Goal: Use online tool/utility: Utilize a website feature to perform a specific function

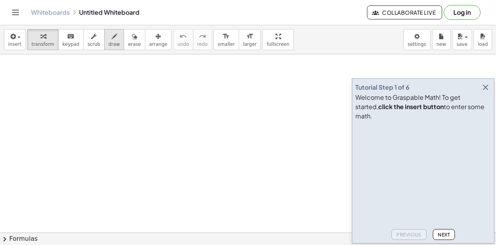
click at [109, 40] on button "draw" at bounding box center [114, 39] width 20 height 21
drag, startPoint x: 100, startPoint y: 104, endPoint x: 136, endPoint y: 104, distance: 35.3
click at [116, 133] on div at bounding box center [248, 232] width 496 height 356
click at [117, 129] on div at bounding box center [248, 232] width 496 height 356
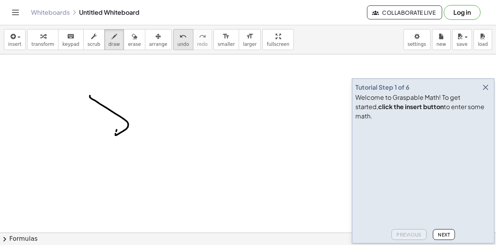
click at [180, 37] on icon "undo" at bounding box center [183, 36] width 7 height 9
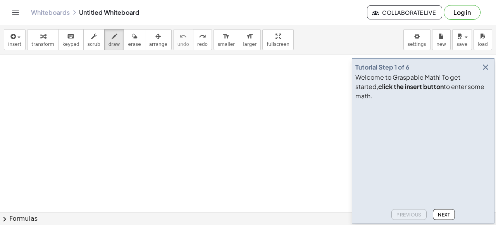
click at [486, 72] on icon "button" at bounding box center [485, 66] width 9 height 9
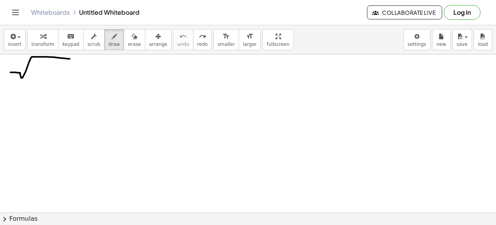
drag, startPoint x: 10, startPoint y: 72, endPoint x: 71, endPoint y: 58, distance: 61.6
click at [71, 58] on div at bounding box center [248, 212] width 496 height 316
click at [21, 69] on div at bounding box center [248, 212] width 496 height 316
drag, startPoint x: 17, startPoint y: 77, endPoint x: 57, endPoint y: 58, distance: 44.9
click at [57, 58] on div at bounding box center [248, 212] width 496 height 316
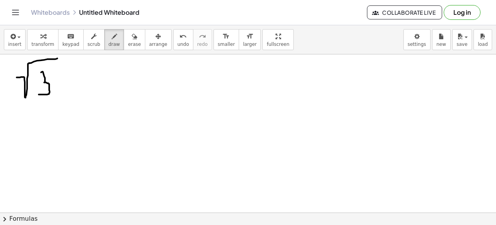
drag, startPoint x: 41, startPoint y: 72, endPoint x: 39, endPoint y: 93, distance: 21.8
click at [39, 93] on div at bounding box center [248, 212] width 496 height 316
drag, startPoint x: 57, startPoint y: 73, endPoint x: 76, endPoint y: 94, distance: 28.6
click at [76, 94] on div at bounding box center [248, 212] width 496 height 316
drag, startPoint x: 86, startPoint y: 80, endPoint x: 91, endPoint y: 79, distance: 5.5
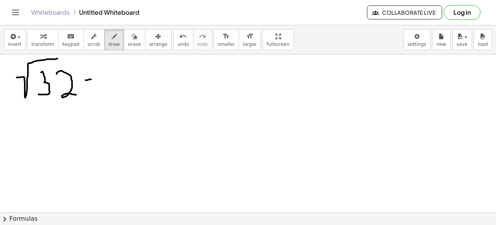
click at [91, 79] on div at bounding box center [248, 212] width 496 height 316
drag, startPoint x: 80, startPoint y: 89, endPoint x: 90, endPoint y: 90, distance: 9.7
click at [90, 90] on div at bounding box center [248, 212] width 496 height 316
drag, startPoint x: 118, startPoint y: 73, endPoint x: 131, endPoint y: 86, distance: 18.9
click at [131, 86] on div at bounding box center [248, 212] width 496 height 316
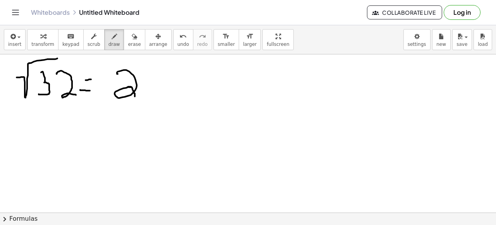
drag, startPoint x: 128, startPoint y: 86, endPoint x: 135, endPoint y: 96, distance: 11.9
click at [135, 96] on div at bounding box center [248, 212] width 496 height 316
drag, startPoint x: 142, startPoint y: 90, endPoint x: 197, endPoint y: 61, distance: 61.8
click at [197, 61] on div at bounding box center [248, 212] width 496 height 316
click at [178, 43] on span "undo" at bounding box center [184, 43] width 12 height 5
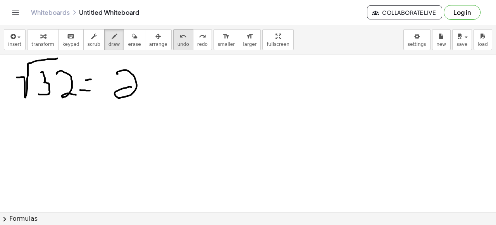
click at [178, 43] on span "undo" at bounding box center [184, 43] width 12 height 5
drag, startPoint x: 136, startPoint y: 64, endPoint x: 144, endPoint y: 78, distance: 16.0
click at [144, 78] on div at bounding box center [248, 212] width 496 height 316
drag, startPoint x: 137, startPoint y: 61, endPoint x: 146, endPoint y: 84, distance: 24.7
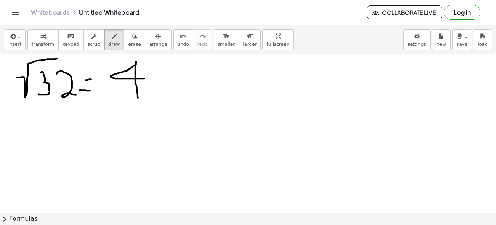
click at [138, 97] on div at bounding box center [248, 212] width 496 height 316
drag, startPoint x: 152, startPoint y: 77, endPoint x: 217, endPoint y: 52, distance: 69.7
click at [217, 52] on div "insert select one: Math Expression Function Text Youtube Video Graphing Geometr…" at bounding box center [248, 124] width 496 height 199
drag, startPoint x: 198, startPoint y: 67, endPoint x: 213, endPoint y: 91, distance: 27.7
click at [213, 91] on div at bounding box center [248, 212] width 496 height 316
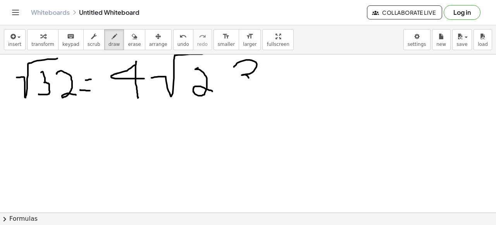
drag, startPoint x: 234, startPoint y: 66, endPoint x: 242, endPoint y: 91, distance: 26.0
click at [243, 92] on div at bounding box center [248, 212] width 496 height 316
drag, startPoint x: 271, startPoint y: 66, endPoint x: 300, endPoint y: 84, distance: 33.7
click at [300, 84] on div at bounding box center [248, 212] width 496 height 316
drag, startPoint x: 268, startPoint y: 97, endPoint x: 247, endPoint y: 106, distance: 22.6
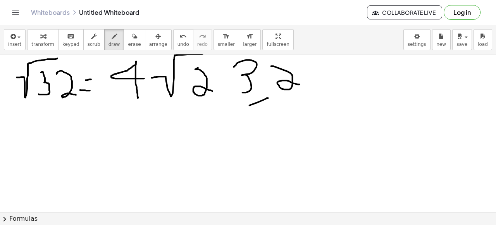
click at [247, 106] on div at bounding box center [248, 212] width 496 height 316
drag, startPoint x: 270, startPoint y: 97, endPoint x: 297, endPoint y: 109, distance: 30.0
click at [297, 109] on div at bounding box center [248, 212] width 496 height 316
drag, startPoint x: 239, startPoint y: 113, endPoint x: 266, endPoint y: 130, distance: 31.5
click at [266, 130] on div at bounding box center [248, 212] width 496 height 316
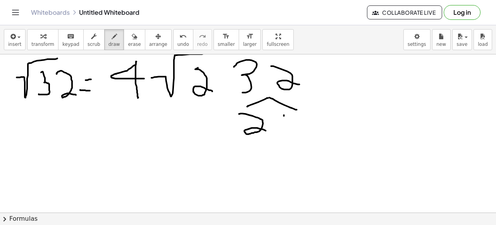
drag, startPoint x: 284, startPoint y: 115, endPoint x: 285, endPoint y: 132, distance: 17.1
click at [285, 132] on div at bounding box center [248, 212] width 496 height 316
drag, startPoint x: 297, startPoint y: 115, endPoint x: 291, endPoint y: 130, distance: 16.1
click at [292, 128] on div at bounding box center [248, 212] width 496 height 316
drag, startPoint x: 282, startPoint y: 151, endPoint x: 278, endPoint y: 155, distance: 5.8
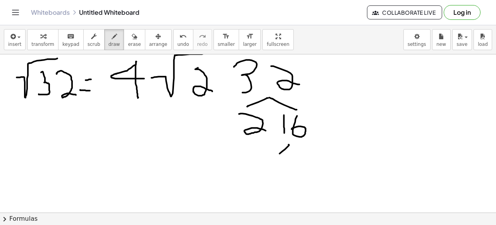
click at [278, 155] on div at bounding box center [248, 212] width 496 height 316
drag, startPoint x: 292, startPoint y: 145, endPoint x: 318, endPoint y: 158, distance: 28.4
click at [318, 158] on div at bounding box center [248, 212] width 496 height 316
drag, startPoint x: 271, startPoint y: 167, endPoint x: 312, endPoint y: 165, distance: 41.5
click at [289, 174] on div at bounding box center [248, 212] width 496 height 316
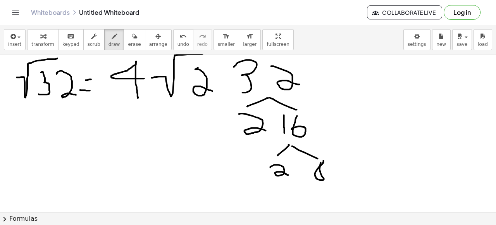
click at [323, 159] on div at bounding box center [248, 212] width 496 height 316
drag, startPoint x: 313, startPoint y: 178, endPoint x: 306, endPoint y: 183, distance: 8.8
click at [298, 189] on div at bounding box center [248, 212] width 496 height 316
drag, startPoint x: 313, startPoint y: 180, endPoint x: 326, endPoint y: 182, distance: 13.4
click at [326, 182] on div at bounding box center [248, 212] width 496 height 316
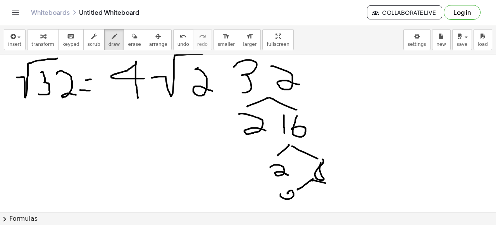
drag, startPoint x: 288, startPoint y: 192, endPoint x: 296, endPoint y: 195, distance: 8.9
click at [296, 195] on div at bounding box center [248, 212] width 496 height 316
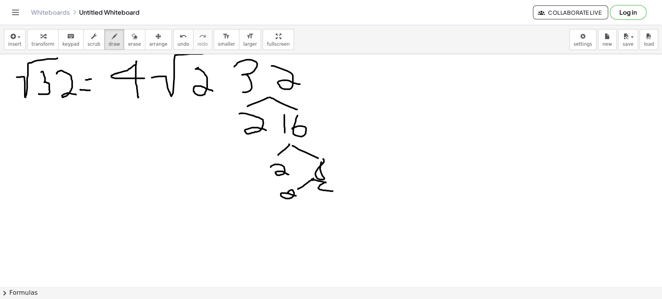
drag, startPoint x: 326, startPoint y: 182, endPoint x: 334, endPoint y: 191, distance: 11.8
click at [333, 191] on div at bounding box center [331, 286] width 662 height 465
drag, startPoint x: 326, startPoint y: 183, endPoint x: 324, endPoint y: 200, distance: 17.6
click at [324, 200] on div at bounding box center [331, 286] width 662 height 465
drag, startPoint x: 321, startPoint y: 203, endPoint x: 303, endPoint y: 213, distance: 21.0
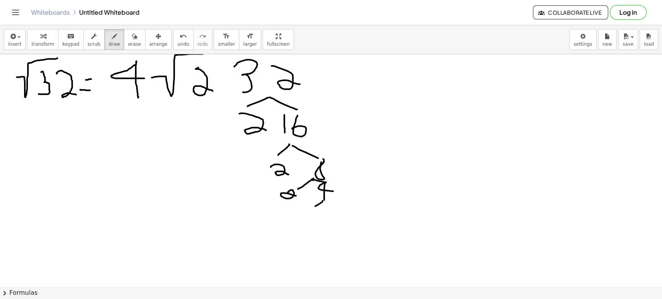
click at [300, 214] on div at bounding box center [331, 286] width 662 height 465
drag, startPoint x: 326, startPoint y: 201, endPoint x: 338, endPoint y: 211, distance: 15.7
click at [338, 211] on div at bounding box center [331, 286] width 662 height 465
drag, startPoint x: 291, startPoint y: 221, endPoint x: 307, endPoint y: 230, distance: 18.0
click at [306, 229] on div at bounding box center [331, 286] width 662 height 465
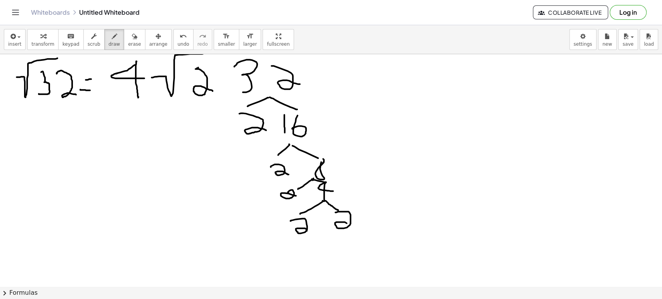
drag, startPoint x: 338, startPoint y: 212, endPoint x: 356, endPoint y: 226, distance: 23.2
click at [356, 226] on div at bounding box center [331, 286] width 662 height 465
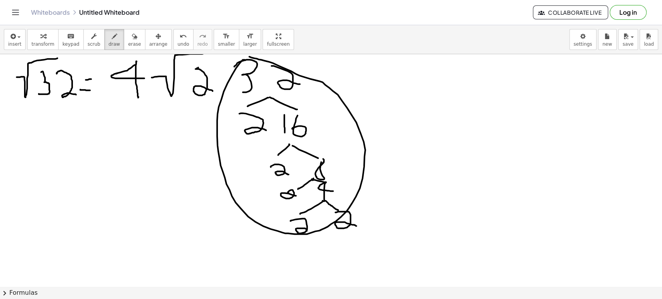
drag, startPoint x: 246, startPoint y: 60, endPoint x: 246, endPoint y: 55, distance: 4.7
click at [245, 56] on div at bounding box center [331, 286] width 662 height 465
drag, startPoint x: 366, startPoint y: 64, endPoint x: 375, endPoint y: 111, distance: 48.1
click at [375, 111] on div at bounding box center [331, 286] width 662 height 465
drag, startPoint x: 379, startPoint y: 77, endPoint x: 375, endPoint y: 97, distance: 20.4
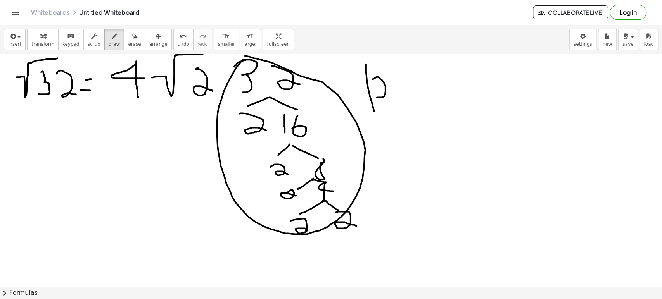
click at [375, 97] on div at bounding box center [331, 286] width 662 height 465
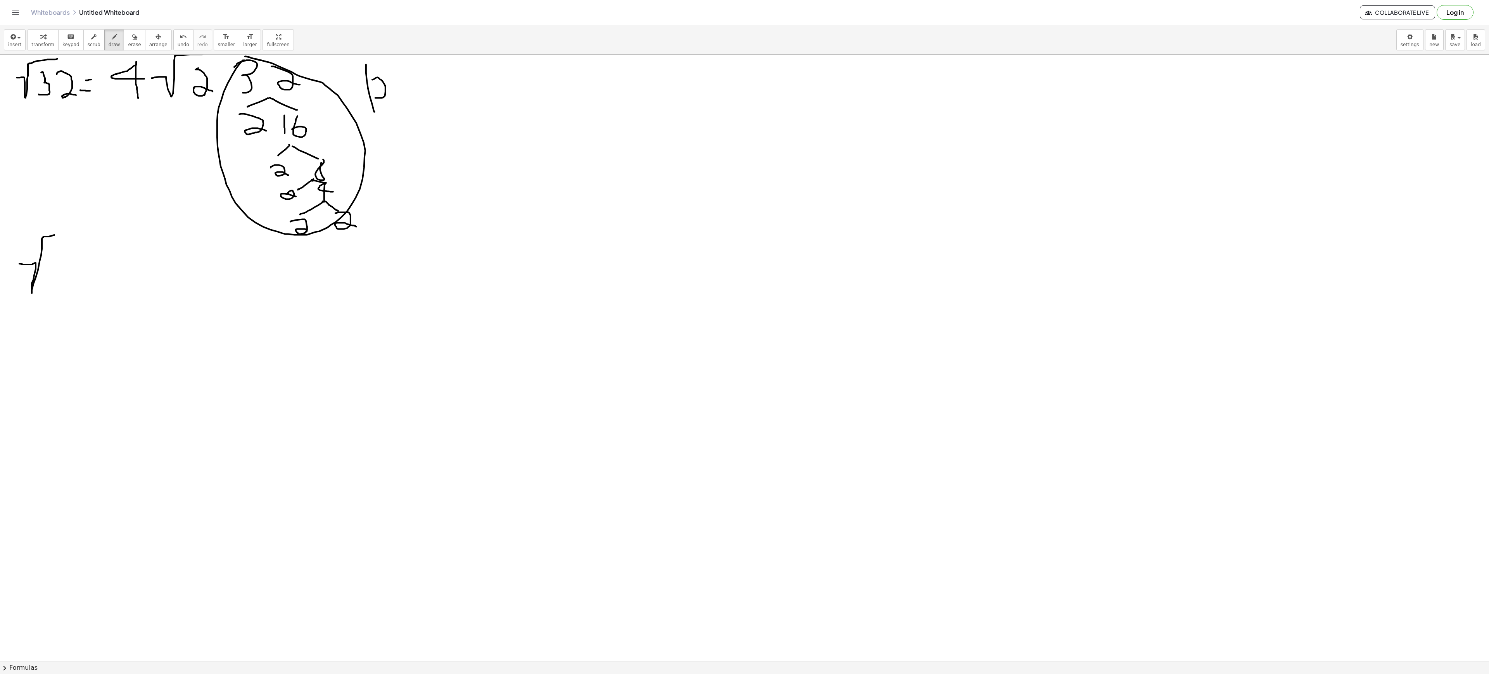
drag, startPoint x: 19, startPoint y: 265, endPoint x: 89, endPoint y: 234, distance: 76.4
click at [89, 234] on div at bounding box center [744, 662] width 1489 height 1214
drag
click at [58, 244] on div at bounding box center [744, 662] width 1489 height 1214
click at [74, 244] on div at bounding box center [744, 662] width 1489 height 1214
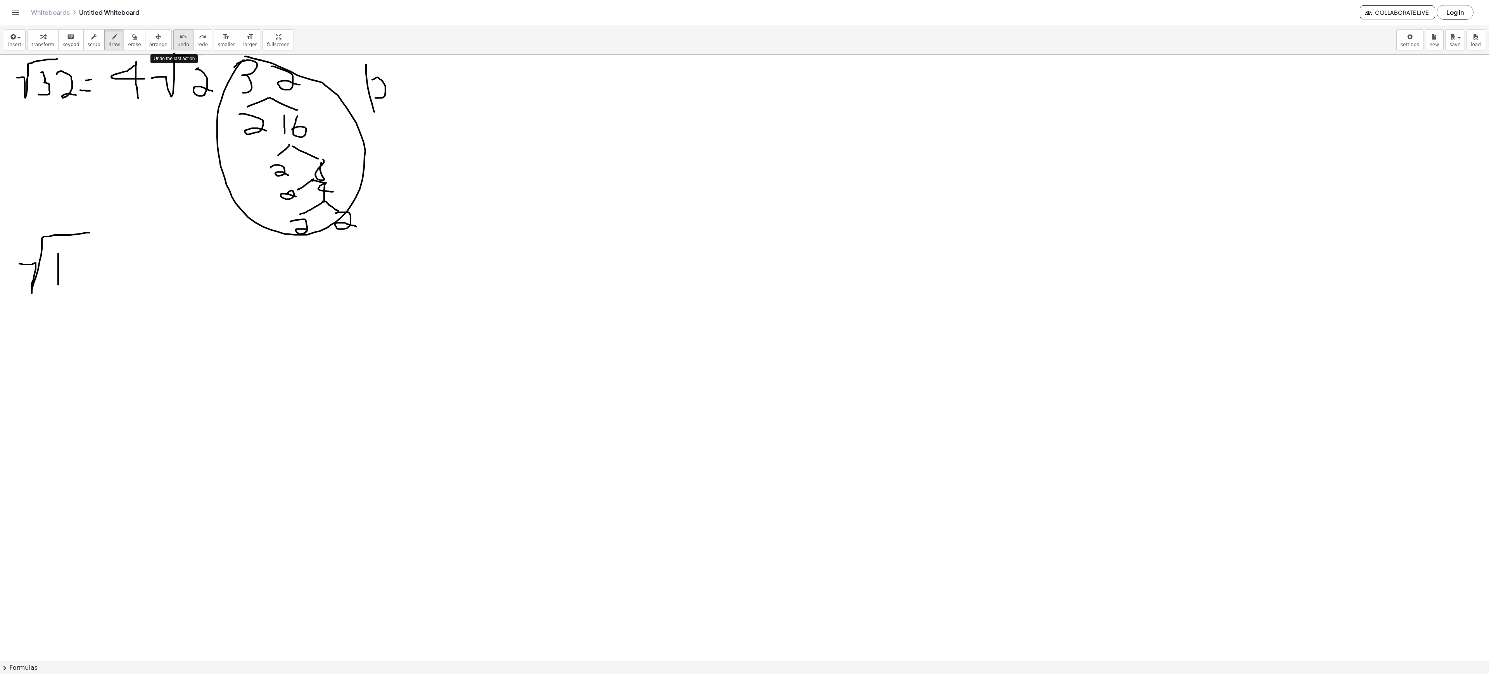
click at [178, 45] on span "undo" at bounding box center [184, 44] width 12 height 5
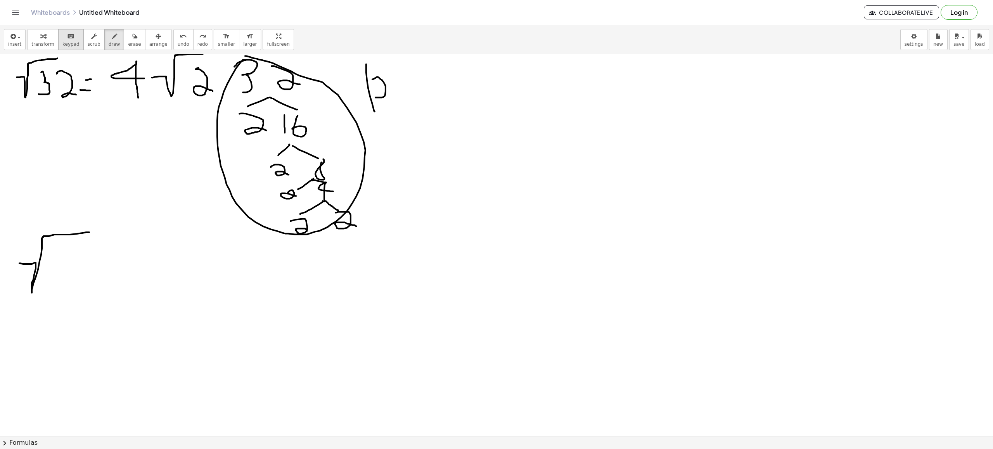
click at [62, 40] on div "keyboard" at bounding box center [70, 35] width 17 height 9
click at [63, 244] on div at bounding box center [496, 436] width 993 height 764
drag, startPoint x: 58, startPoint y: 251, endPoint x: 58, endPoint y: 285, distance: 34.1
click at [58, 244] on div at bounding box center [496, 436] width 993 height 764
click at [59, 244] on div at bounding box center [496, 436] width 993 height 764
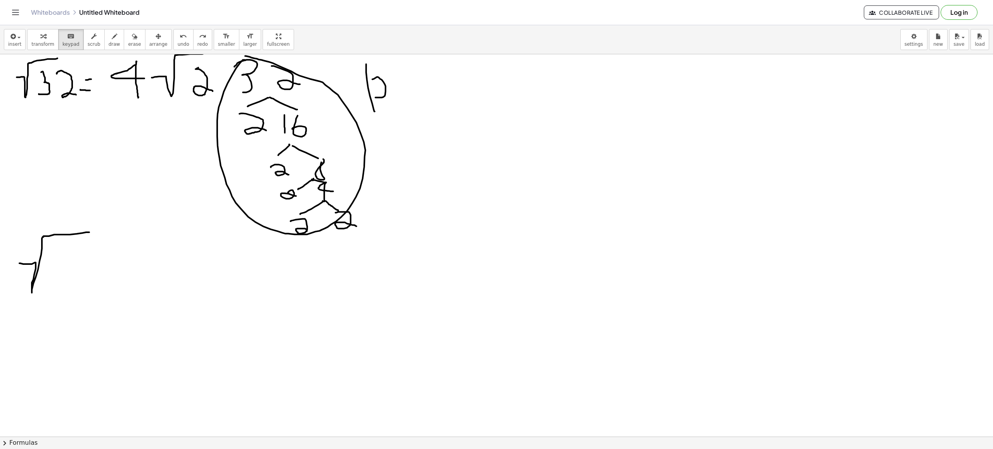
click at [59, 244] on div at bounding box center [496, 436] width 993 height 764
click at [109, 43] on span "draw" at bounding box center [115, 43] width 12 height 5
drag, startPoint x: 50, startPoint y: 258, endPoint x: 48, endPoint y: 281, distance: 23.3
click at [48, 244] on div at bounding box center [496, 436] width 993 height 764
drag, startPoint x: 61, startPoint y: 256, endPoint x: 76, endPoint y: 279, distance: 28.0
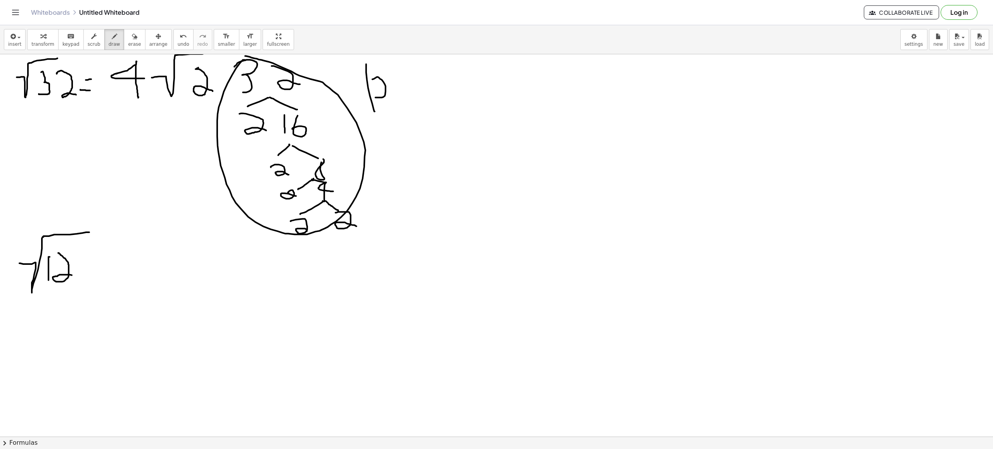
click at [75, 244] on div at bounding box center [496, 436] width 993 height 764
drag, startPoint x: 79, startPoint y: 257, endPoint x: 81, endPoint y: 278, distance: 21.8
click at [81, 244] on div at bounding box center [496, 436] width 993 height 764
drag, startPoint x: 105, startPoint y: 270, endPoint x: 123, endPoint y: 269, distance: 17.5
click at [123, 244] on div at bounding box center [496, 436] width 993 height 764
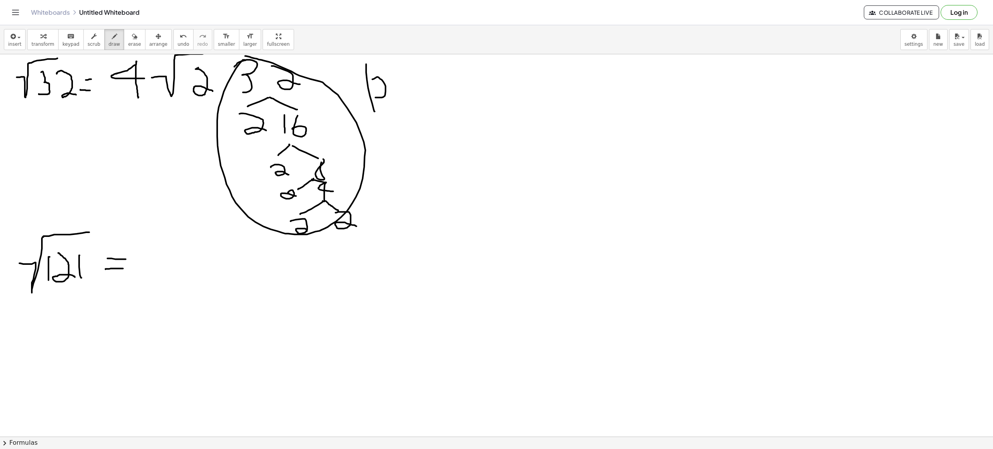
drag, startPoint x: 107, startPoint y: 259, endPoint x: 126, endPoint y: 260, distance: 18.2
click at [126, 244] on div at bounding box center [496, 436] width 993 height 764
drag, startPoint x: 148, startPoint y: 241, endPoint x: 148, endPoint y: 284, distance: 42.7
click at [148, 244] on div at bounding box center [496, 436] width 993 height 764
drag, startPoint x: 157, startPoint y: 240, endPoint x: 157, endPoint y: 277, distance: 37.2
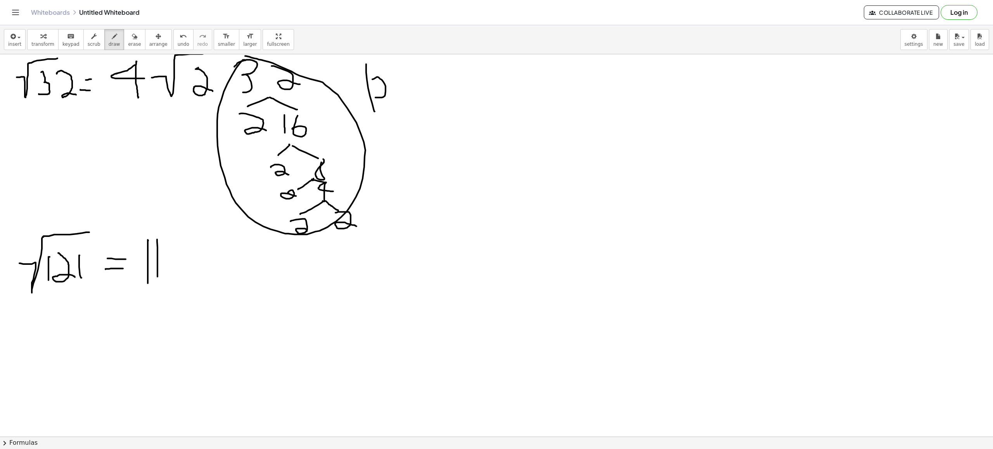
click at [157, 244] on div at bounding box center [496, 436] width 993 height 764
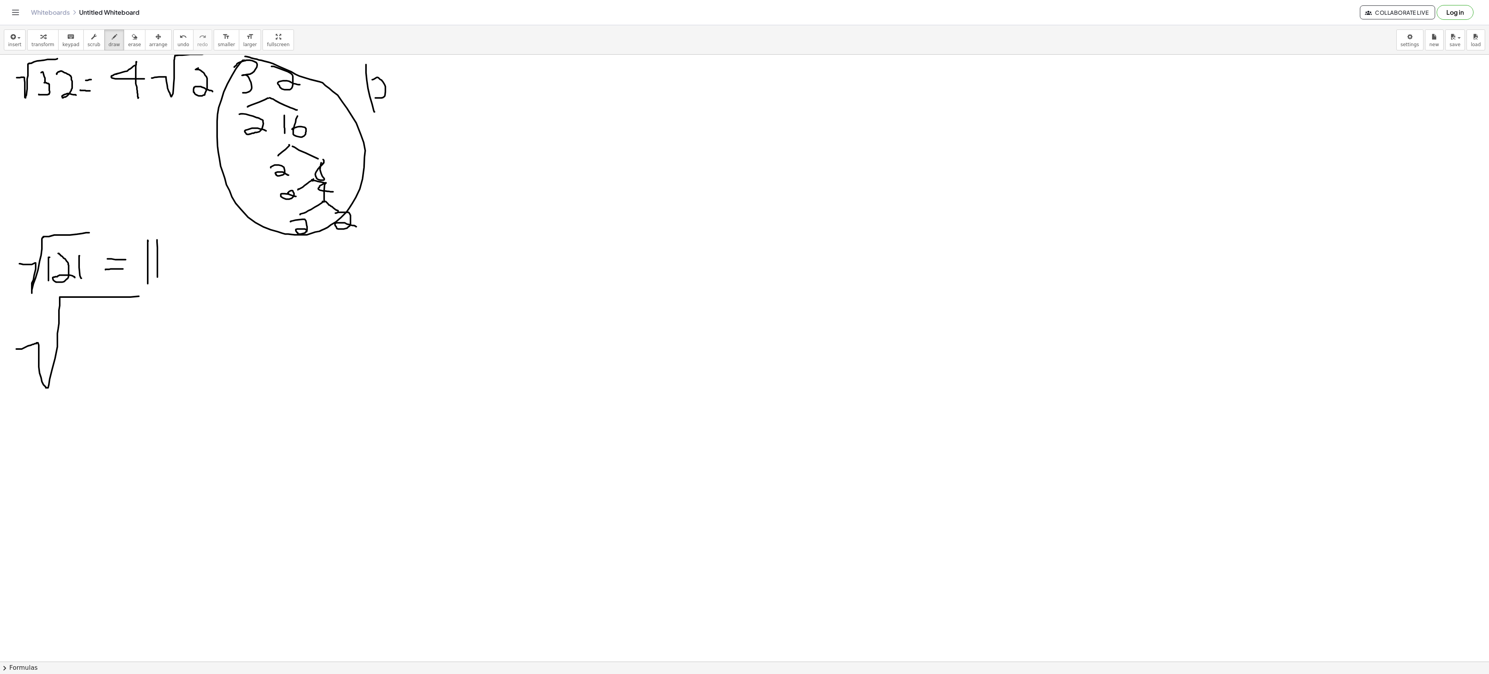
drag, startPoint x: 16, startPoint y: 350, endPoint x: 143, endPoint y: 297, distance: 137.0
click at [143, 244] on div at bounding box center [744, 662] width 1489 height 1214
drag, startPoint x: 71, startPoint y: 334, endPoint x: 102, endPoint y: 373, distance: 49.2
click at [101, 244] on div at bounding box center [744, 662] width 1489 height 1214
drag, startPoint x: 130, startPoint y: 336, endPoint x: 132, endPoint y: 382, distance: 45.8
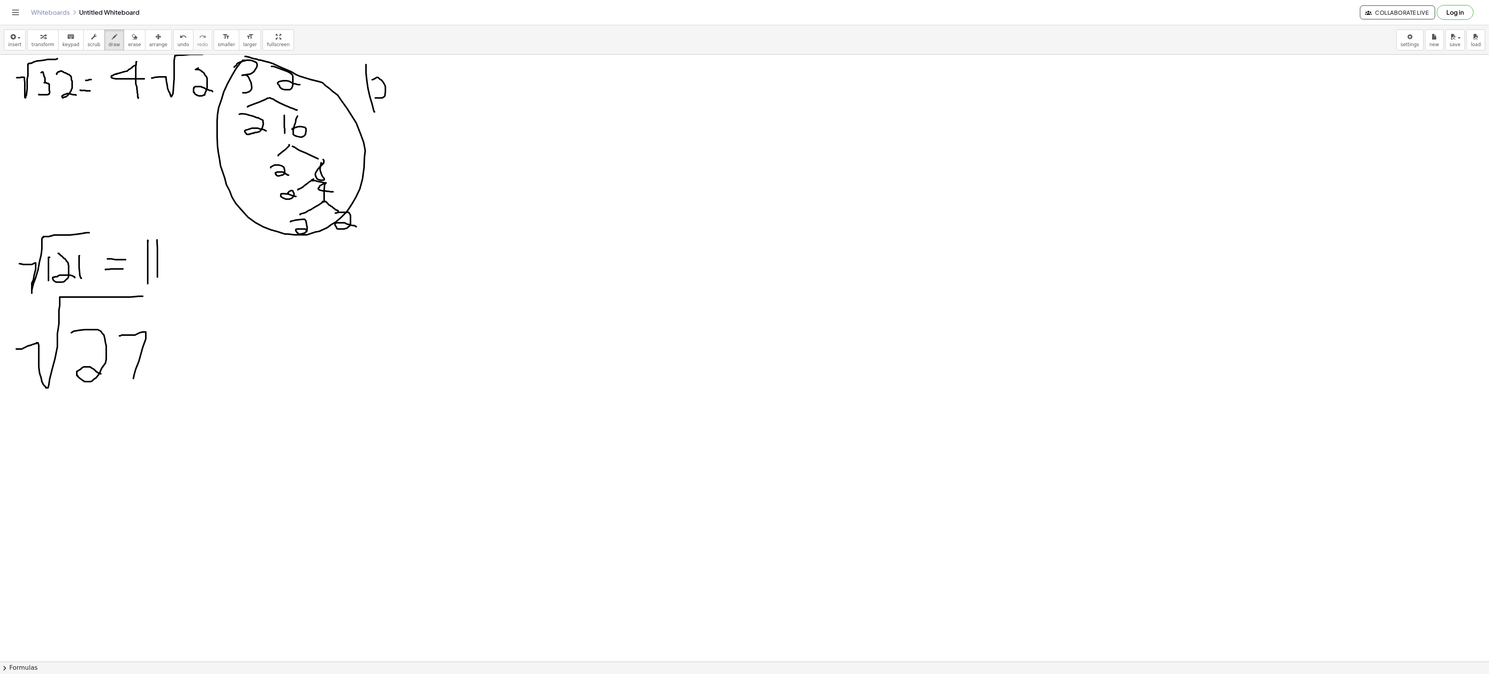
click at [132, 244] on div at bounding box center [744, 662] width 1489 height 1214
drag, startPoint x: 124, startPoint y: 362, endPoint x: 159, endPoint y: 360, distance: 34.9
click at [159, 244] on div at bounding box center [744, 662] width 1489 height 1214
drag, startPoint x: 35, startPoint y: 308, endPoint x: 16, endPoint y: 337, distance: 35.3
click at [16, 244] on div at bounding box center [744, 662] width 1489 height 1214
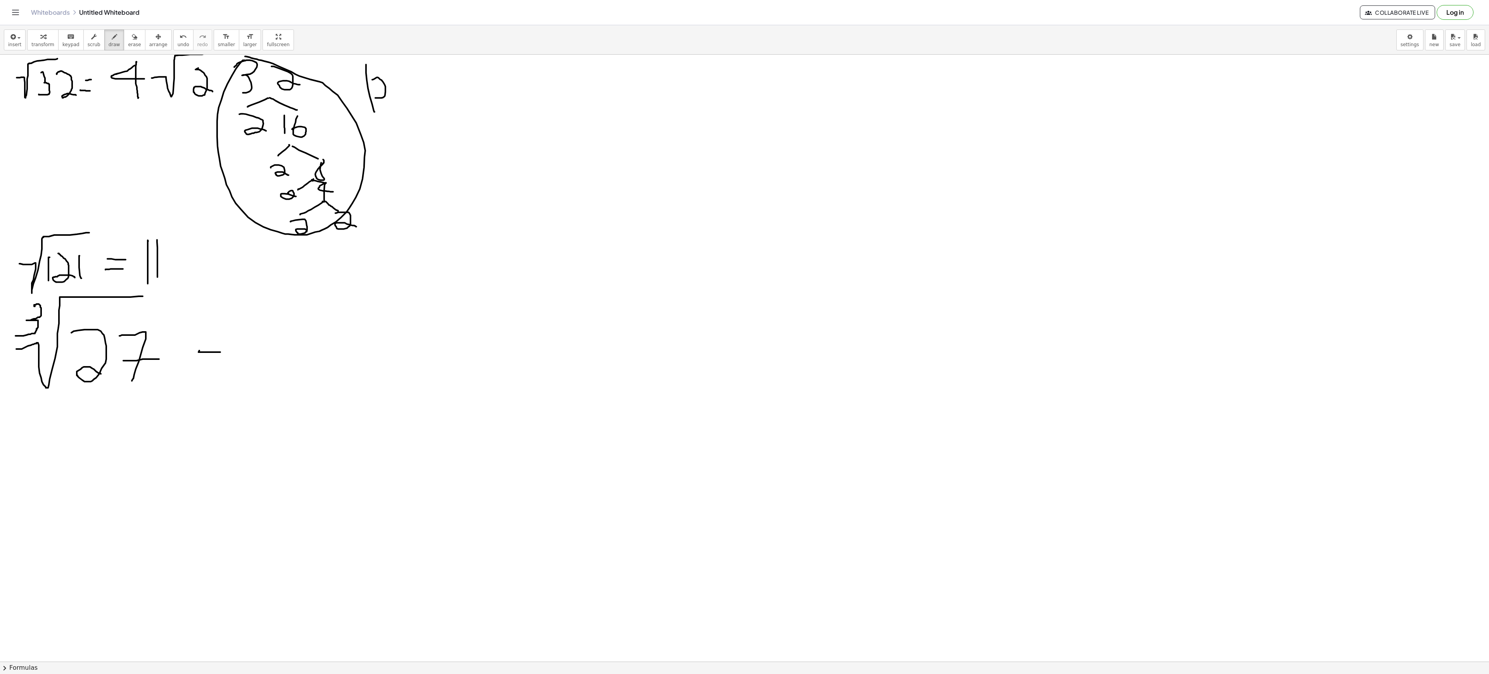
drag, startPoint x: 199, startPoint y: 352, endPoint x: 221, endPoint y: 356, distance: 22.1
click at [223, 244] on div at bounding box center [744, 662] width 1489 height 1214
drag, startPoint x: 188, startPoint y: 368, endPoint x: 229, endPoint y: 368, distance: 40.3
click at [229, 244] on div at bounding box center [744, 662] width 1489 height 1214
drag, startPoint x: 296, startPoint y: 322, endPoint x: 289, endPoint y: 394, distance: 73.2
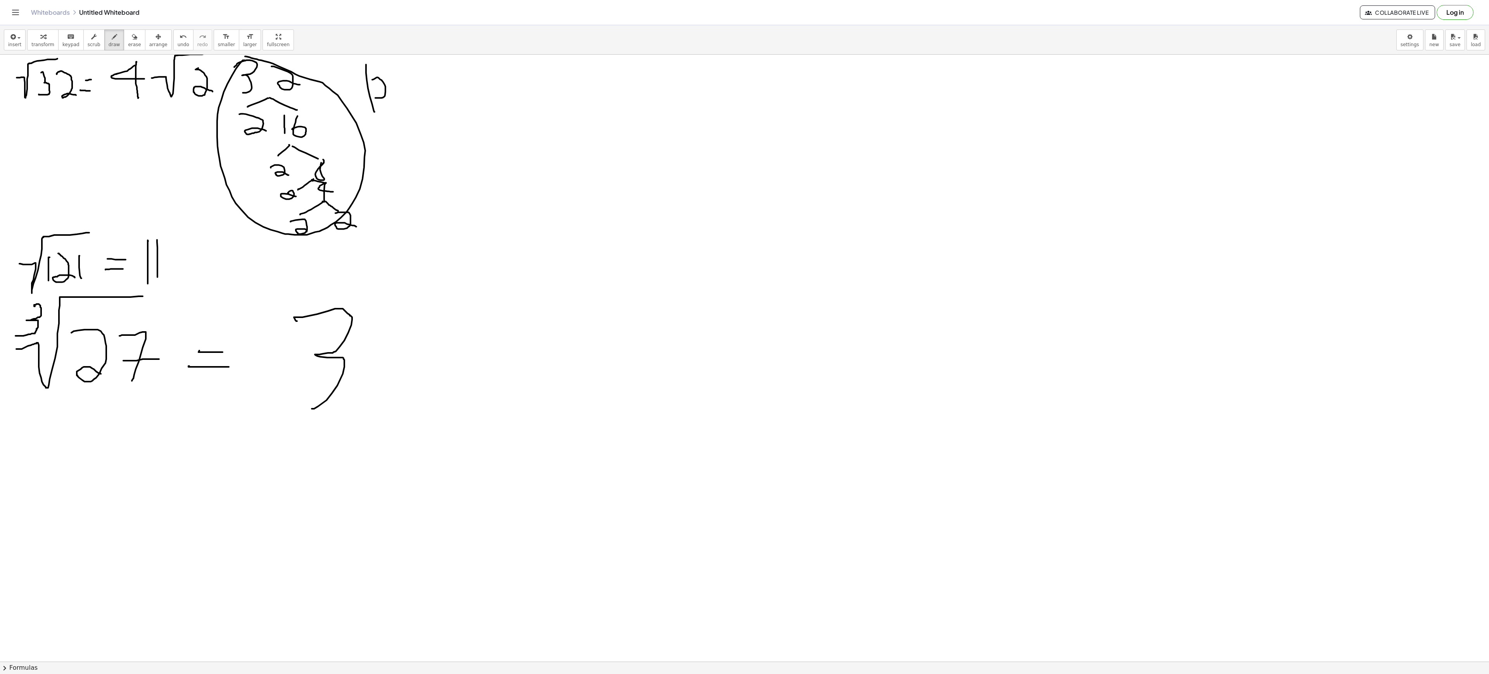
click at [289, 244] on div at bounding box center [744, 662] width 1489 height 1214
drag, startPoint x: 398, startPoint y: 390, endPoint x: 497, endPoint y: 388, distance: 99.3
click at [479, 244] on div at bounding box center [744, 662] width 1489 height 1214
drag, startPoint x: 524, startPoint y: 346, endPoint x: 658, endPoint y: 249, distance: 166.0
click at [496, 244] on div at bounding box center [744, 662] width 1489 height 1214
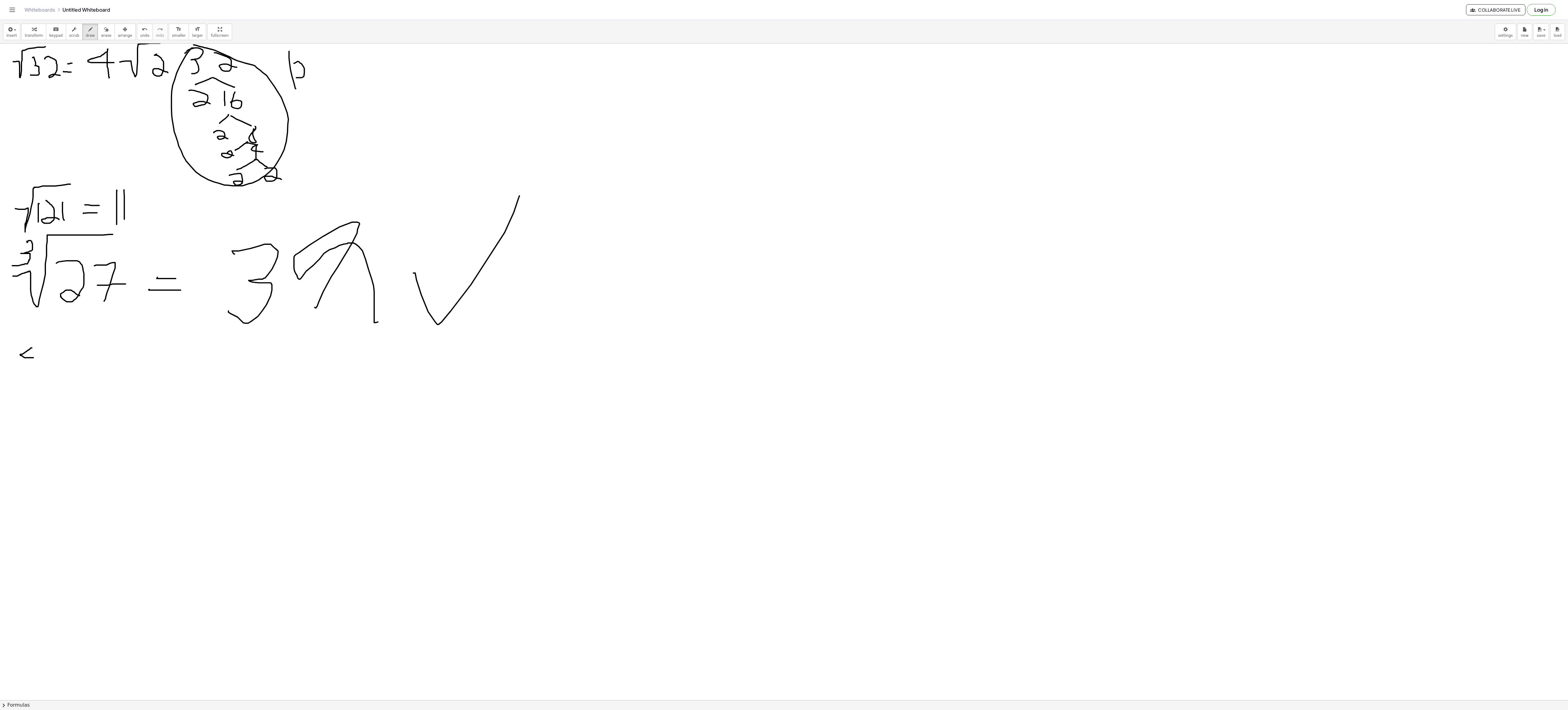
drag, startPoint x: 32, startPoint y: 349, endPoint x: 33, endPoint y: 359, distance: 10.0
click at [33, 193] on div at bounding box center [784, 700] width 1568 height 1313
drag, startPoint x: 28, startPoint y: 347, endPoint x: 31, endPoint y: 380, distance: 33.1
click at [31, 193] on div at bounding box center [784, 700] width 1568 height 1313
drag, startPoint x: 23, startPoint y: 408, endPoint x: 157, endPoint y: 354, distance: 144.5
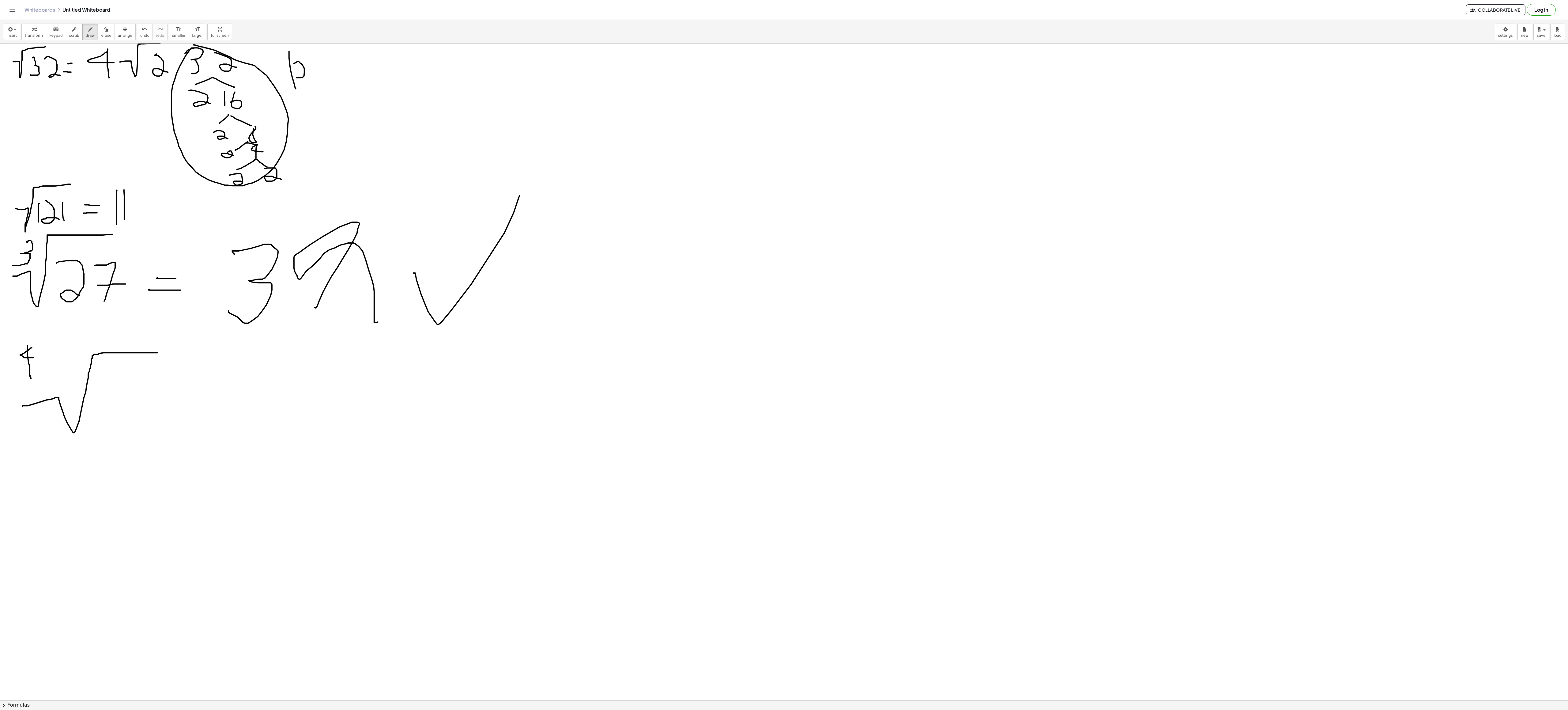
click at [157, 193] on div at bounding box center [784, 700] width 1568 height 1313
drag, startPoint x: 126, startPoint y: 372, endPoint x: 118, endPoint y: 402, distance: 31.0
click at [118, 193] on div at bounding box center [784, 700] width 1568 height 1313
drag, startPoint x: 162, startPoint y: 374, endPoint x: 174, endPoint y: 398, distance: 26.8
click at [174, 193] on div at bounding box center [784, 700] width 1568 height 1313
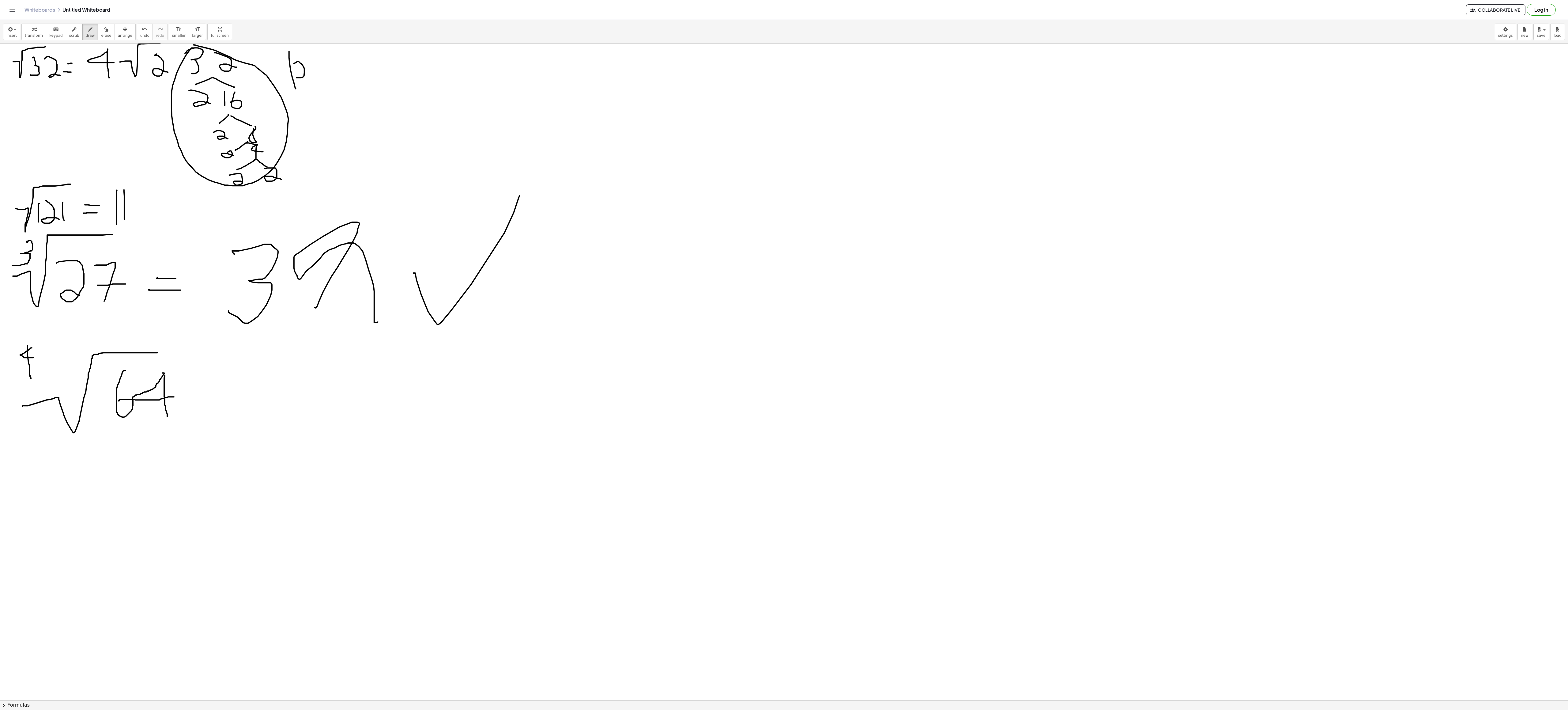
drag, startPoint x: 165, startPoint y: 377, endPoint x: 167, endPoint y: 418, distance: 41.0
click at [167, 193] on div at bounding box center [784, 700] width 1568 height 1313
drag, startPoint x: 220, startPoint y: 394, endPoint x: 229, endPoint y: 394, distance: 9.0
click at [229, 193] on div at bounding box center [784, 700] width 1568 height 1313
drag, startPoint x: 197, startPoint y: 404, endPoint x: 233, endPoint y: 403, distance: 36.0
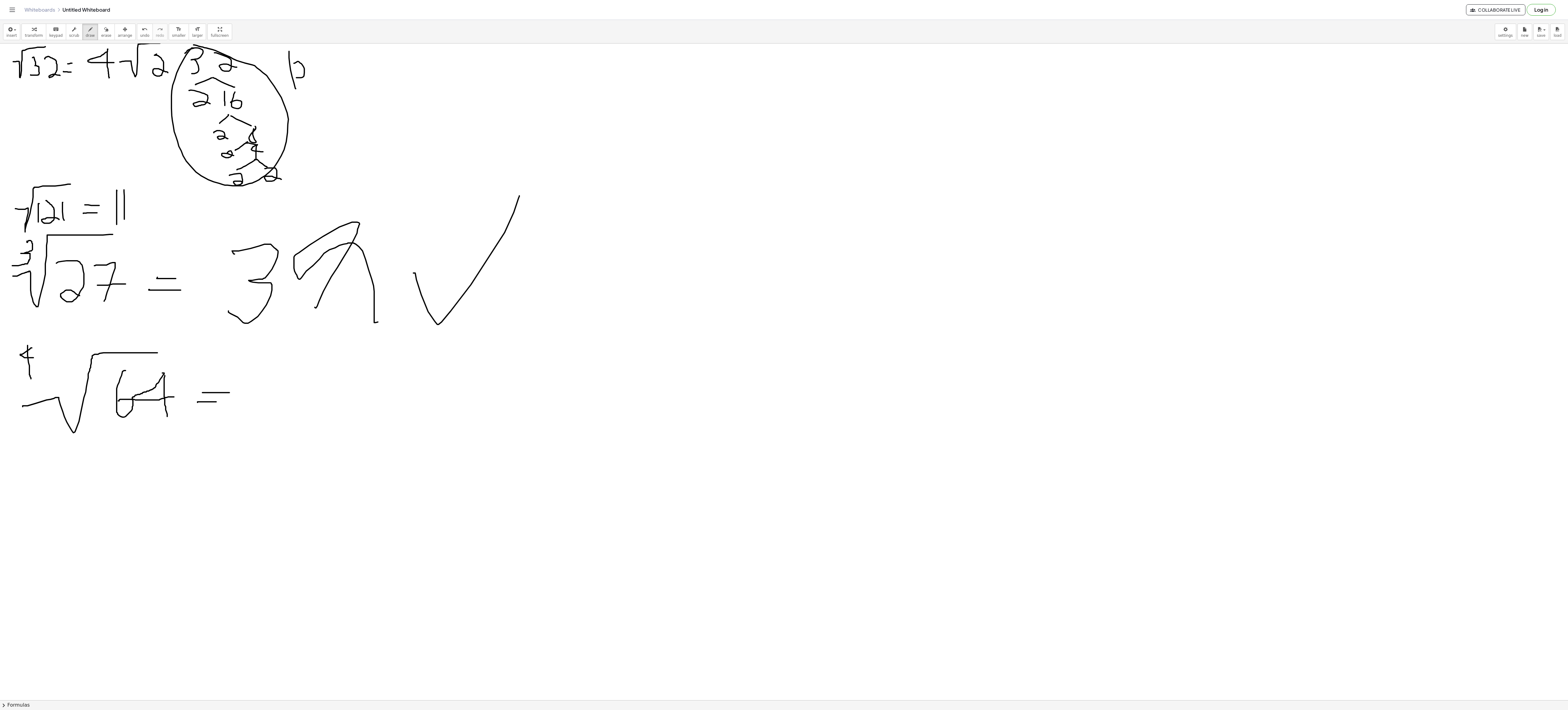
click at [228, 193] on div at bounding box center [784, 700] width 1568 height 1313
drag, startPoint x: 138, startPoint y: 428, endPoint x: 135, endPoint y: 460, distance: 32.1
click at [135, 193] on div at bounding box center [784, 700] width 1568 height 1313
drag, startPoint x: 124, startPoint y: 452, endPoint x: 177, endPoint y: 447, distance: 53.2
click at [177, 193] on div at bounding box center [784, 700] width 1568 height 1313
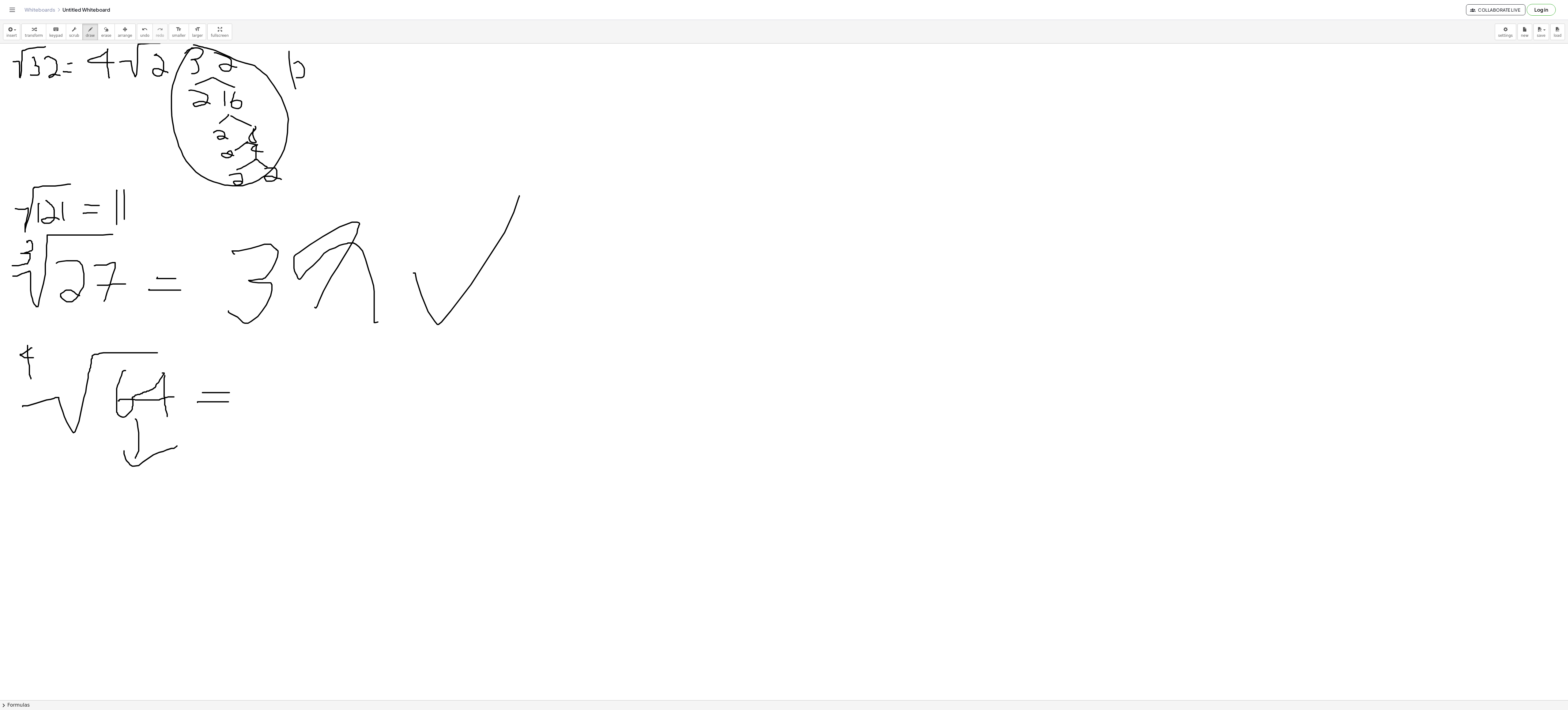
scroll to position [122, 0]
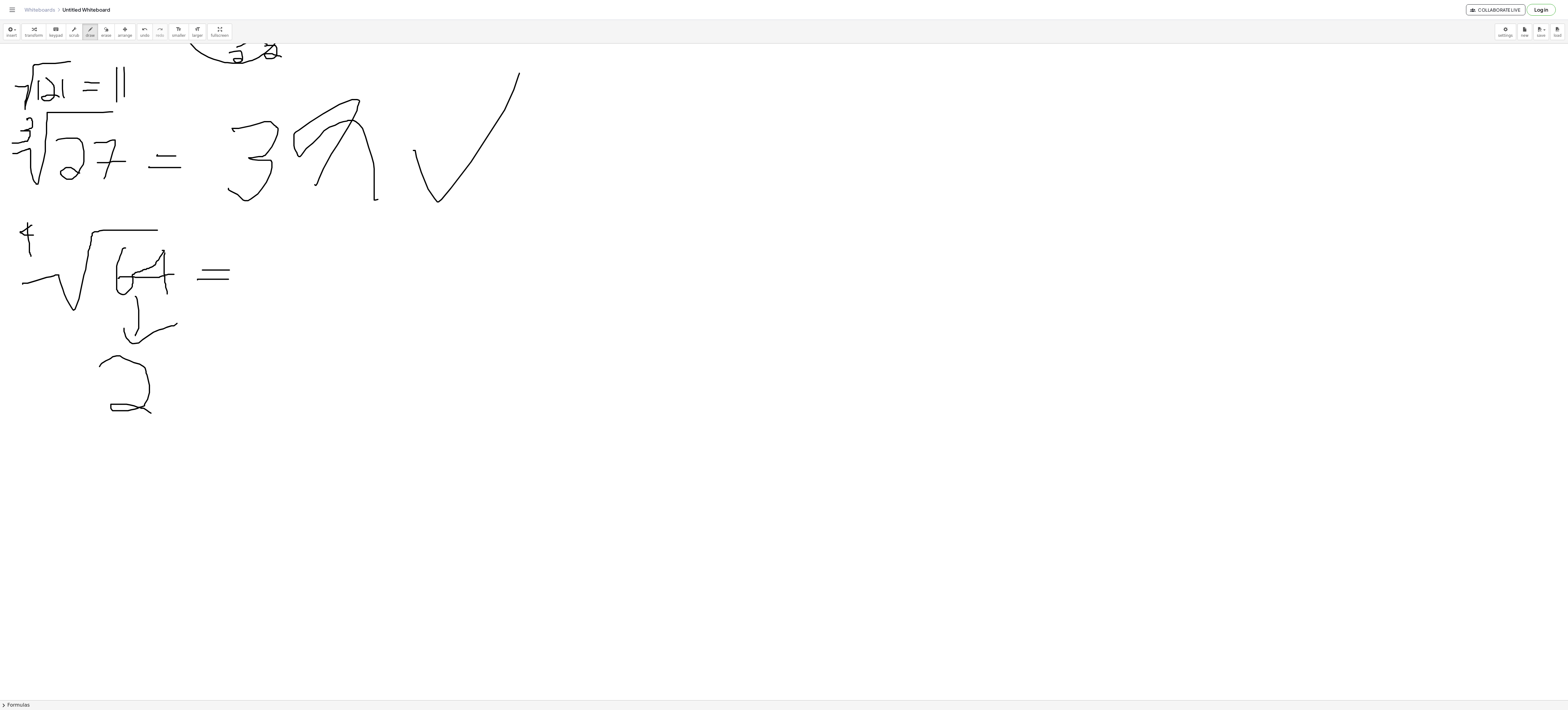
drag, startPoint x: 99, startPoint y: 368, endPoint x: 156, endPoint y: 417, distance: 75.2
click at [156, 193] on div at bounding box center [784, 577] width 1568 height 1313
drag, startPoint x: 170, startPoint y: 348, endPoint x: 161, endPoint y: 367, distance: 21.0
click at [161, 193] on div at bounding box center [784, 577] width 1568 height 1313
drag, startPoint x: 43, startPoint y: 390, endPoint x: 204, endPoint y: 333, distance: 170.8
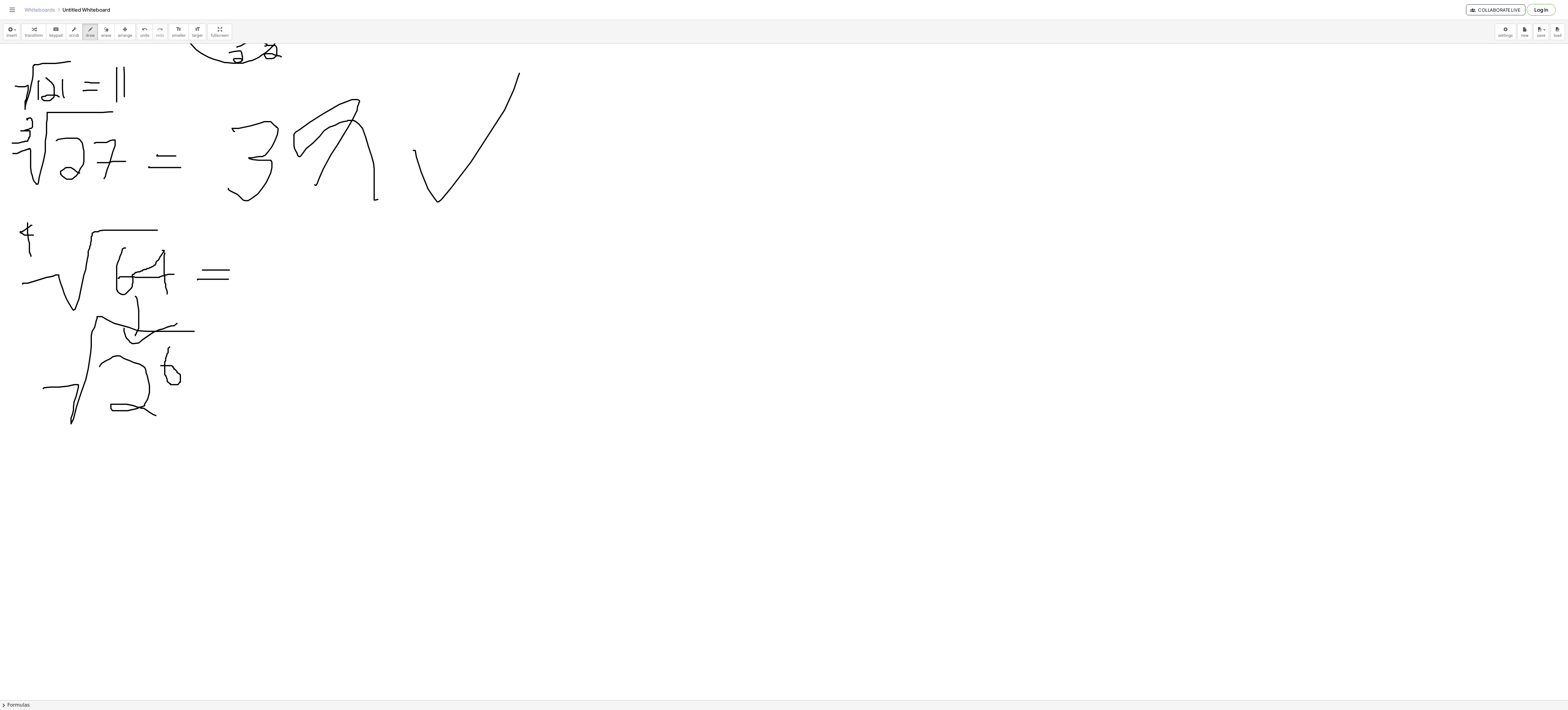
click at [204, 193] on div at bounding box center [784, 577] width 1568 height 1313
drag, startPoint x: 86, startPoint y: 319, endPoint x: 73, endPoint y: 339, distance: 23.9
click at [73, 193] on div at bounding box center [784, 577] width 1568 height 1313
drag, startPoint x: 66, startPoint y: 325, endPoint x: 59, endPoint y: 351, distance: 26.9
click at [59, 193] on div at bounding box center [784, 577] width 1568 height 1313
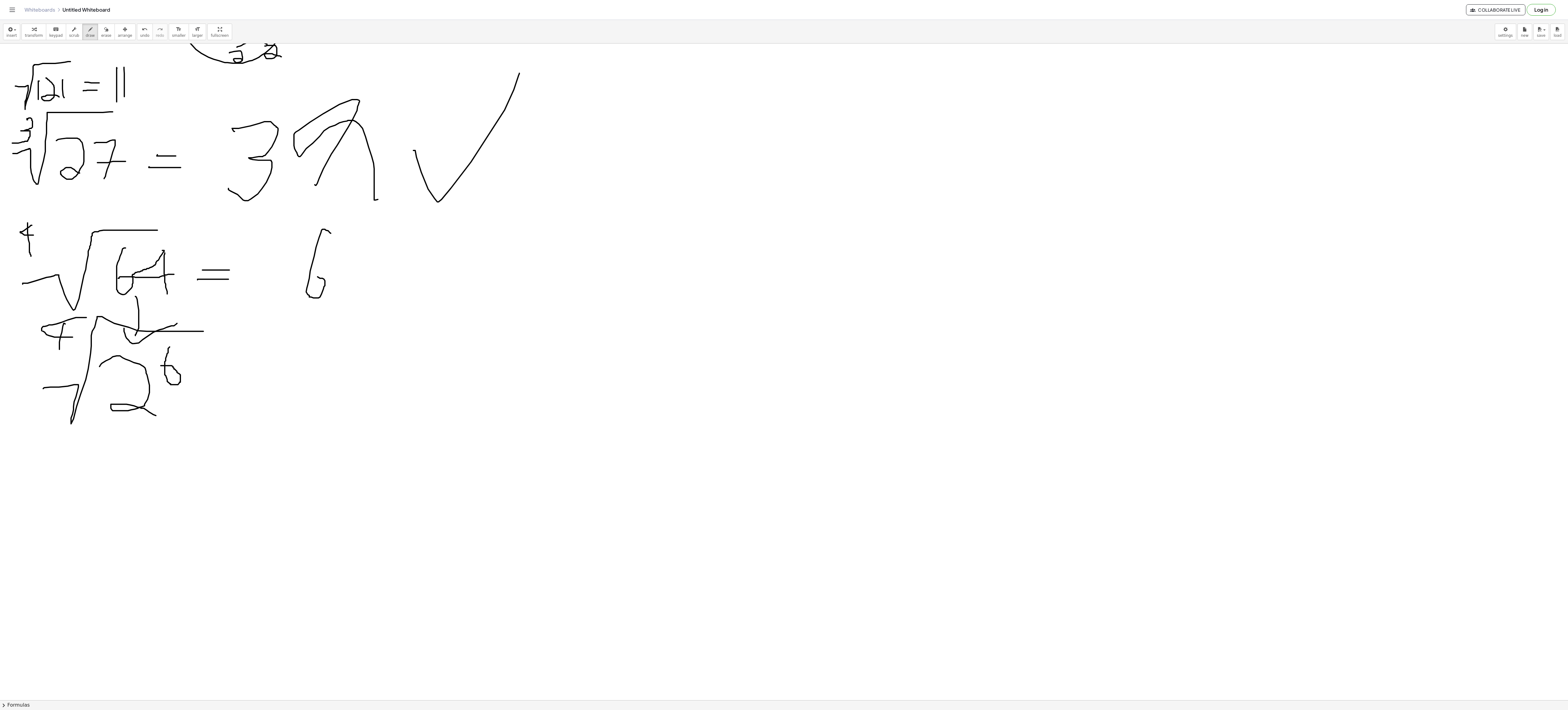
drag, startPoint x: 328, startPoint y: 232, endPoint x: 299, endPoint y: 277, distance: 53.5
click at [300, 193] on div at bounding box center [784, 577] width 1568 height 1313
drag, startPoint x: 343, startPoint y: 261, endPoint x: 358, endPoint y: 261, distance: 15.0
click at [362, 193] on div at bounding box center [784, 577] width 1568 height 1313
drag, startPoint x: 351, startPoint y: 250, endPoint x: 354, endPoint y: 290, distance: 40.1
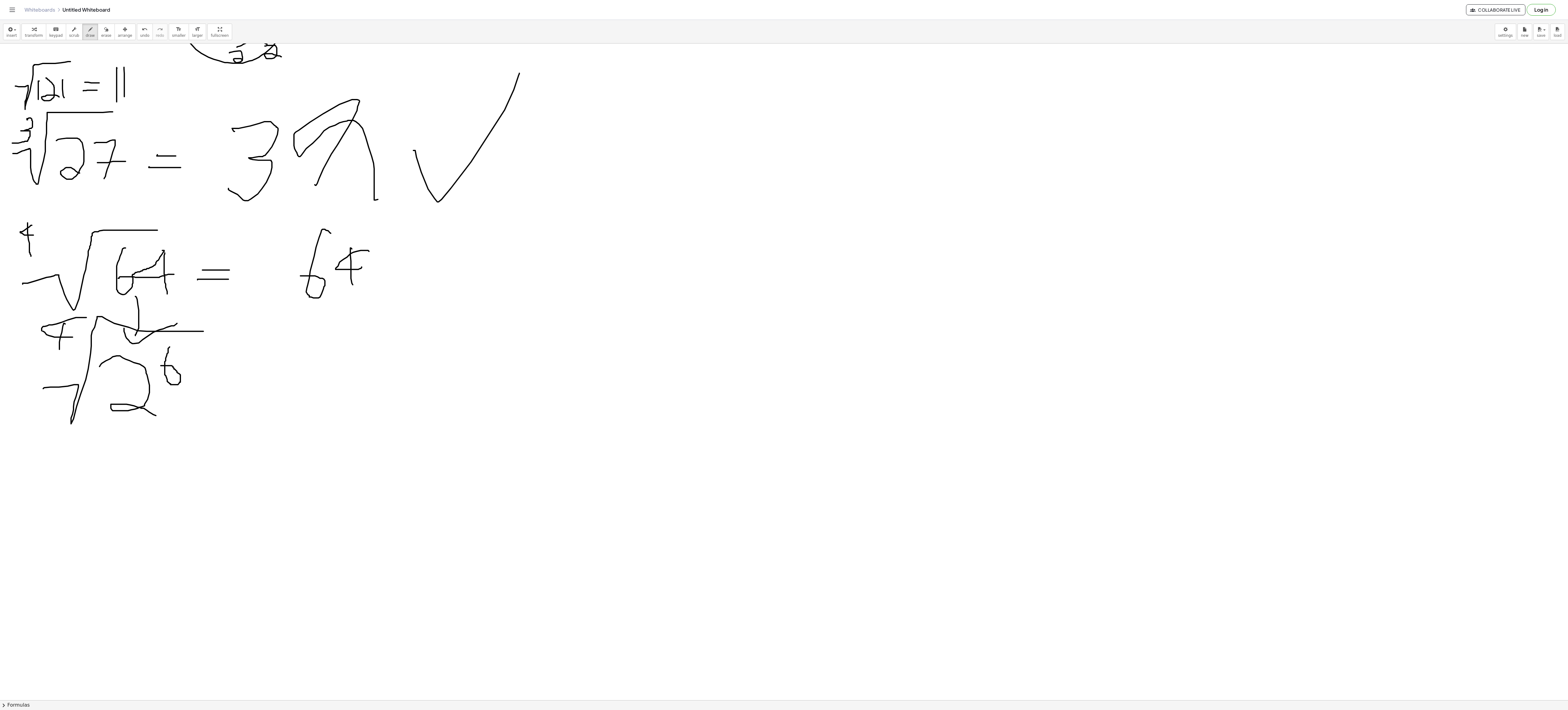
click at [354, 193] on div at bounding box center [784, 577] width 1568 height 1313
drag, startPoint x: 317, startPoint y: 319, endPoint x: 296, endPoint y: 339, distance: 29.0
click at [297, 193] on div at bounding box center [784, 577] width 1568 height 1313
click at [296, 193] on div at bounding box center [784, 577] width 1568 height 1313
drag, startPoint x: 337, startPoint y: 315, endPoint x: 400, endPoint y: 351, distance: 72.6
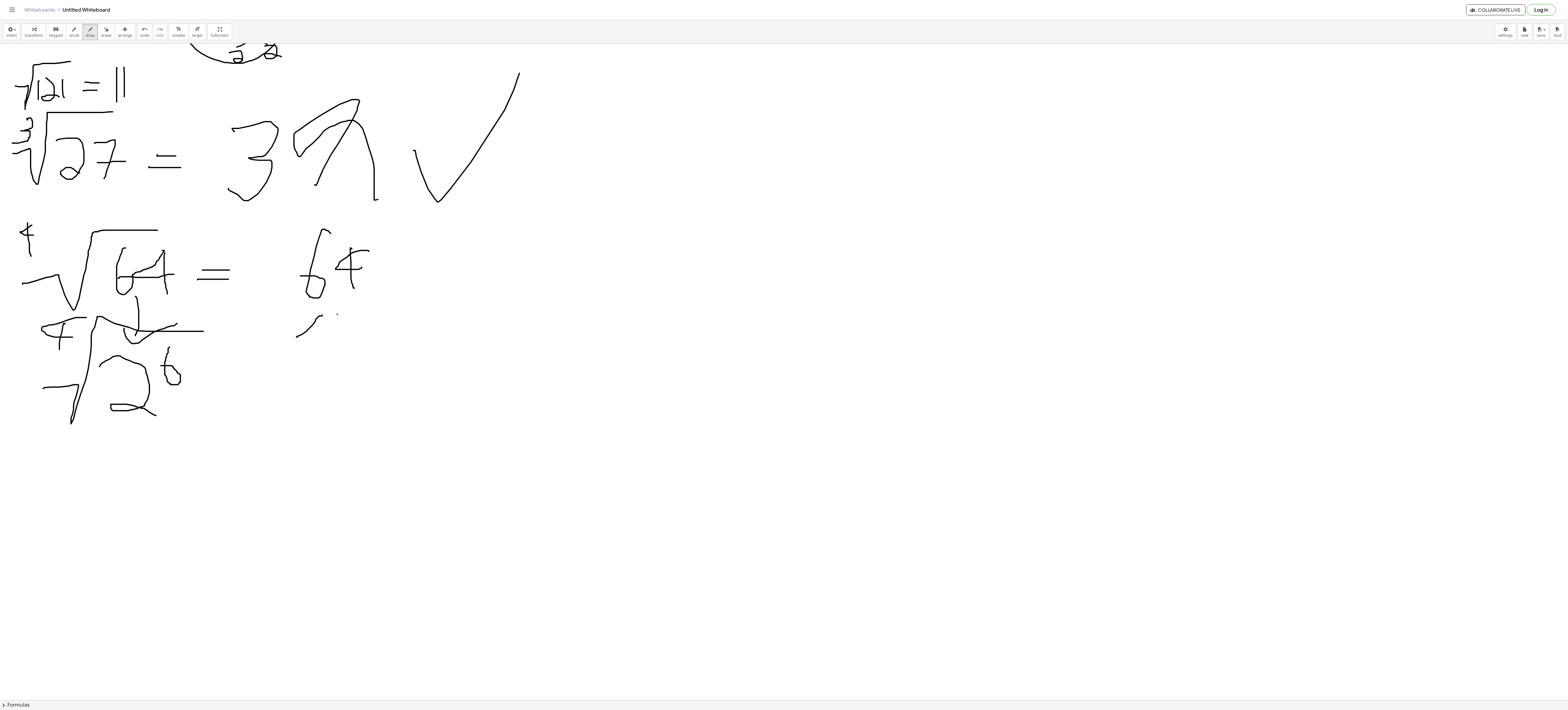
click at [392, 193] on div at bounding box center [784, 577] width 1568 height 1313
drag, startPoint x: 281, startPoint y: 367, endPoint x: 317, endPoint y: 390, distance: 42.7
click at [317, 193] on div at bounding box center [784, 577] width 1568 height 1313
drag, startPoint x: 354, startPoint y: 362, endPoint x: 337, endPoint y: 411, distance: 51.9
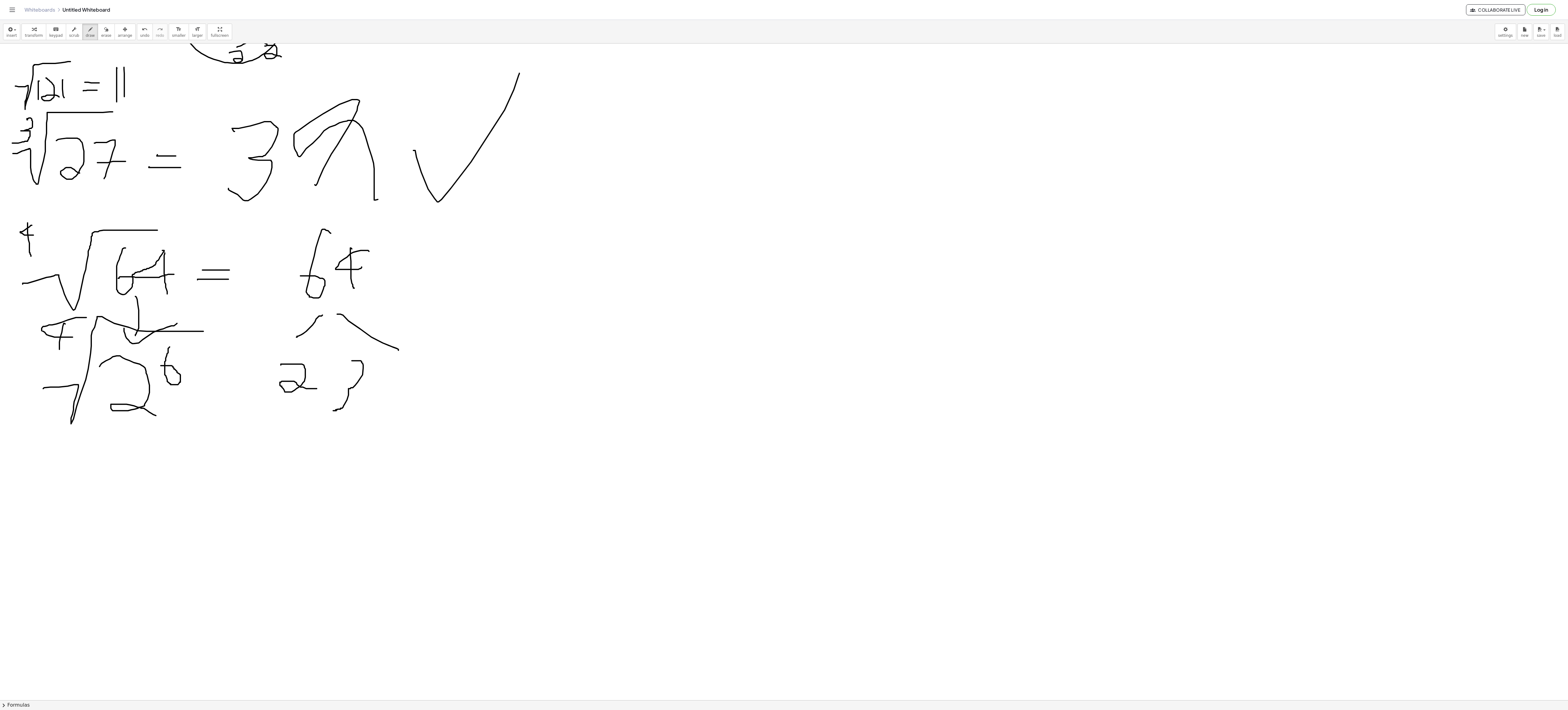
click at [337, 193] on div at bounding box center [784, 577] width 1568 height 1313
drag, startPoint x: 337, startPoint y: 411, endPoint x: 360, endPoint y: 384, distance: 35.5
click at [337, 193] on div at bounding box center [784, 577] width 1568 height 1313
drag, startPoint x: 379, startPoint y: 366, endPoint x: 411, endPoint y: 388, distance: 38.8
click at [392, 193] on div at bounding box center [784, 577] width 1568 height 1313
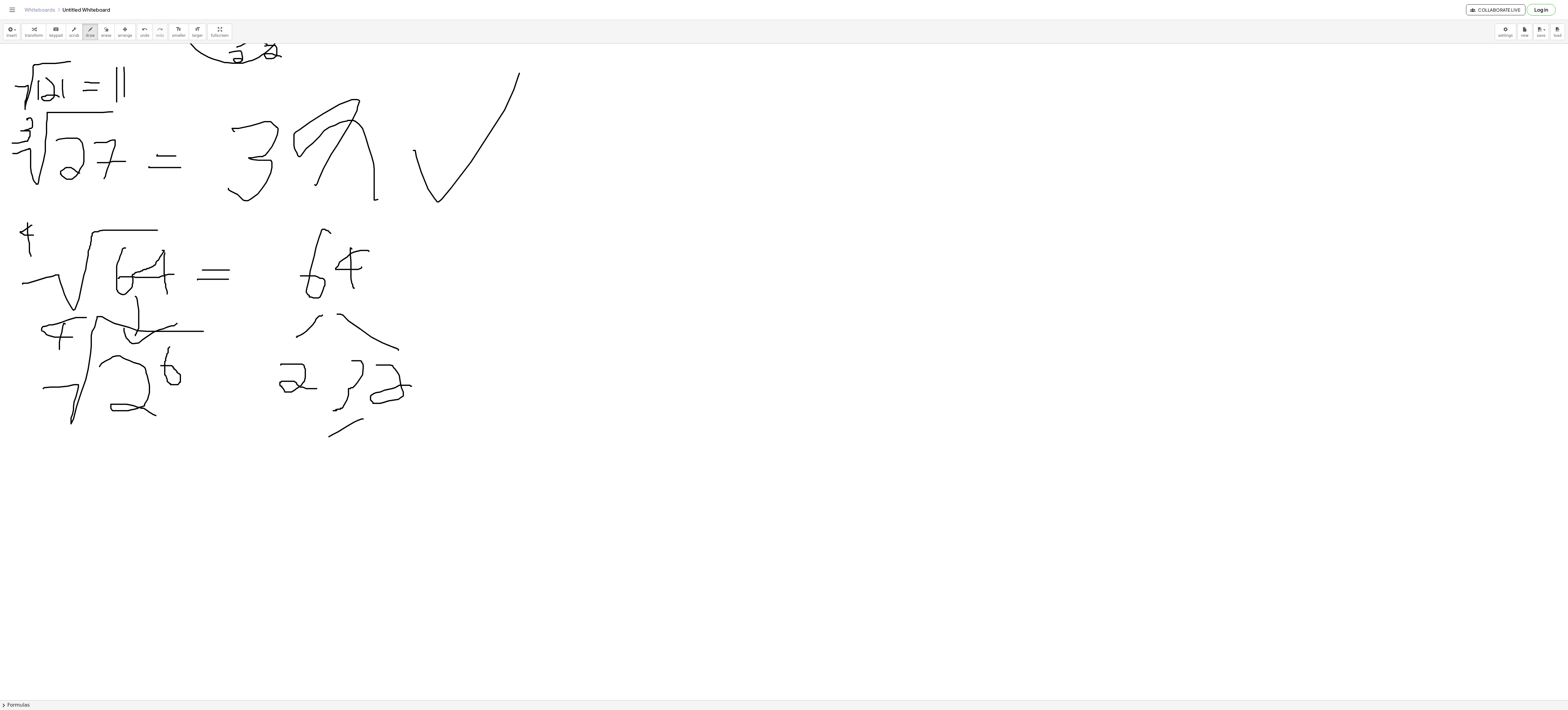
drag, startPoint x: 360, startPoint y: 421, endPoint x: 317, endPoint y: 445, distance: 49.2
click at [317, 193] on div at bounding box center [784, 577] width 1568 height 1313
drag, startPoint x: 366, startPoint y: 419, endPoint x: 392, endPoint y: 425, distance: 26.7
click at [392, 193] on div at bounding box center [784, 577] width 1568 height 1313
drag, startPoint x: 317, startPoint y: 467, endPoint x: 338, endPoint y: 479, distance: 24.2
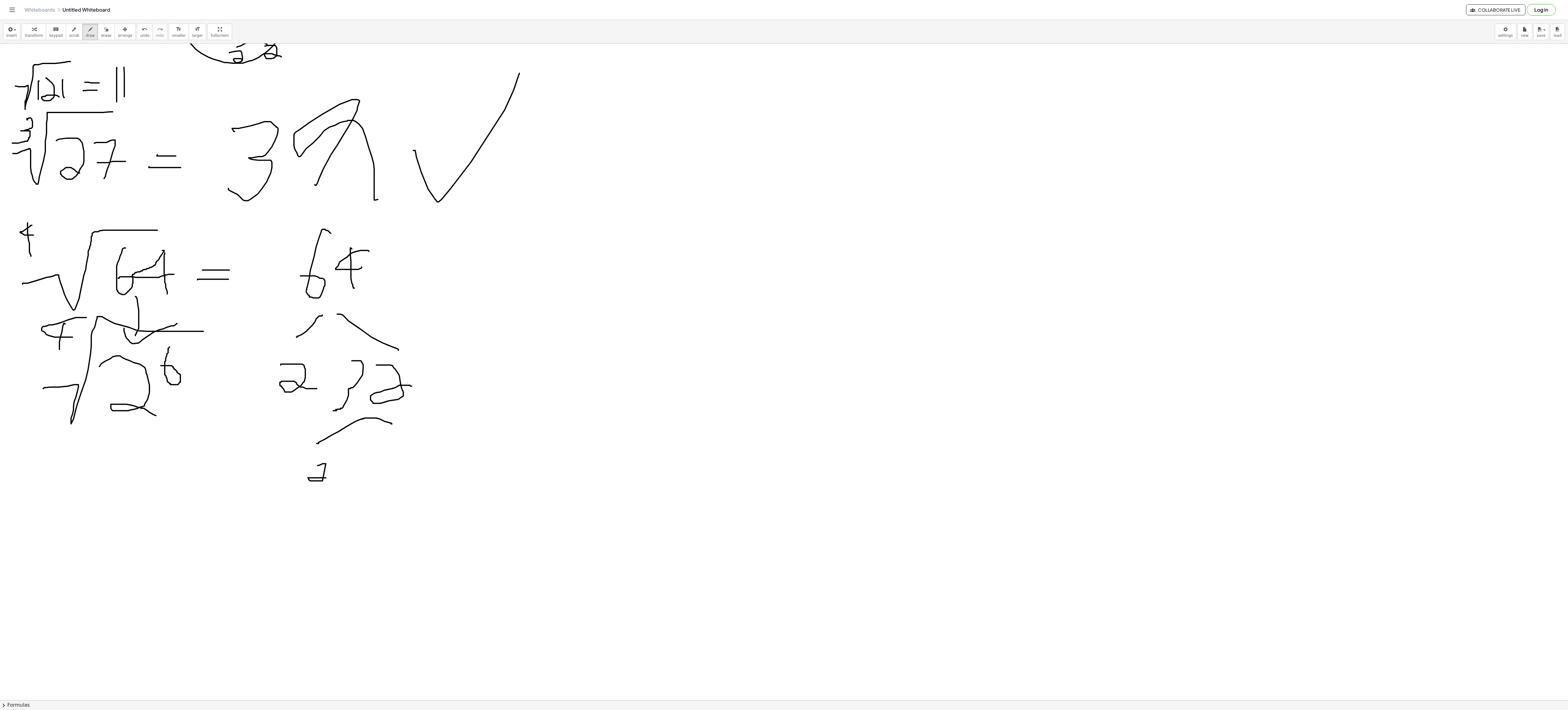
click at [338, 193] on div at bounding box center [784, 577] width 1568 height 1313
drag, startPoint x: 379, startPoint y: 449, endPoint x: 389, endPoint y: 464, distance: 18.0
click at [377, 193] on div at bounding box center [784, 577] width 1568 height 1313
drag, startPoint x: 393, startPoint y: 463, endPoint x: 392, endPoint y: 470, distance: 7.1
click at [392, 193] on div at bounding box center [784, 577] width 1568 height 1313
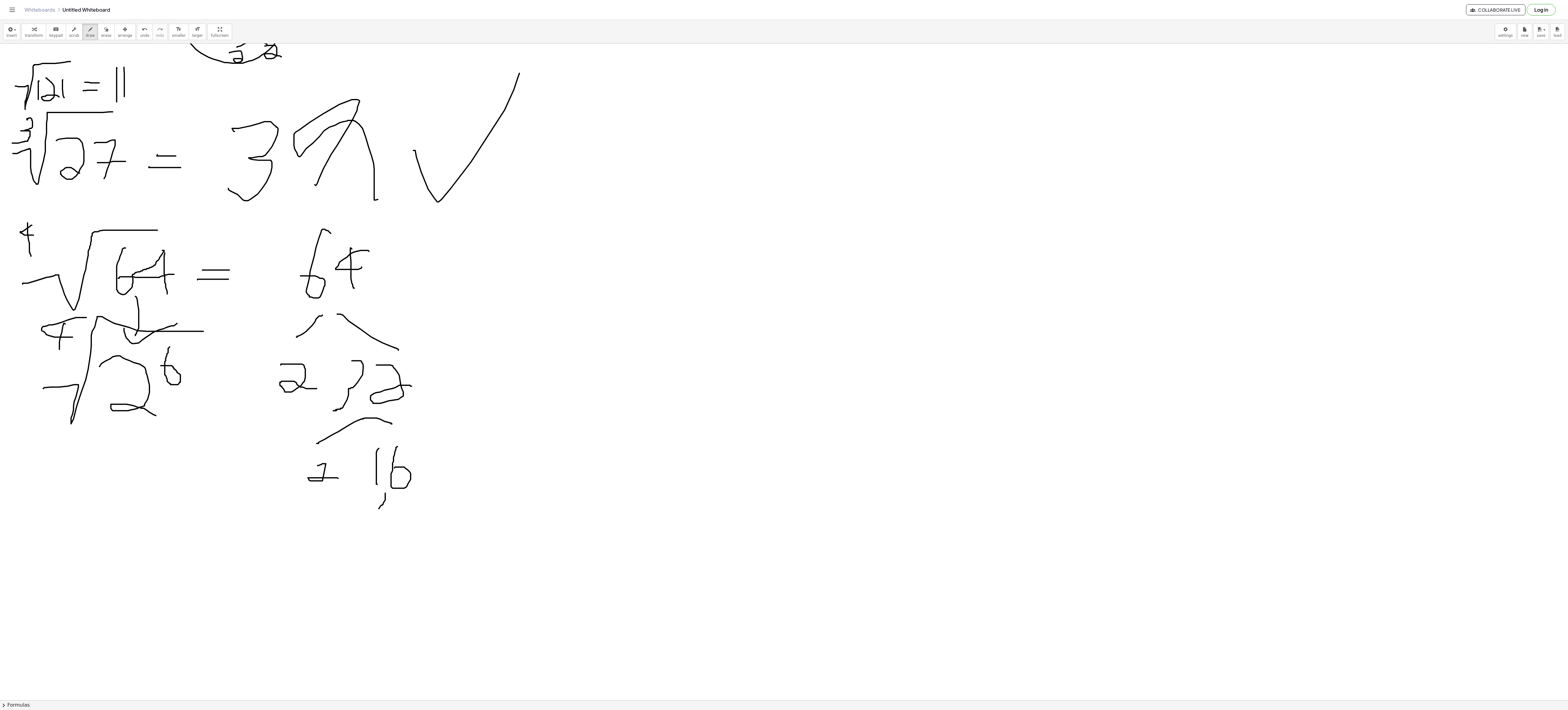
drag, startPoint x: 385, startPoint y: 502, endPoint x: 367, endPoint y: 524, distance: 28.4
click at [366, 193] on div at bounding box center [784, 577] width 1568 height 1313
drag, startPoint x: 391, startPoint y: 493, endPoint x: 411, endPoint y: 513, distance: 28.3
click at [392, 193] on div at bounding box center [784, 577] width 1568 height 1313
drag, startPoint x: 361, startPoint y: 534, endPoint x: 369, endPoint y: 541, distance: 10.6
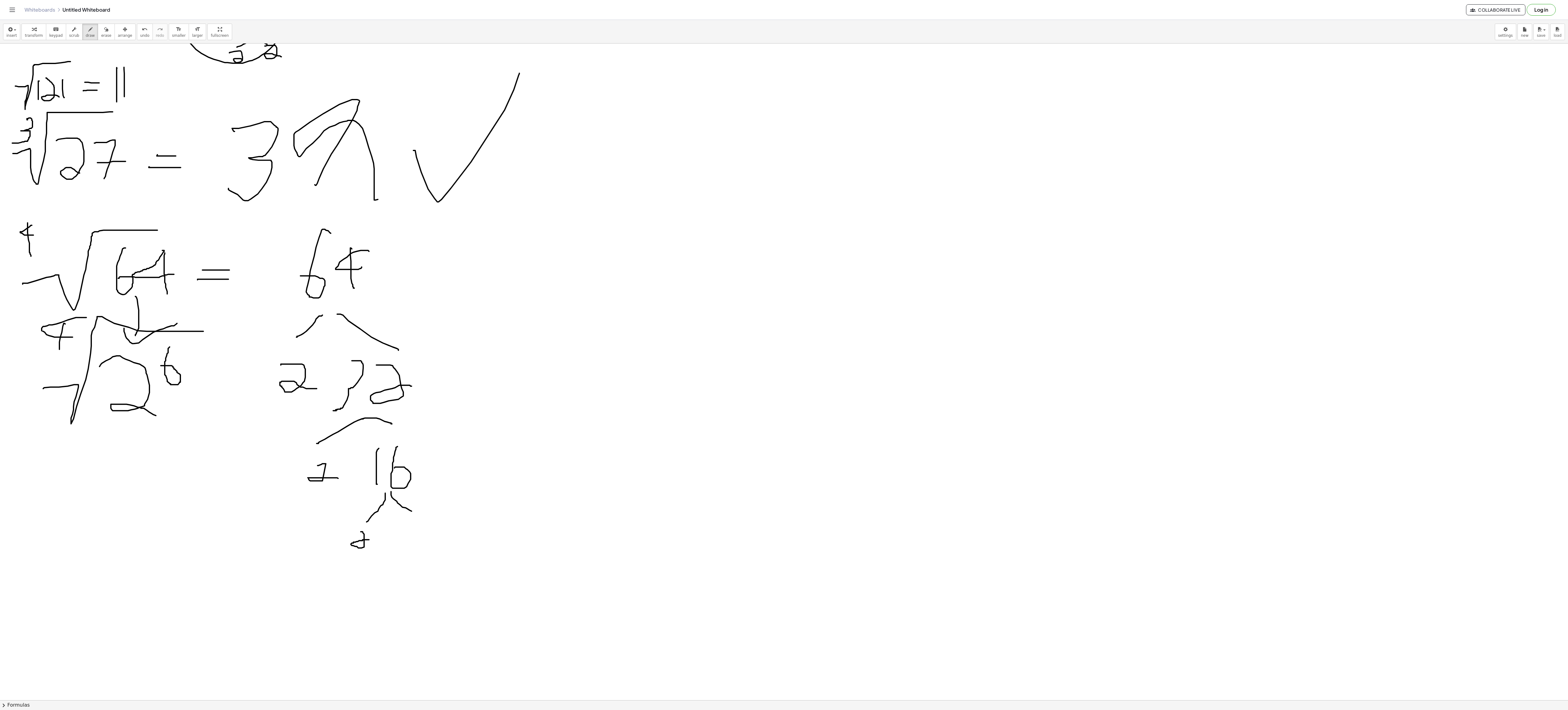
click at [369, 193] on div at bounding box center [784, 577] width 1568 height 1313
click at [392, 193] on div at bounding box center [784, 577] width 1568 height 1313
drag, startPoint x: 422, startPoint y: 553, endPoint x: 397, endPoint y: 584, distance: 39.8
click at [392, 193] on div at bounding box center [784, 577] width 1568 height 1313
drag, startPoint x: 419, startPoint y: 554, endPoint x: 457, endPoint y: 573, distance: 42.5
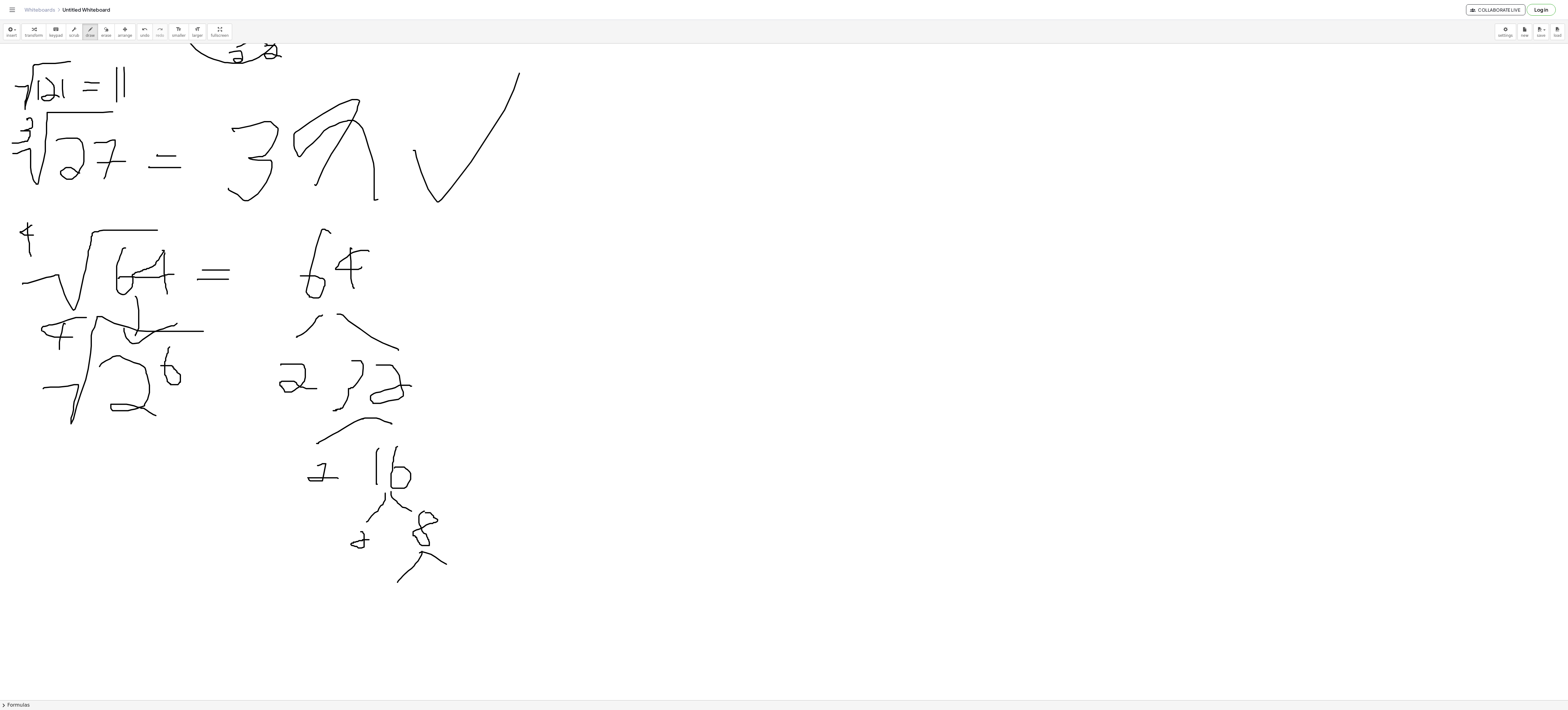
click at [392, 193] on div at bounding box center [784, 577] width 1568 height 1313
drag, startPoint x: 410, startPoint y: 588, endPoint x: 428, endPoint y: 615, distance: 32.4
click at [392, 193] on div at bounding box center [784, 577] width 1568 height 1313
drag, startPoint x: 482, startPoint y: 579, endPoint x: 500, endPoint y: 599, distance: 26.9
click at [392, 193] on div at bounding box center [784, 577] width 1568 height 1313
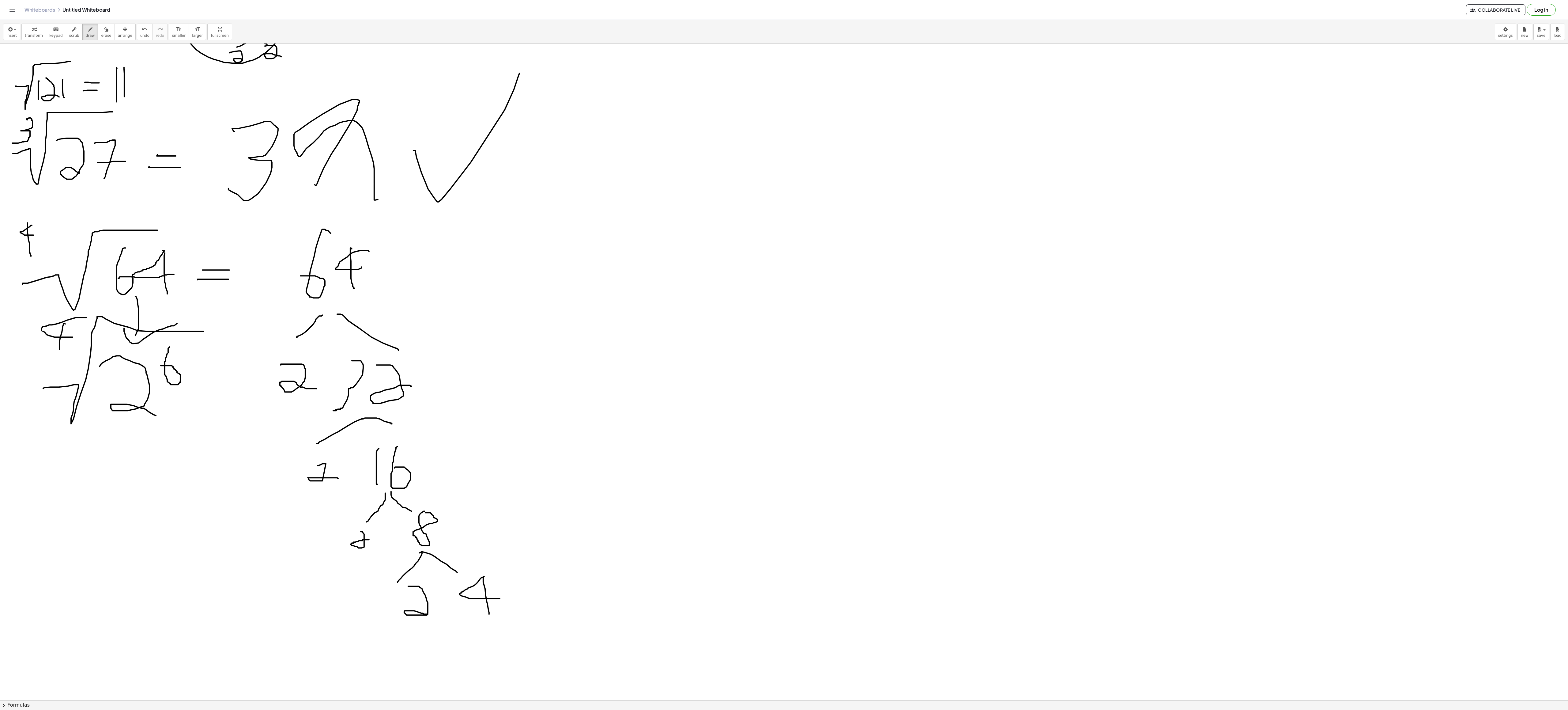
drag, startPoint x: 483, startPoint y: 577, endPoint x: 491, endPoint y: 629, distance: 52.6
click at [392, 193] on div at bounding box center [784, 577] width 1568 height 1313
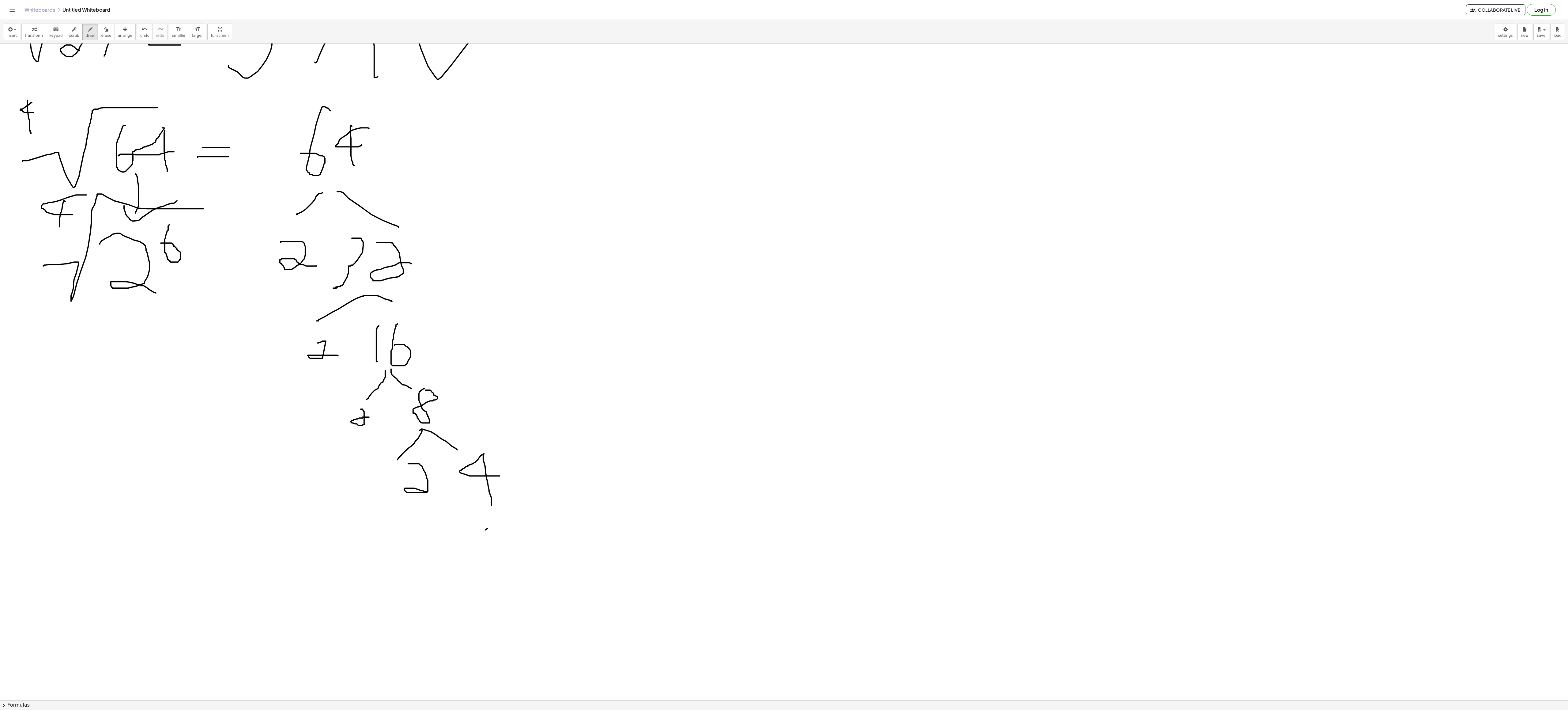
drag, startPoint x: 487, startPoint y: 530, endPoint x: 472, endPoint y: 554, distance: 28.3
click at [392, 193] on div at bounding box center [784, 455] width 1568 height 1313
drag, startPoint x: 494, startPoint y: 531, endPoint x: 535, endPoint y: 562, distance: 51.4
click at [392, 193] on div at bounding box center [784, 455] width 1568 height 1313
drag, startPoint x: 441, startPoint y: 566, endPoint x: 491, endPoint y: 584, distance: 53.1
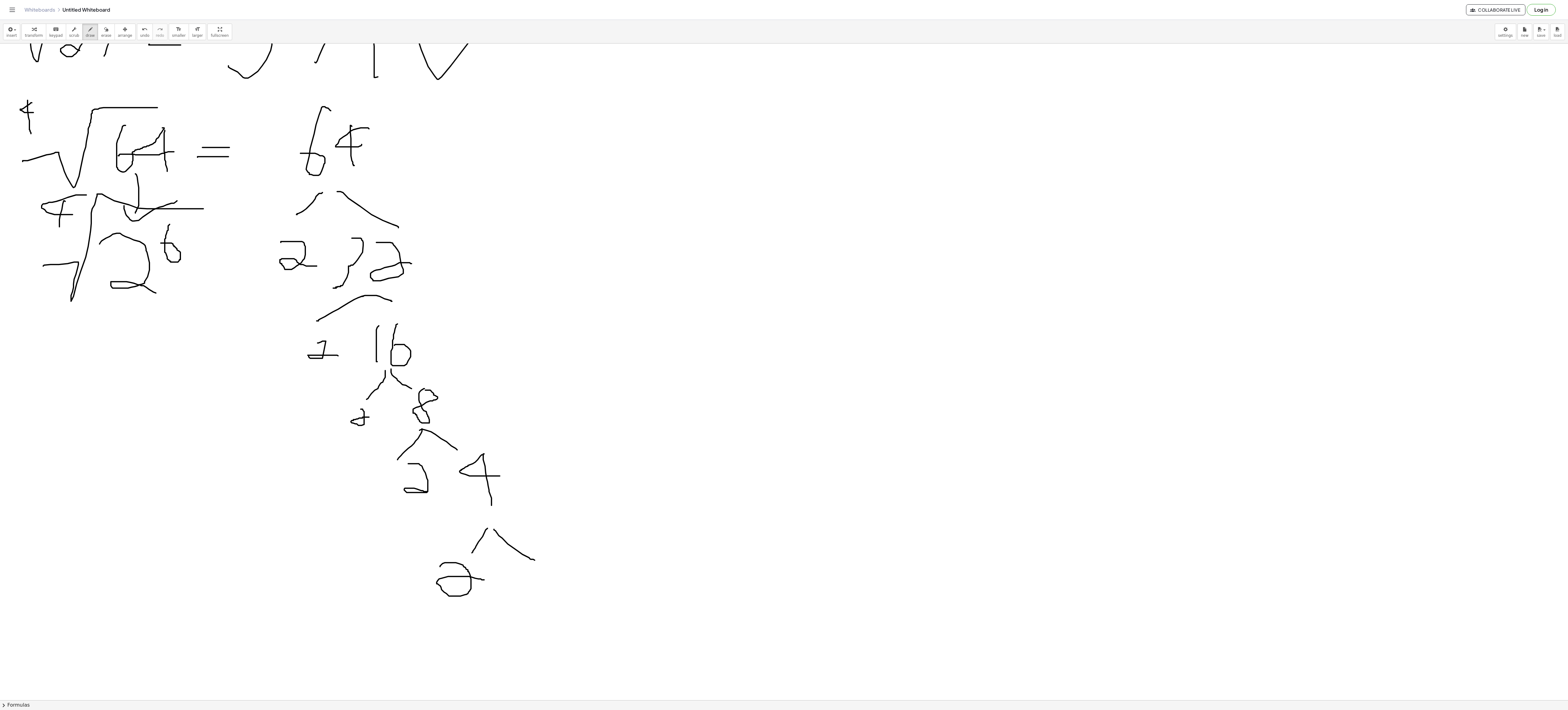
click at [392, 193] on div at bounding box center [784, 455] width 1568 height 1313
drag, startPoint x: 509, startPoint y: 570, endPoint x: 522, endPoint y: 593, distance: 26.4
click at [392, 193] on div at bounding box center [784, 455] width 1568 height 1313
click at [201, 193] on div at bounding box center [784, 455] width 1568 height 1313
click at [142, 37] on span "undo" at bounding box center [145, 35] width 9 height 4
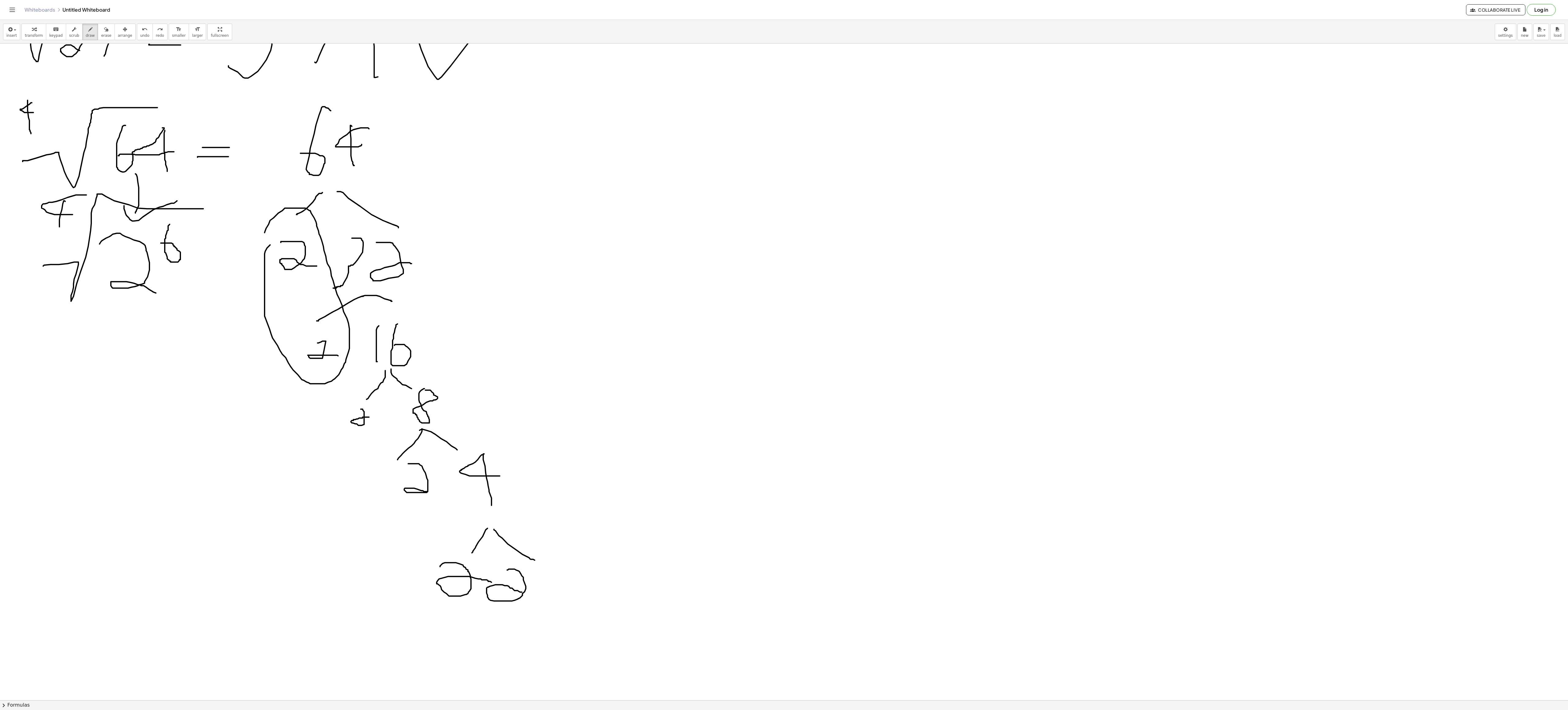
drag, startPoint x: 269, startPoint y: 247, endPoint x: 262, endPoint y: 242, distance: 8.6
click at [262, 193] on div at bounding box center [784, 455] width 1568 height 1313
drag, startPoint x: 324, startPoint y: 416, endPoint x: 324, endPoint y: 435, distance: 19.0
click at [324, 193] on div at bounding box center [784, 455] width 1568 height 1313
drag, startPoint x: 475, startPoint y: 545, endPoint x: 478, endPoint y: 549, distance: 5.0
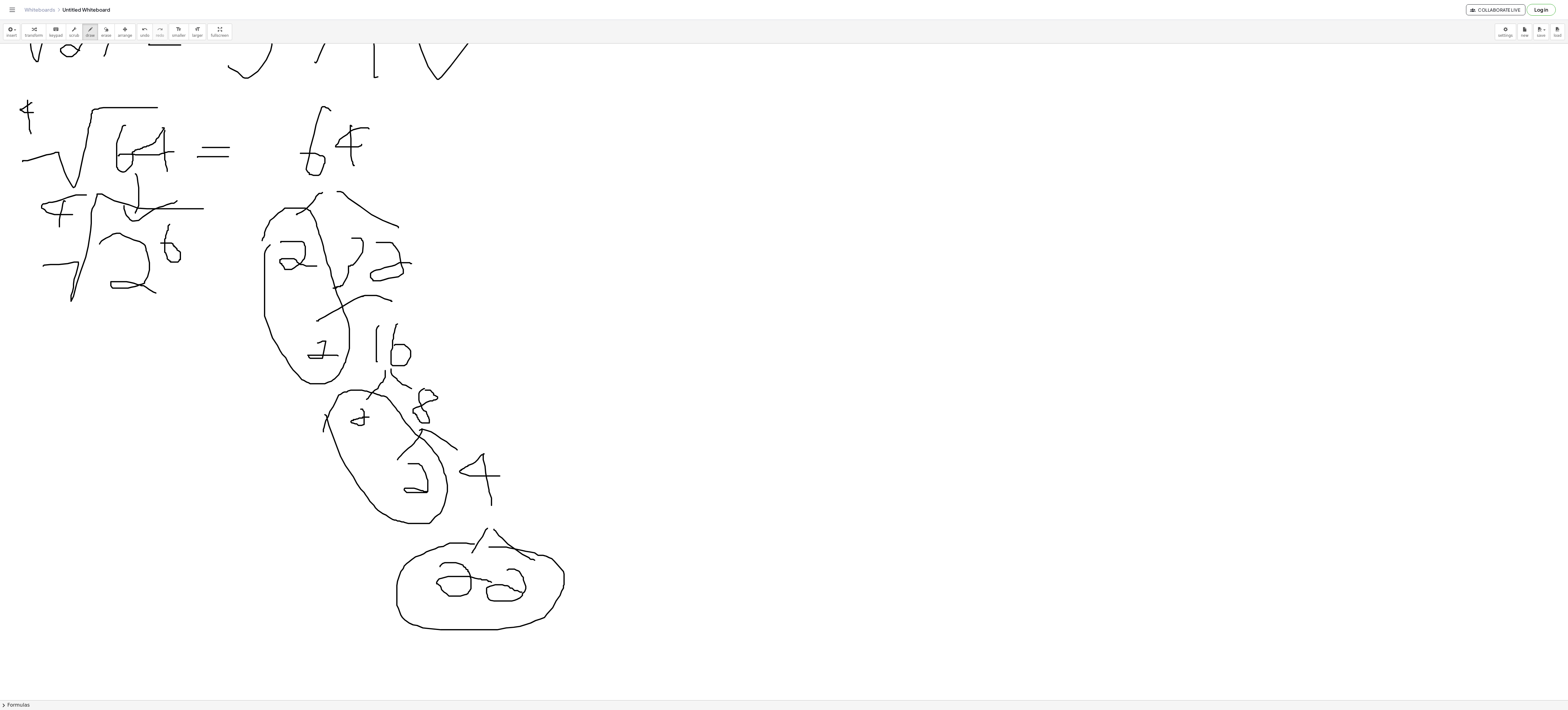
click at [392, 193] on div at bounding box center [784, 455] width 1568 height 1313
drag, startPoint x: 124, startPoint y: 325, endPoint x: 126, endPoint y: 384, distance: 59.0
click at [126, 193] on div at bounding box center [784, 455] width 1568 height 1313
drag, startPoint x: 88, startPoint y: 377, endPoint x: 169, endPoint y: 372, distance: 81.2
click at [169, 193] on div at bounding box center [784, 455] width 1568 height 1313
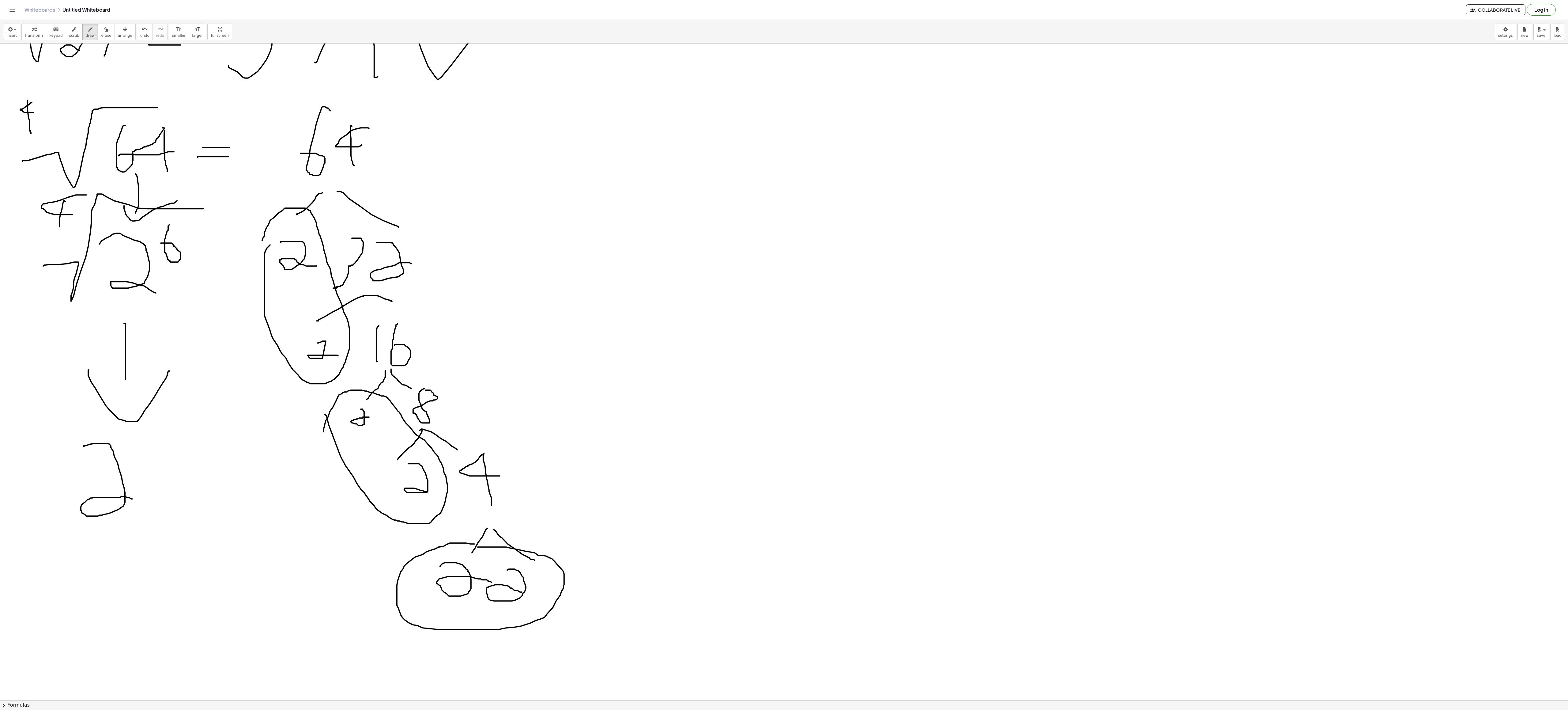
drag, startPoint x: 84, startPoint y: 448, endPoint x: 149, endPoint y: 504, distance: 85.8
click at [141, 193] on div at bounding box center [784, 455] width 1568 height 1313
drag, startPoint x: 166, startPoint y: 402, endPoint x: 172, endPoint y: 434, distance: 32.6
click at [172, 193] on div at bounding box center [784, 455] width 1568 height 1313
drag, startPoint x: 172, startPoint y: 434, endPoint x: 150, endPoint y: 440, distance: 22.8
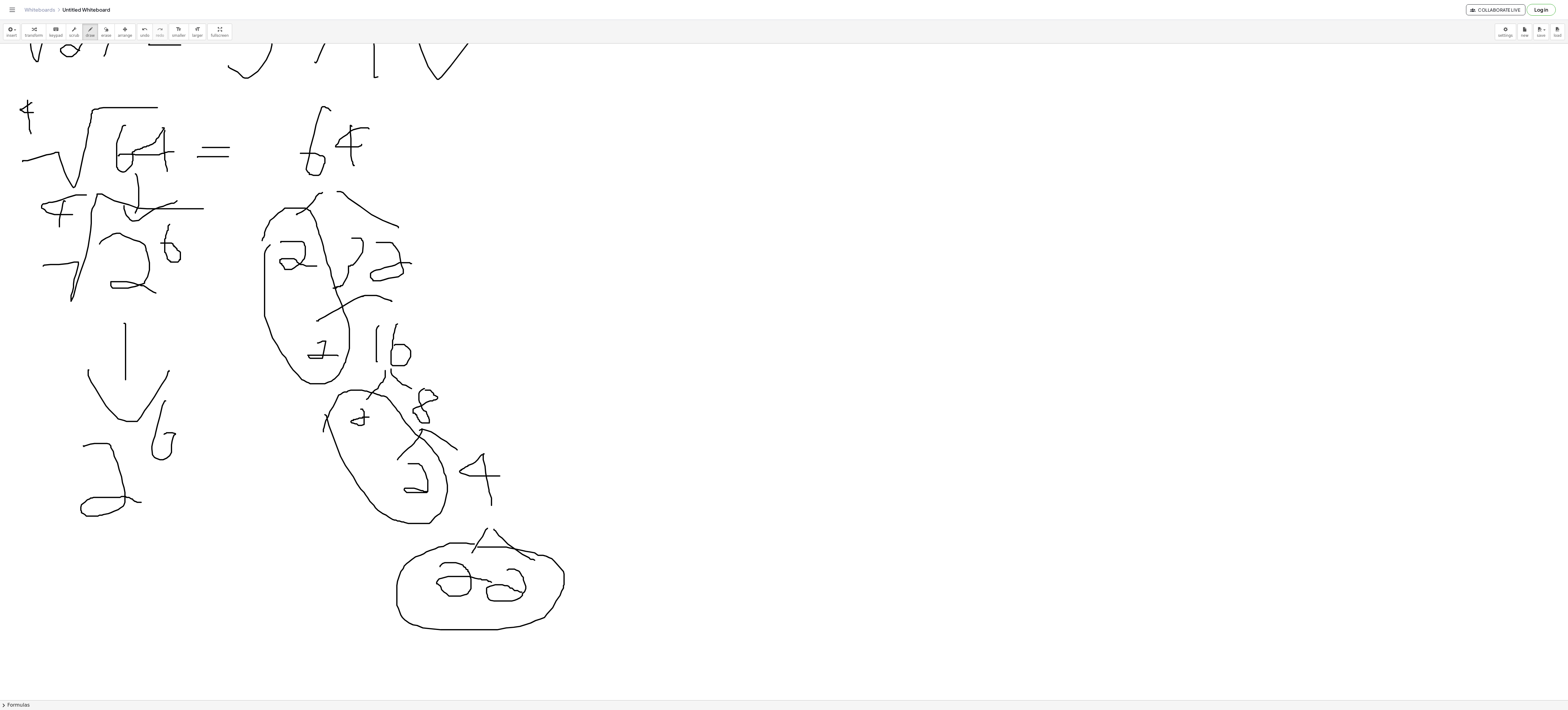
click at [150, 193] on div at bounding box center [784, 455] width 1568 height 1313
drag, startPoint x: 197, startPoint y: 445, endPoint x: 223, endPoint y: 372, distance: 77.5
click at [223, 193] on div at bounding box center [784, 455] width 1568 height 1313
drag, startPoint x: 239, startPoint y: 397, endPoint x: 214, endPoint y: 428, distance: 39.8
click at [214, 193] on div at bounding box center [784, 455] width 1568 height 1313
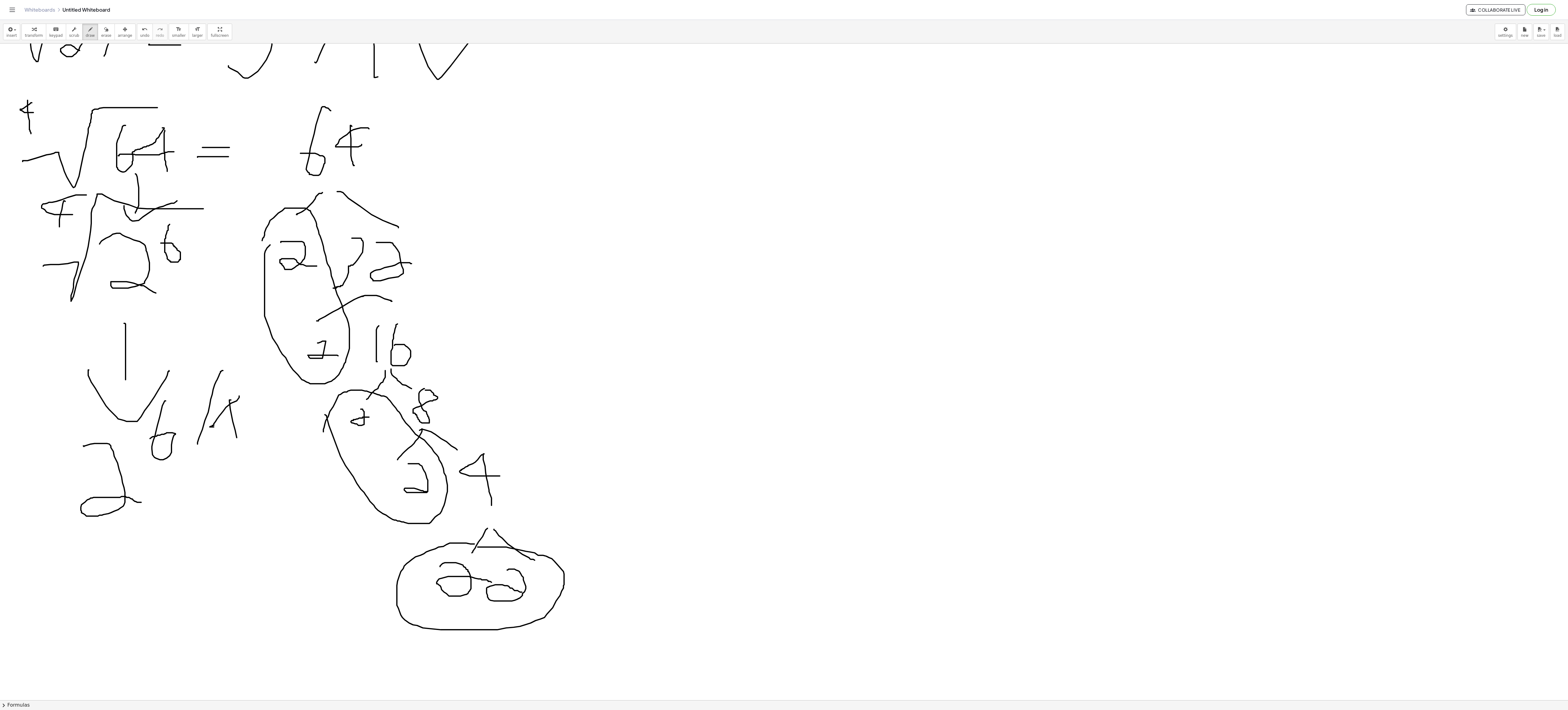
drag, startPoint x: 231, startPoint y: 401, endPoint x: 240, endPoint y: 455, distance: 54.7
click at [240, 193] on div at bounding box center [784, 455] width 1568 height 1313
drag, startPoint x: 216, startPoint y: 430, endPoint x: 279, endPoint y: 410, distance: 66.1
click at [279, 193] on div at bounding box center [784, 455] width 1568 height 1313
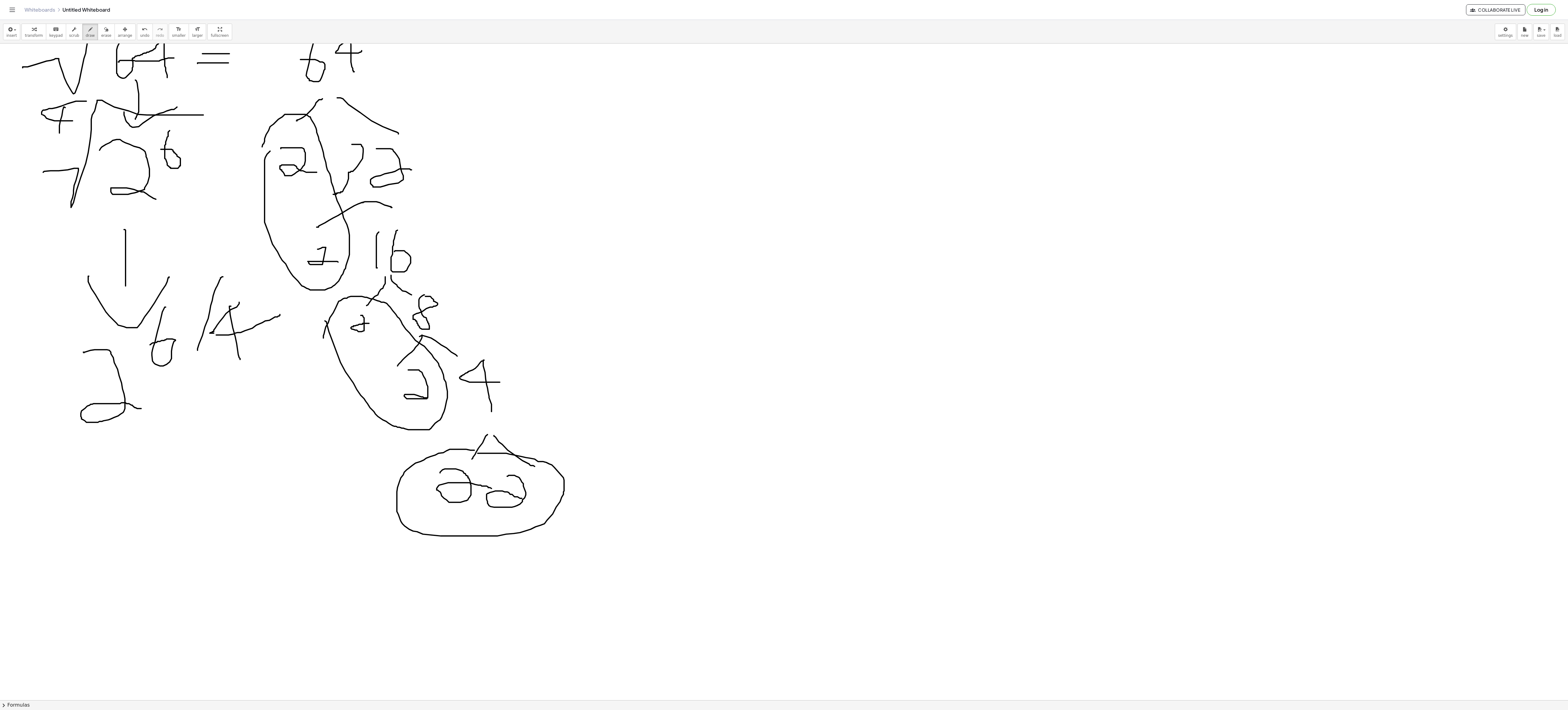
scroll to position [367, 0]
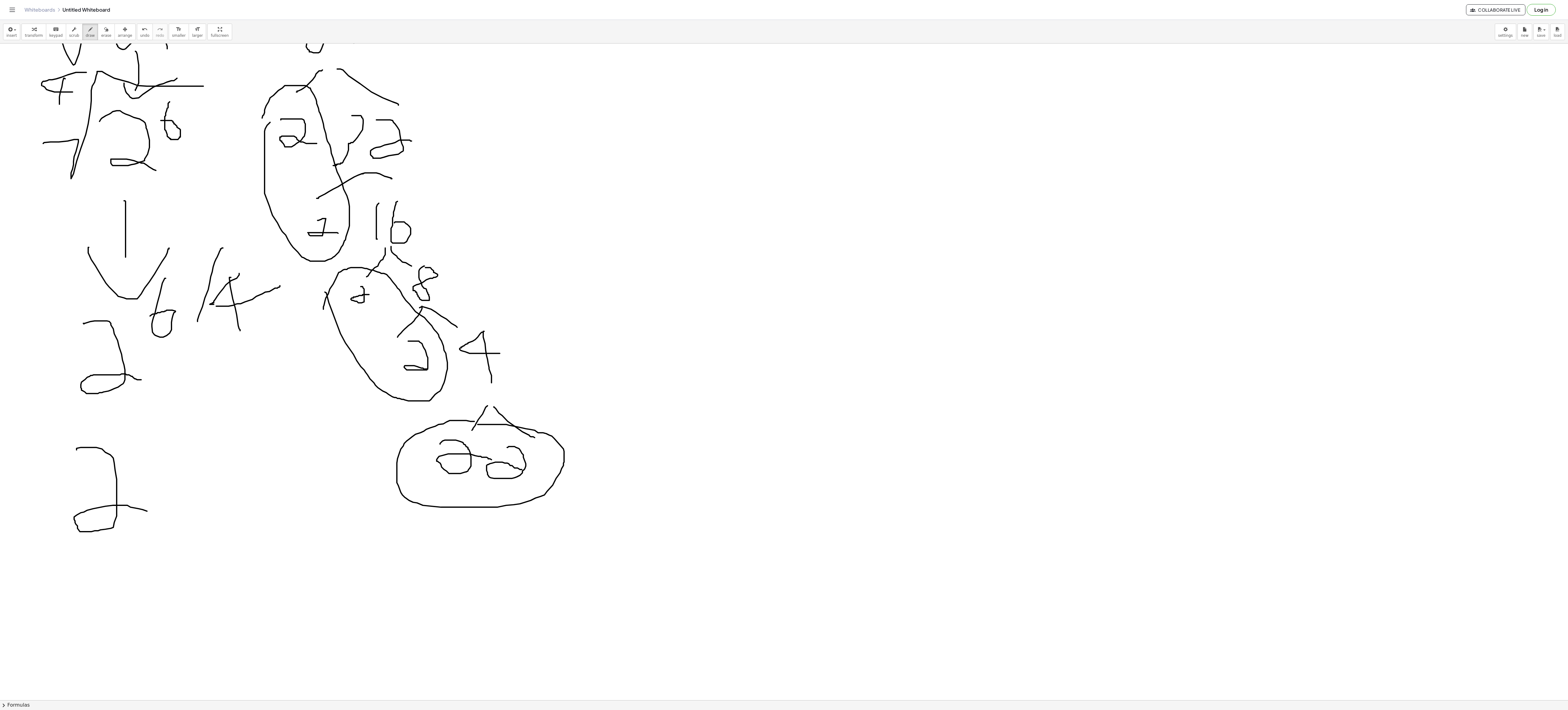
drag, startPoint x: 77, startPoint y: 451, endPoint x: 147, endPoint y: 476, distance: 74.3
click at [157, 193] on div at bounding box center [784, 332] width 1568 height 1313
drag, startPoint x: 149, startPoint y: 408, endPoint x: 153, endPoint y: 433, distance: 25.3
click at [153, 193] on div at bounding box center [784, 332] width 1568 height 1313
drag, startPoint x: 206, startPoint y: 441, endPoint x: 240, endPoint y: 373, distance: 76.0
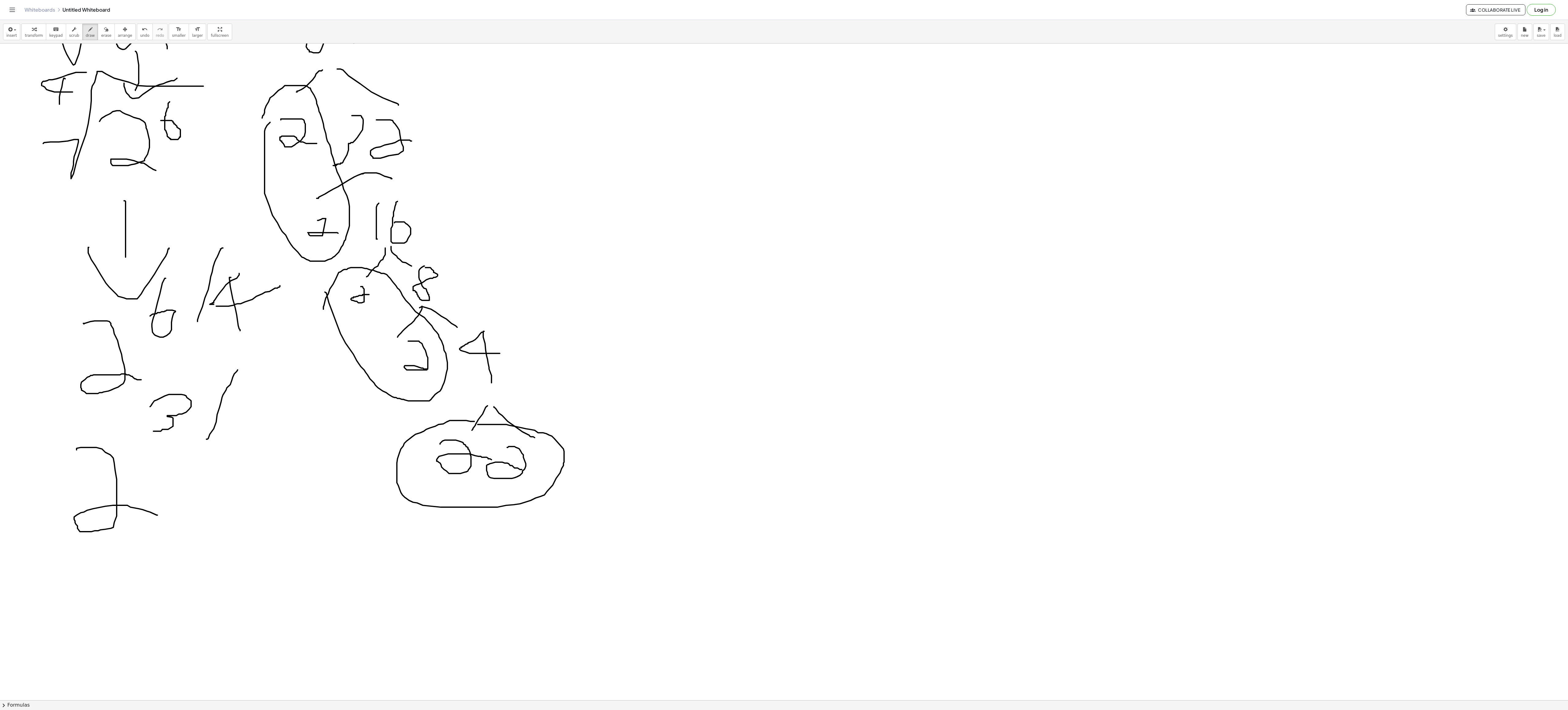
click at [240, 193] on div at bounding box center [784, 332] width 1568 height 1313
drag, startPoint x: 240, startPoint y: 389, endPoint x: 331, endPoint y: 438, distance: 103.4
click at [331, 193] on div at bounding box center [784, 332] width 1568 height 1313
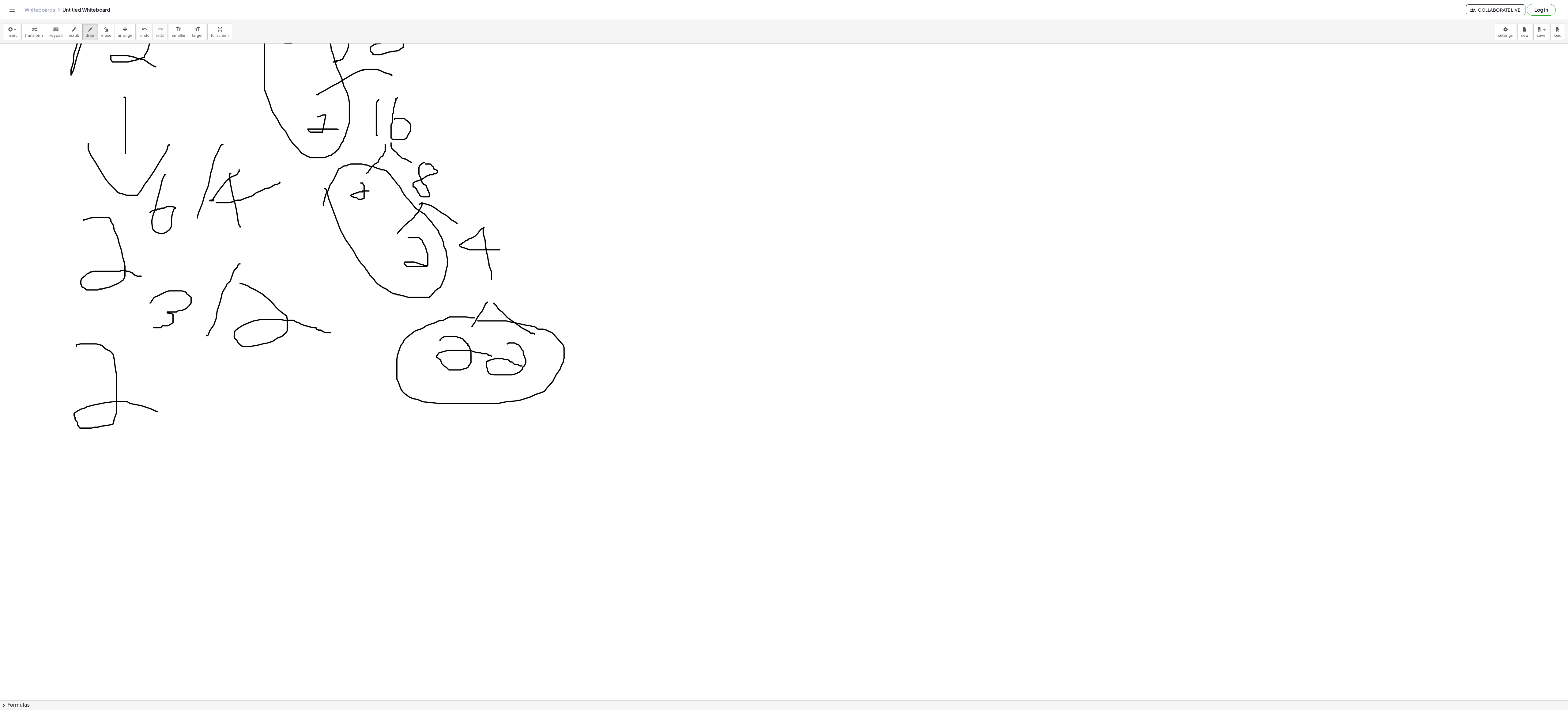
scroll to position [613, 0]
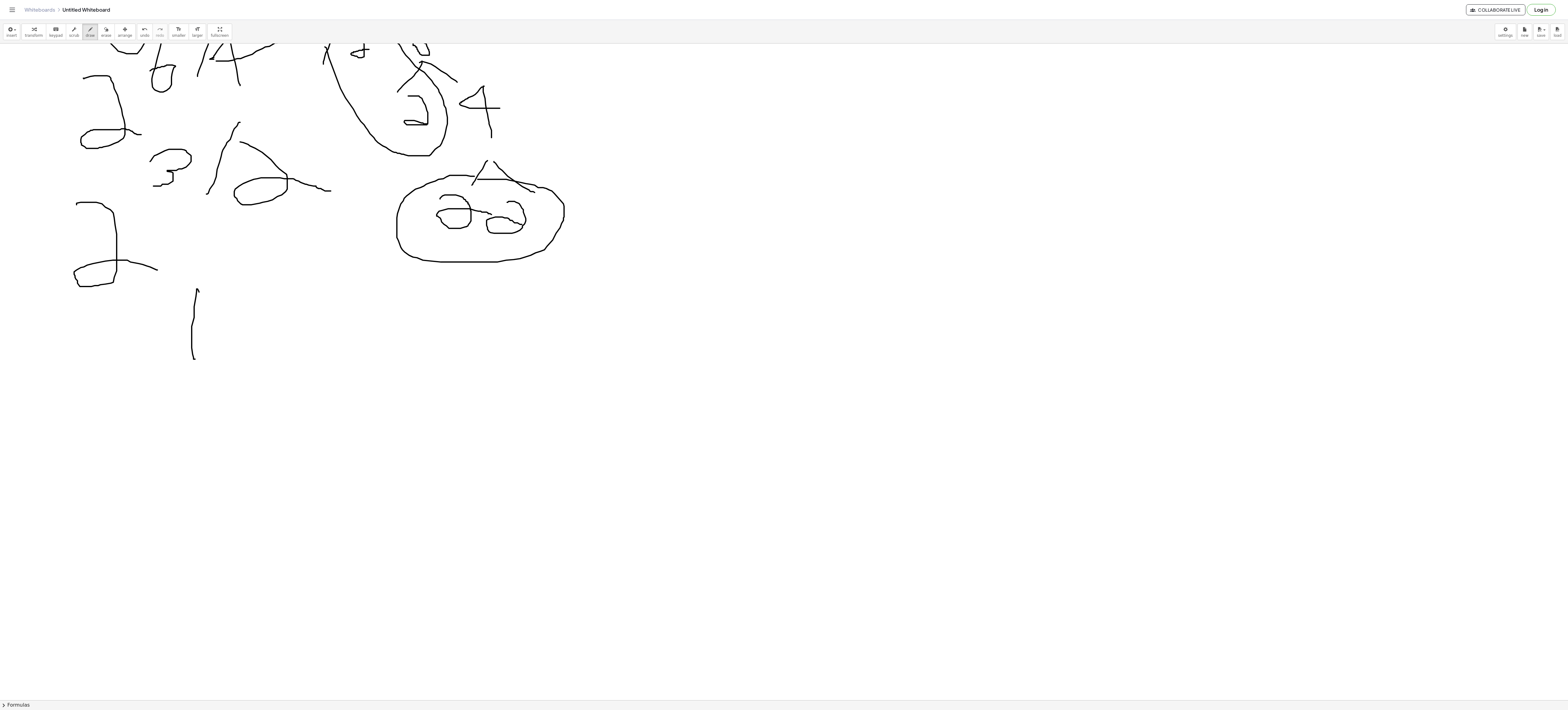
drag, startPoint x: 199, startPoint y: 294, endPoint x: 195, endPoint y: 360, distance: 66.1
click at [195, 193] on div at bounding box center [784, 87] width 1568 height 1313
drag, startPoint x: 176, startPoint y: 365, endPoint x: 224, endPoint y: 301, distance: 80.0
click at [239, 193] on div at bounding box center [784, 87] width 1568 height 1313
drag, startPoint x: 98, startPoint y: 426, endPoint x: 163, endPoint y: 491, distance: 91.9
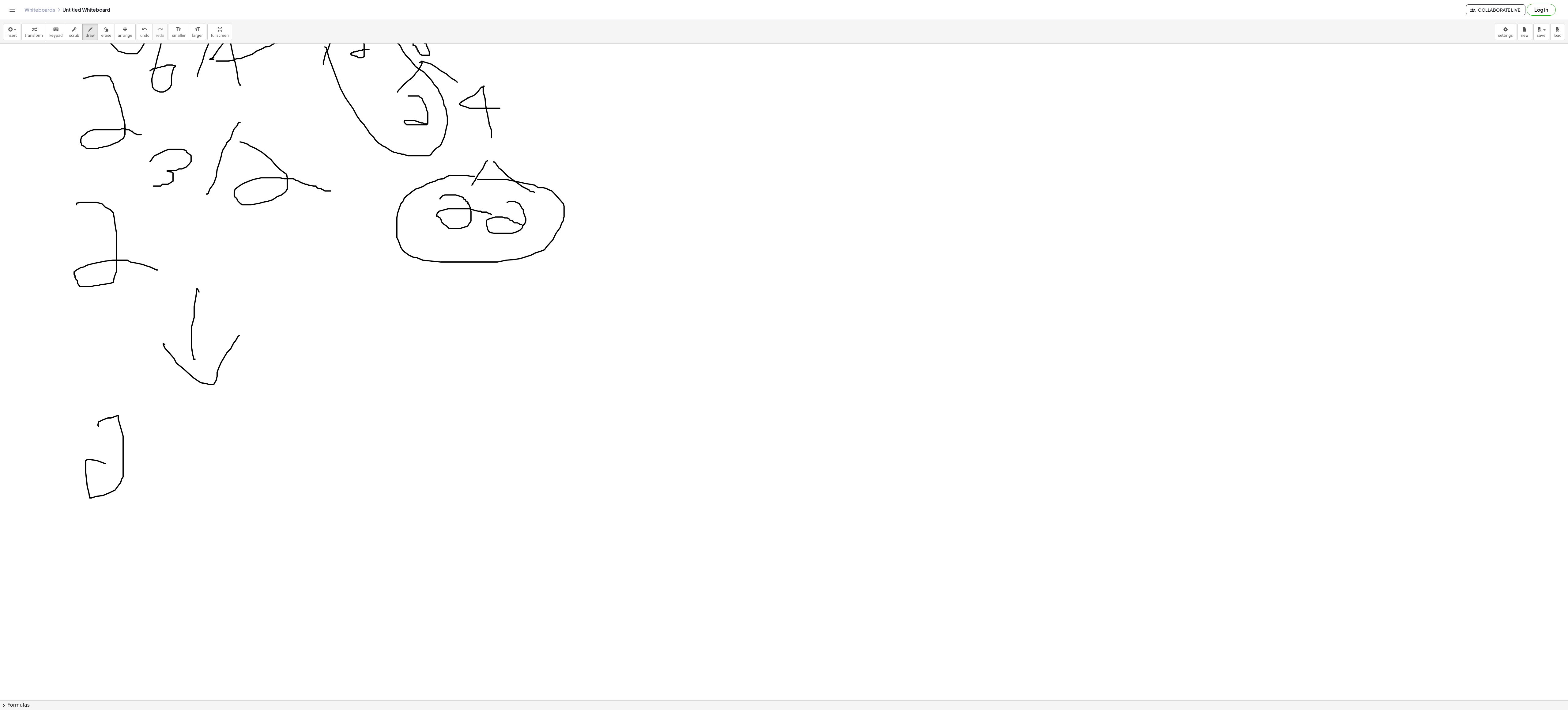
click at [163, 193] on div at bounding box center [784, 87] width 1568 height 1313
drag, startPoint x: 204, startPoint y: 402, endPoint x: 206, endPoint y: 443, distance: 41.0
click at [206, 193] on div at bounding box center [784, 87] width 1568 height 1313
drag, startPoint x: 245, startPoint y: 417, endPoint x: 294, endPoint y: 418, distance: 49.0
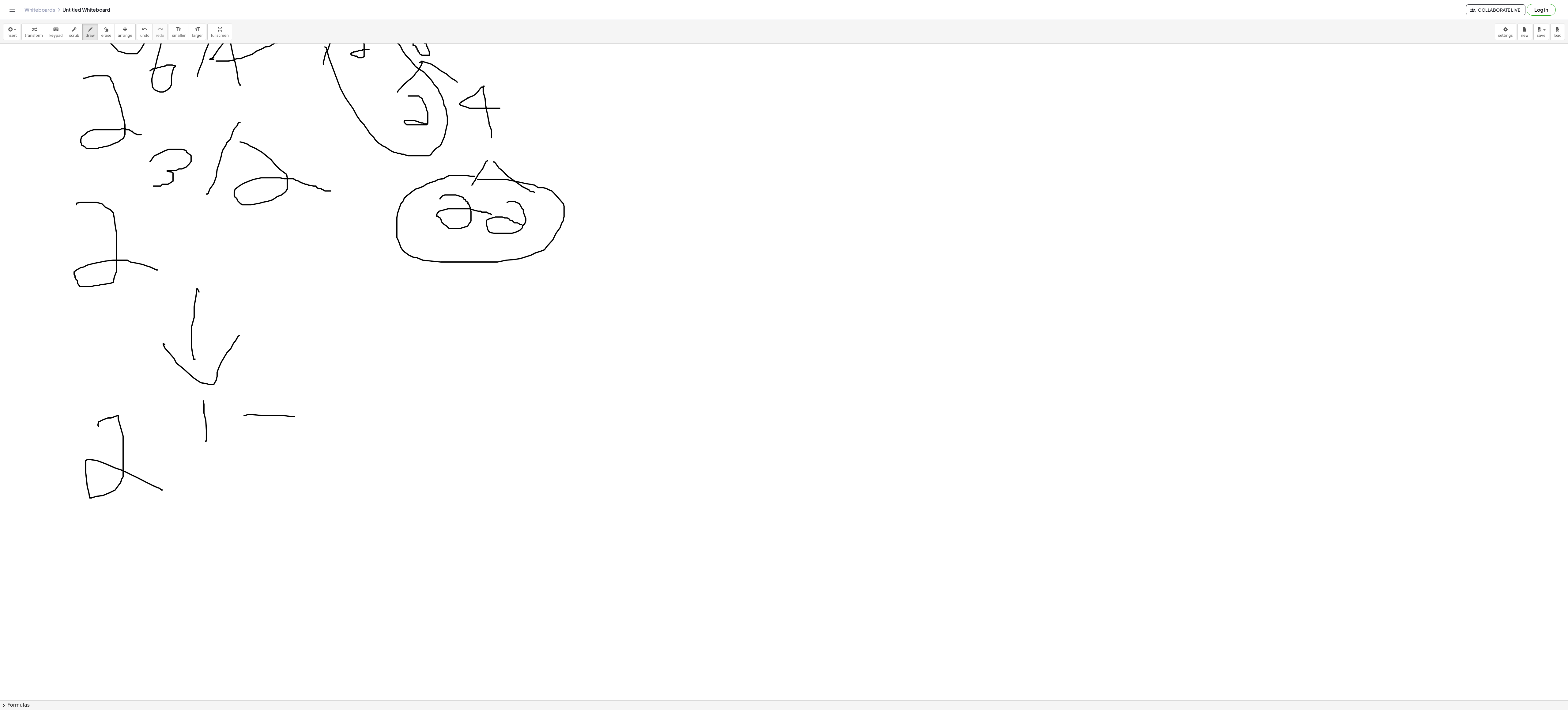
click at [294, 193] on div at bounding box center [784, 87] width 1568 height 1313
drag, startPoint x: 271, startPoint y: 393, endPoint x: 307, endPoint y: 391, distance: 36.1
click at [270, 193] on div at bounding box center [784, 87] width 1568 height 1313
drag, startPoint x: 346, startPoint y: 340, endPoint x: 348, endPoint y: 390, distance: 50.0
click at [348, 193] on div at bounding box center [784, 87] width 1568 height 1313
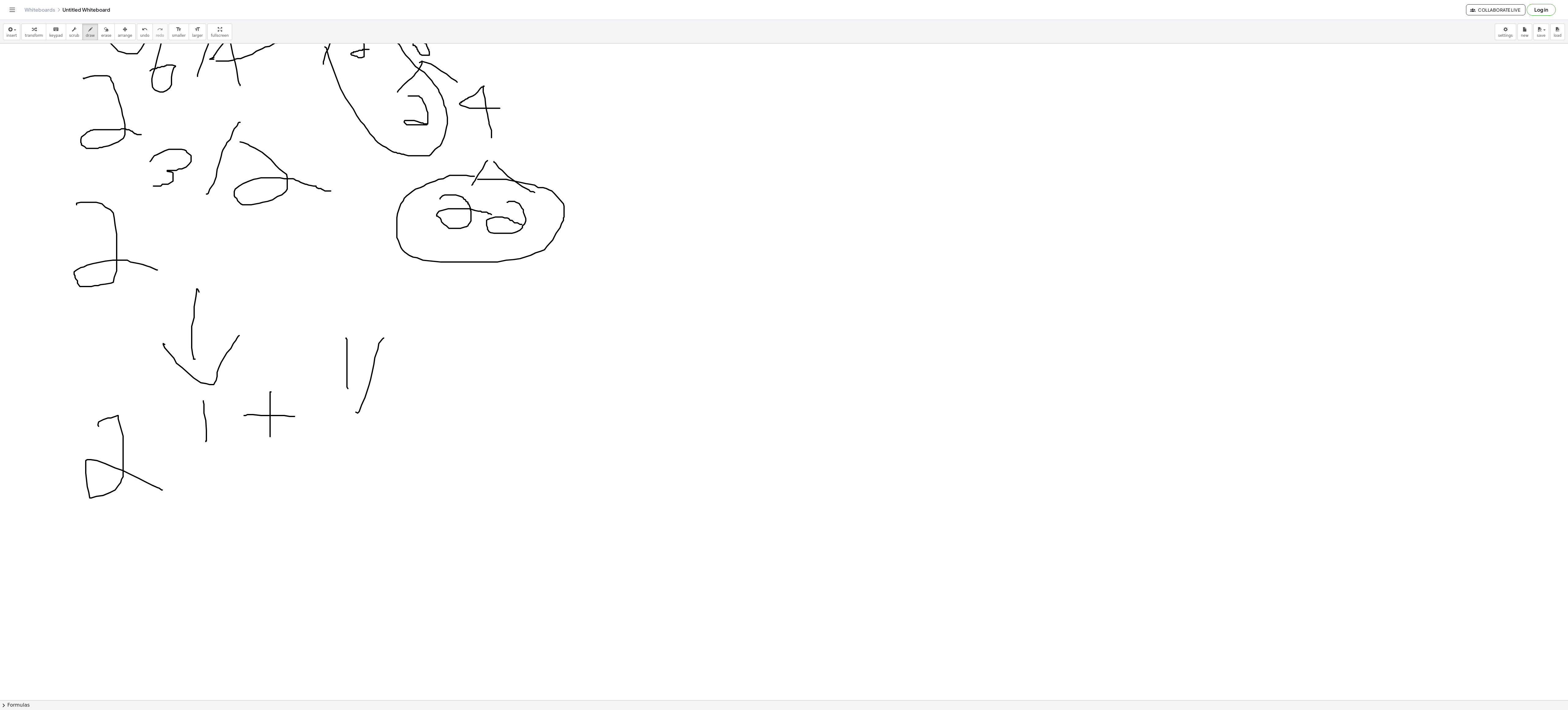
drag, startPoint x: 358, startPoint y: 415, endPoint x: 384, endPoint y: 340, distance: 79.4
click at [384, 193] on div at bounding box center [784, 87] width 1568 height 1313
drag, startPoint x: 408, startPoint y: 370, endPoint x: 472, endPoint y: 404, distance: 72.5
click at [392, 193] on div at bounding box center [784, 87] width 1568 height 1313
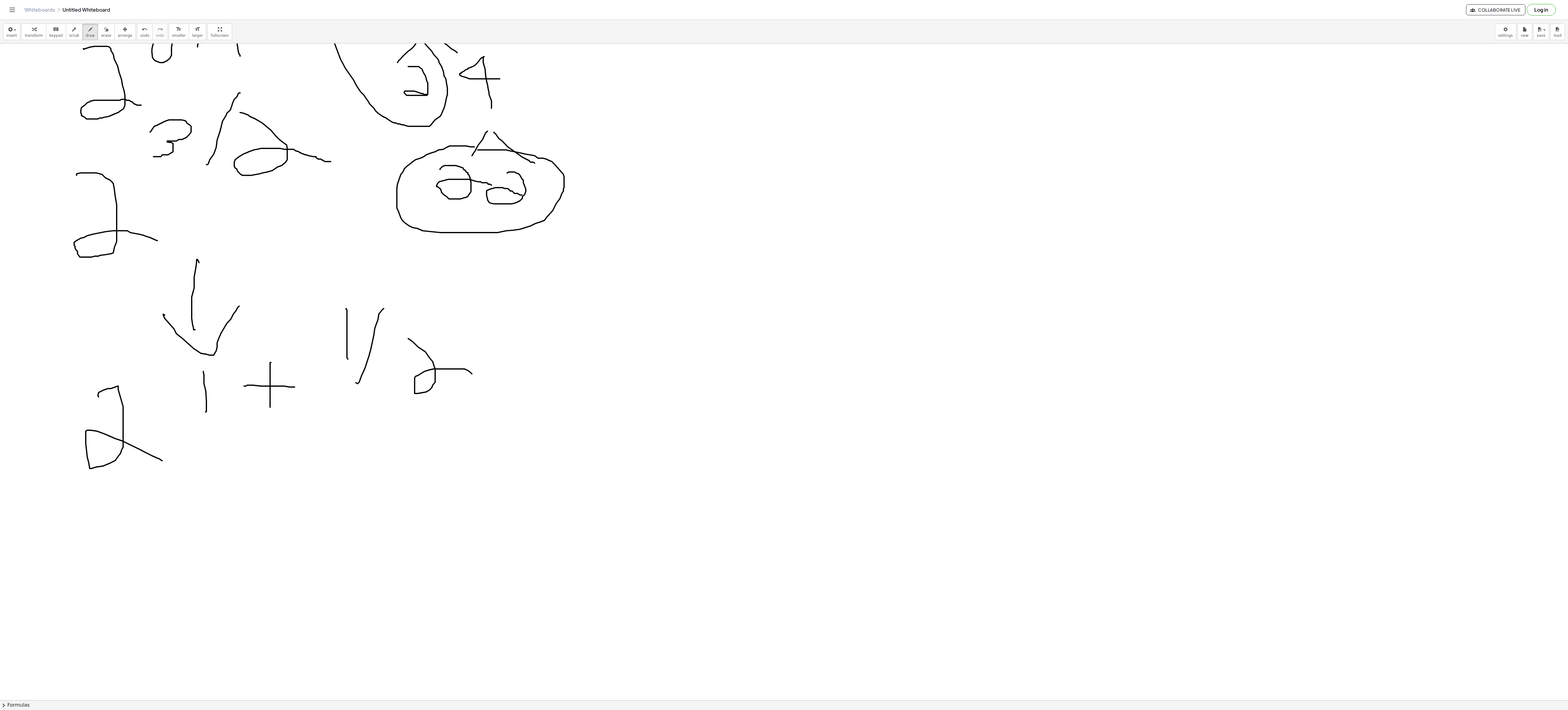
scroll to position [655, 0]
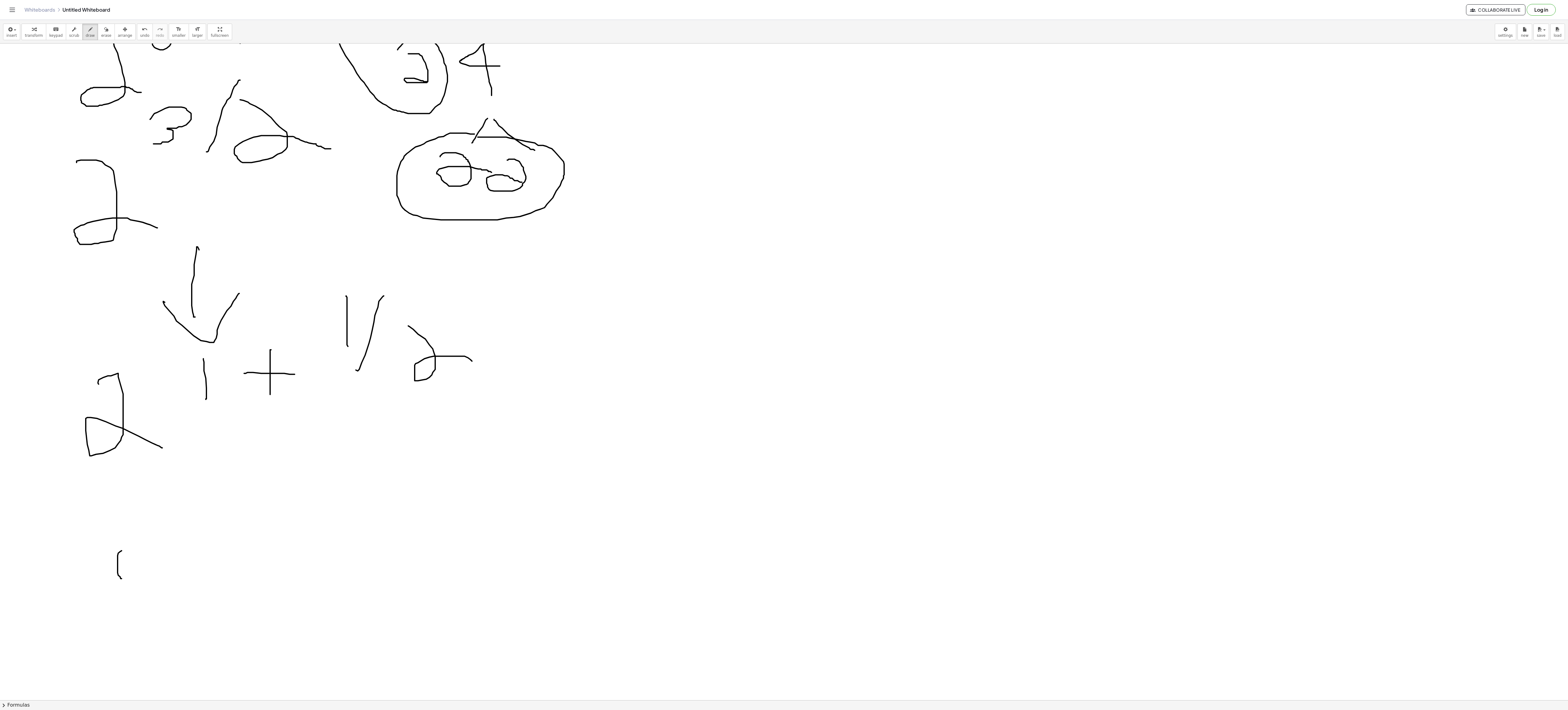
drag, startPoint x: 120, startPoint y: 577, endPoint x: 122, endPoint y: 551, distance: 26.1
click at [122, 193] on div at bounding box center [784, 371] width 1568 height 1965
drag, startPoint x: 241, startPoint y: 426, endPoint x: 245, endPoint y: 491, distance: 65.1
click at [245, 193] on div at bounding box center [784, 371] width 1568 height 1965
drag, startPoint x: 240, startPoint y: 492, endPoint x: 299, endPoint y: 479, distance: 60.4
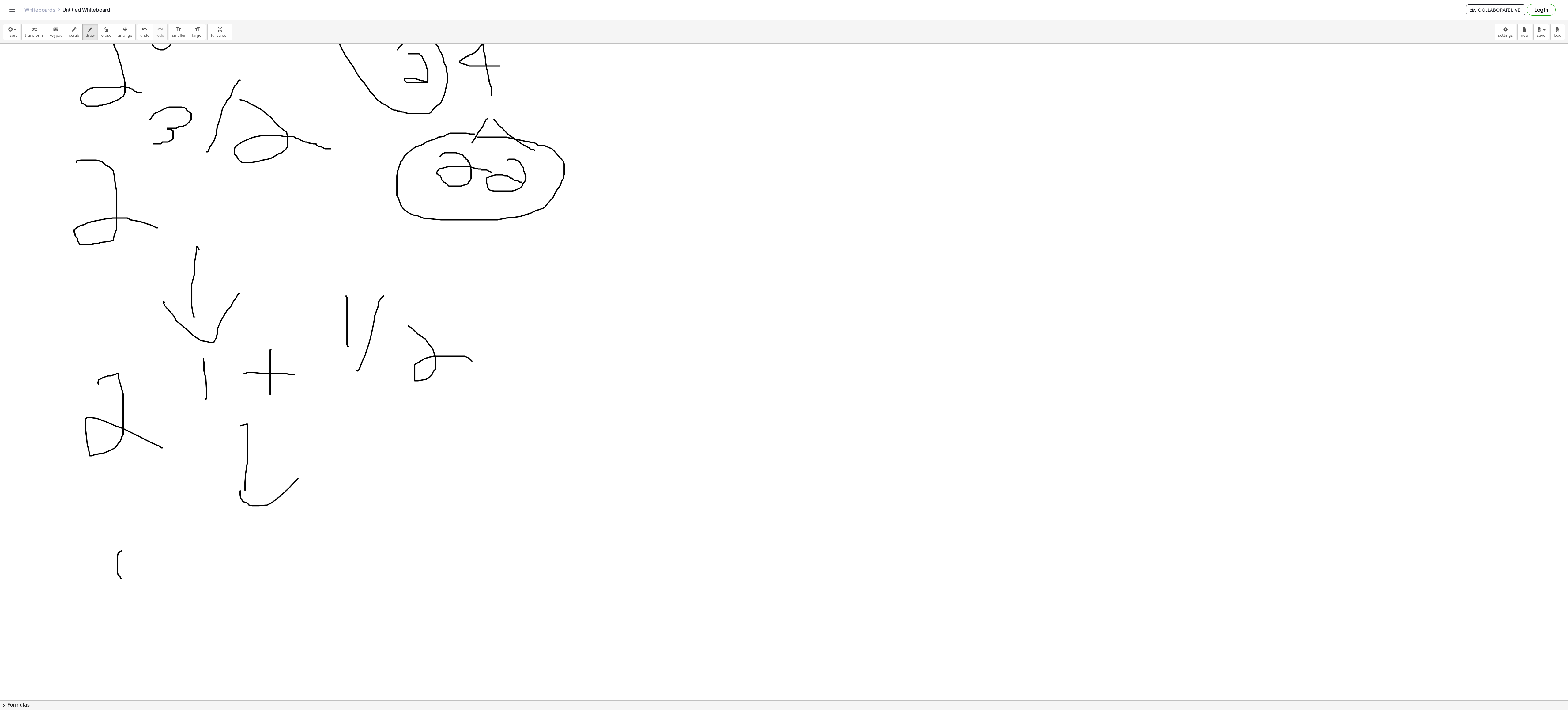
click at [299, 193] on div at bounding box center [784, 371] width 1568 height 1965
drag, startPoint x: 116, startPoint y: 566, endPoint x: 247, endPoint y: 585, distance: 132.4
click at [245, 193] on div at bounding box center [784, 371] width 1568 height 1965
drag, startPoint x: 242, startPoint y: 522, endPoint x: 245, endPoint y: 537, distance: 15.3
click at [245, 193] on div at bounding box center [784, 371] width 1568 height 1965
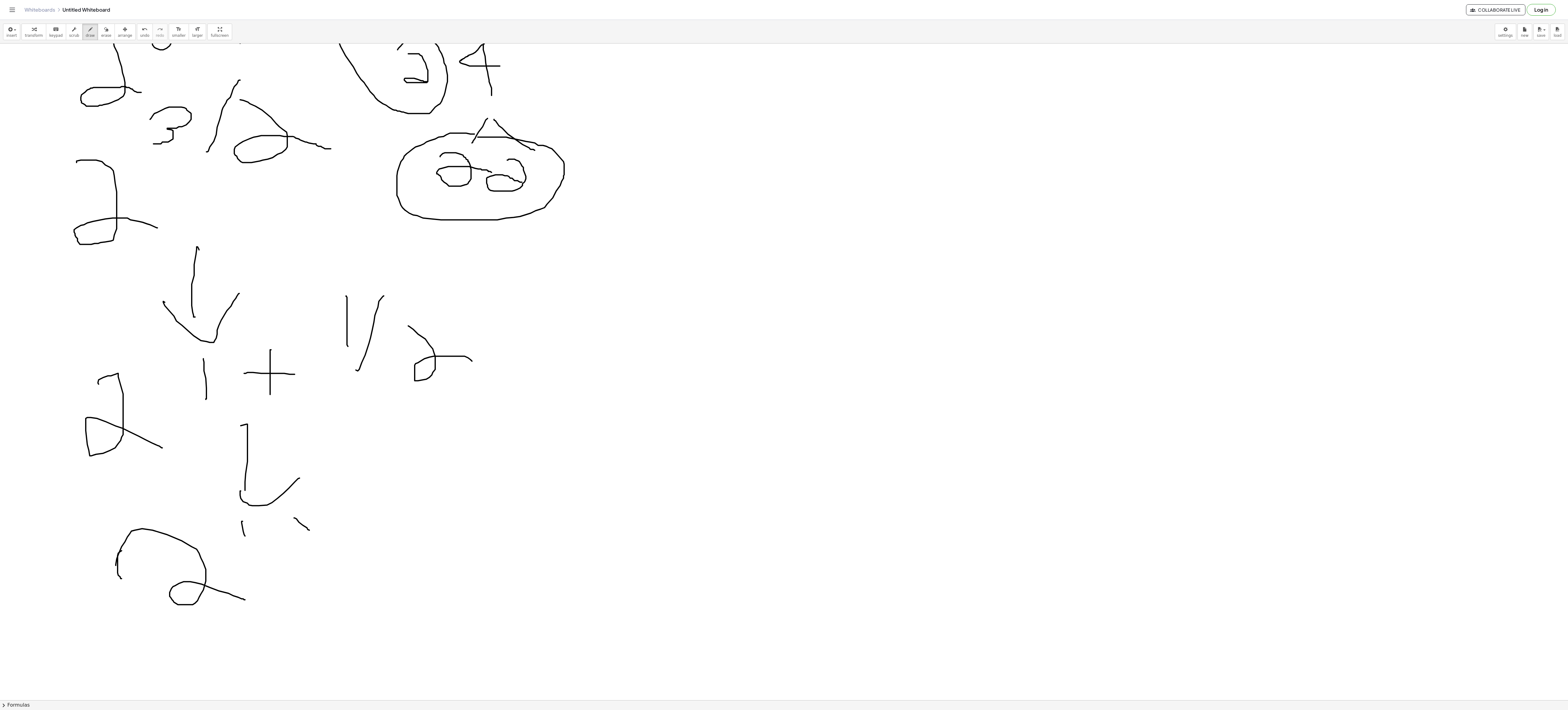
drag, startPoint x: 299, startPoint y: 523, endPoint x: 309, endPoint y: 532, distance: 13.5
click at [309, 193] on div at bounding box center [784, 371] width 1568 height 1965
click at [287, 193] on div at bounding box center [784, 371] width 1568 height 1965
drag, startPoint x: 282, startPoint y: 532, endPoint x: 338, endPoint y: 527, distance: 56.2
click at [338, 193] on div at bounding box center [784, 371] width 1568 height 1965
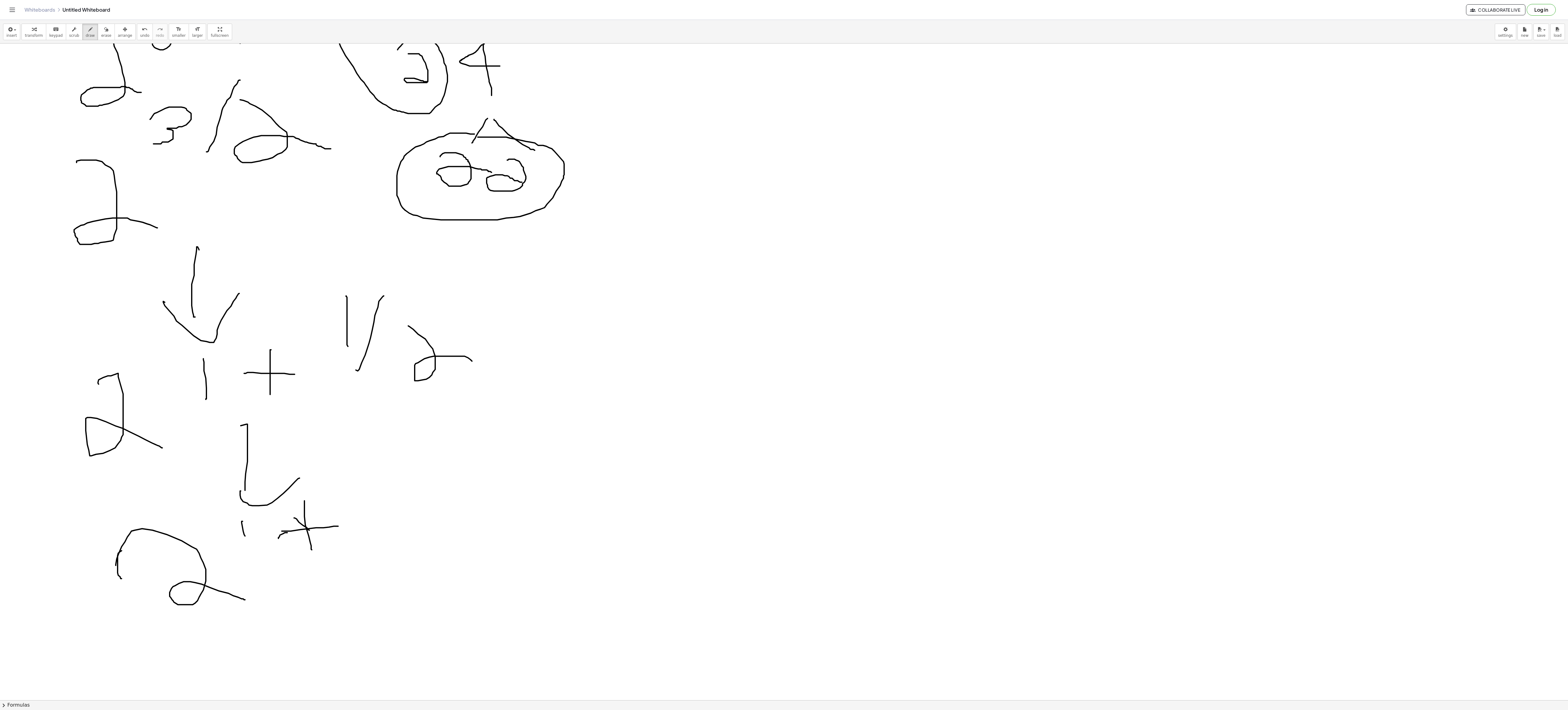
drag, startPoint x: 305, startPoint y: 502, endPoint x: 384, endPoint y: 472, distance: 84.5
click at [313, 193] on div at bounding box center [784, 371] width 1568 height 1965
drag, startPoint x: 400, startPoint y: 456, endPoint x: 402, endPoint y: 490, distance: 34.1
click at [392, 193] on div at bounding box center [784, 371] width 1568 height 1965
drag, startPoint x: 406, startPoint y: 540, endPoint x: 452, endPoint y: 447, distance: 103.8
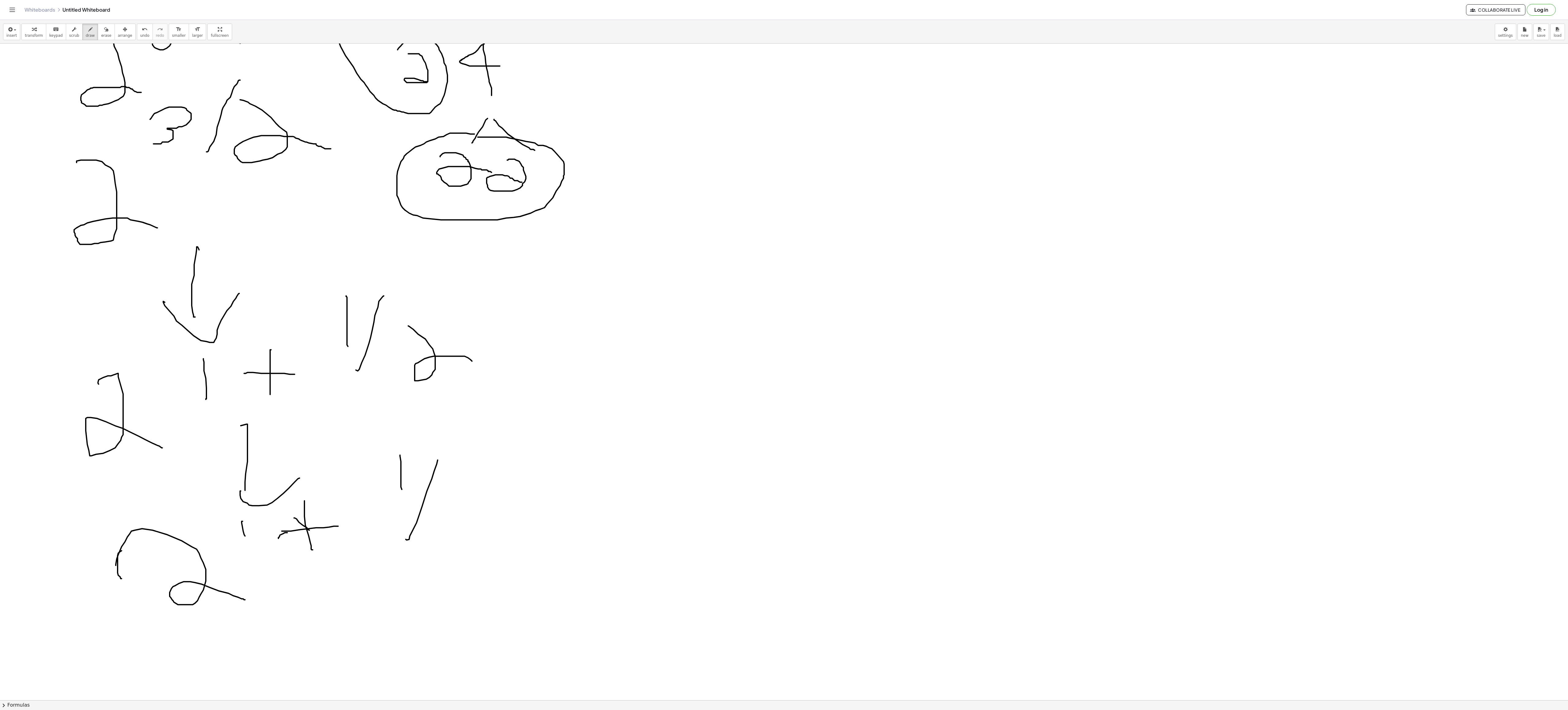
click at [392, 193] on div at bounding box center [784, 371] width 1568 height 1965
drag, startPoint x: 473, startPoint y: 493, endPoint x: 537, endPoint y: 538, distance: 78.2
click at [392, 193] on div at bounding box center [784, 371] width 1568 height 1965
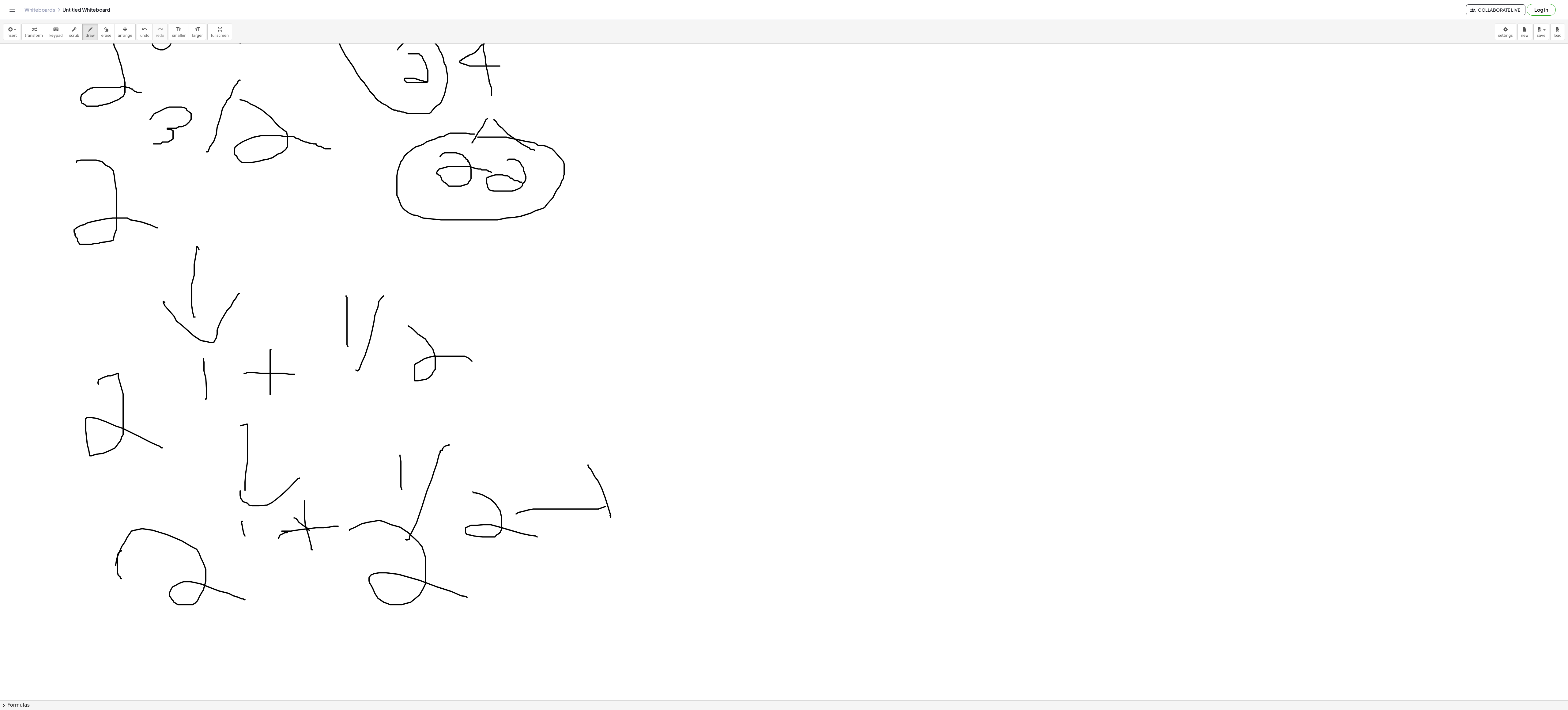
click at [392, 193] on div at bounding box center [784, 371] width 1568 height 1965
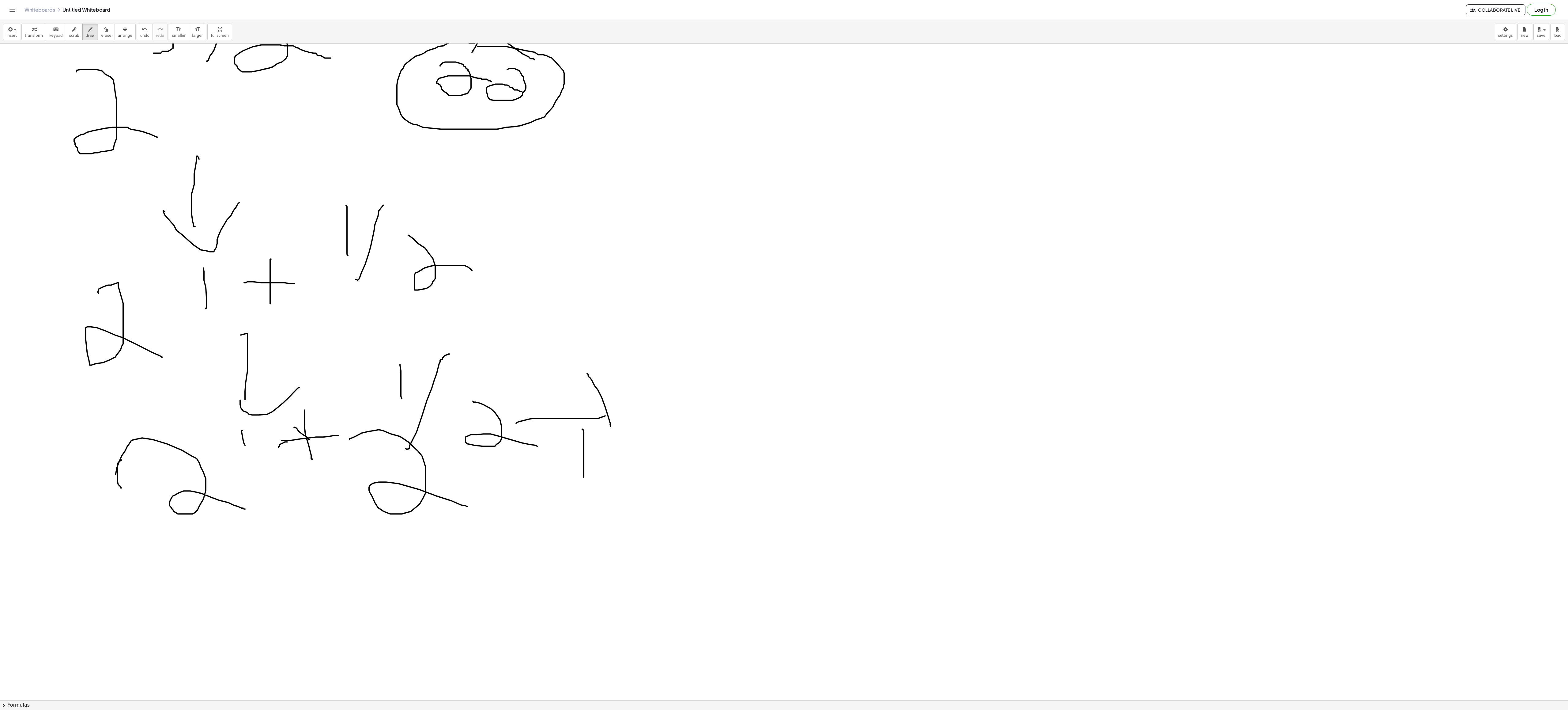
scroll to position [777, 0]
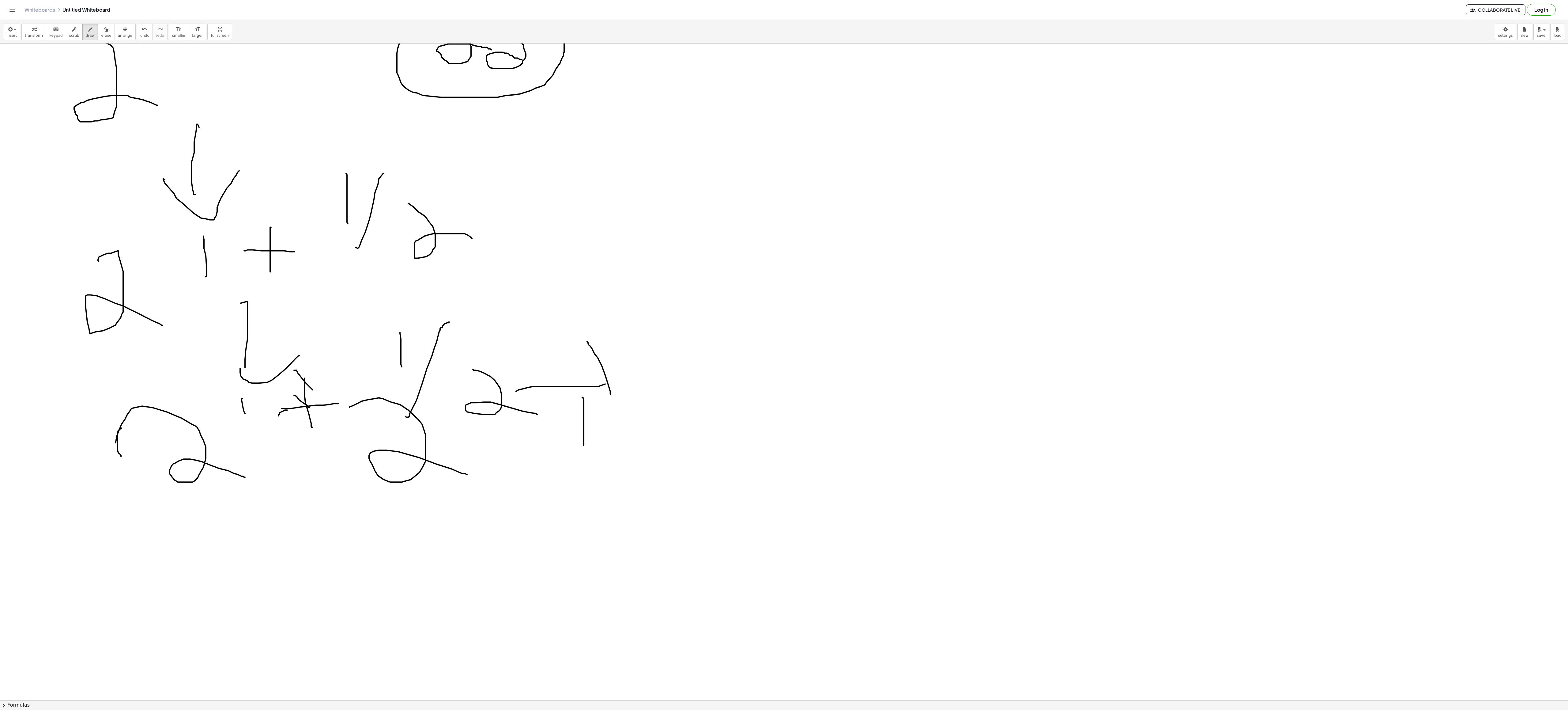
click at [373, 193] on div at bounding box center [784, 249] width 1568 height 1965
click at [336, 193] on div at bounding box center [784, 249] width 1568 height 1965
click at [392, 193] on div at bounding box center [784, 249] width 1568 height 1965
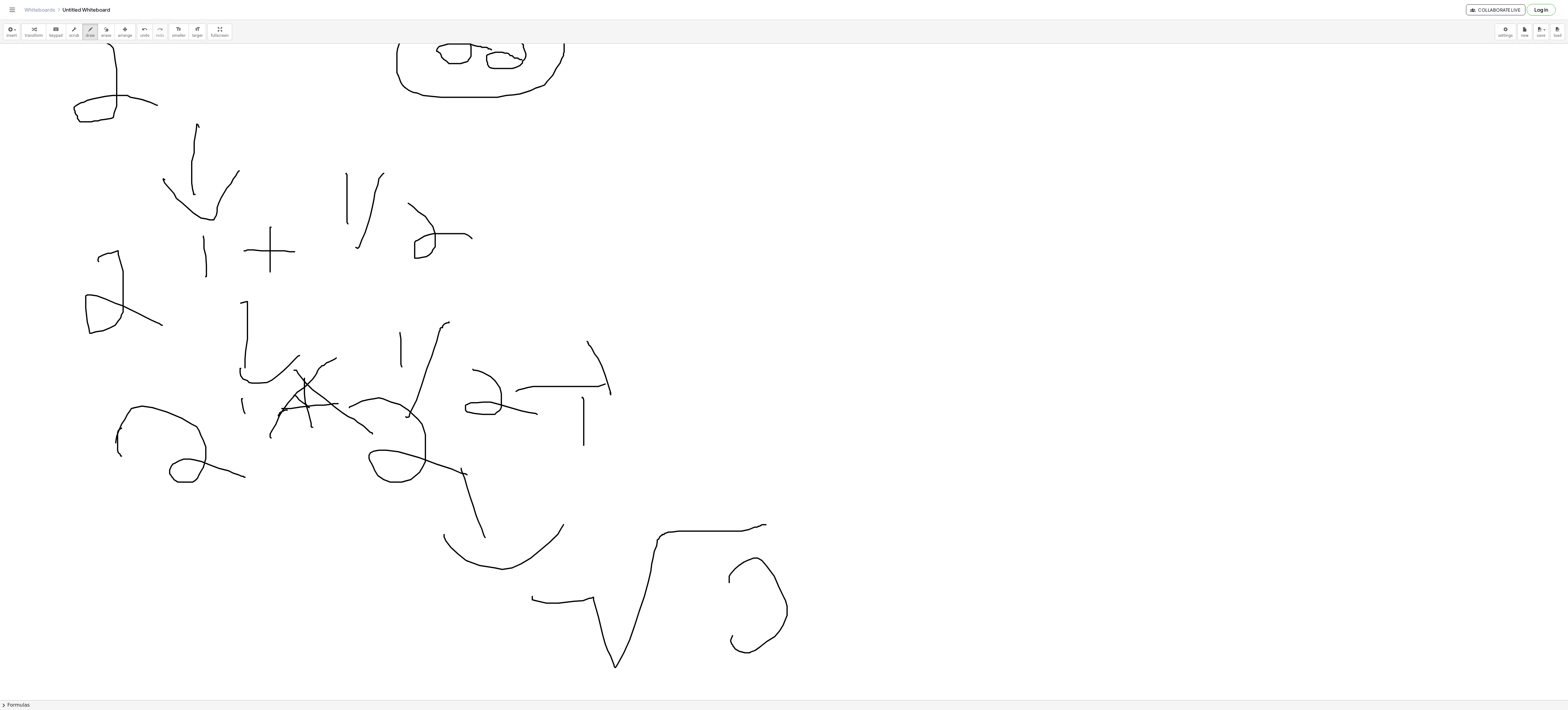
click at [392, 193] on div at bounding box center [784, 249] width 1568 height 1965
click at [275, 193] on div at bounding box center [784, 249] width 1568 height 1965
click at [392, 193] on div at bounding box center [784, 249] width 1568 height 1965
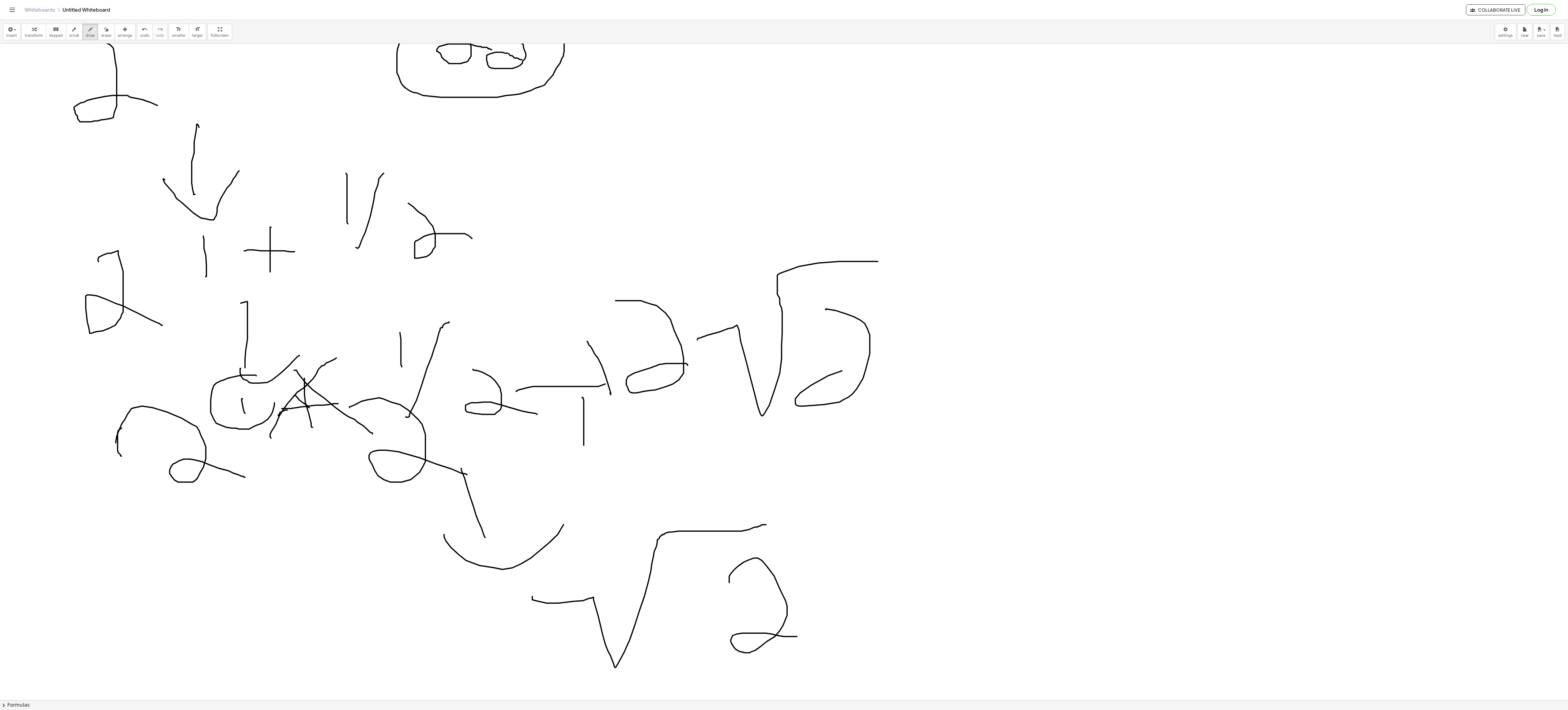
click at [392, 193] on div at bounding box center [784, 249] width 1568 height 1965
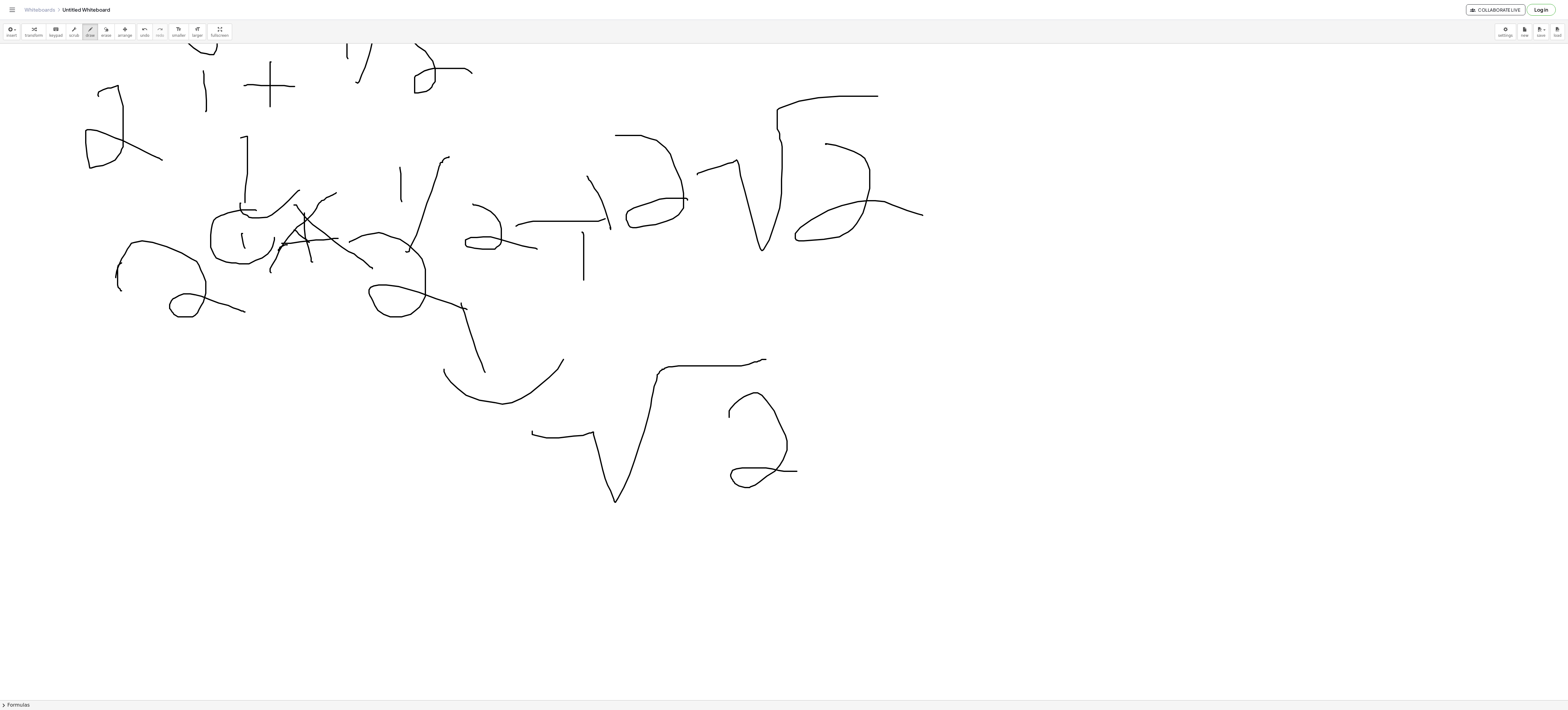
scroll to position [930, 0]
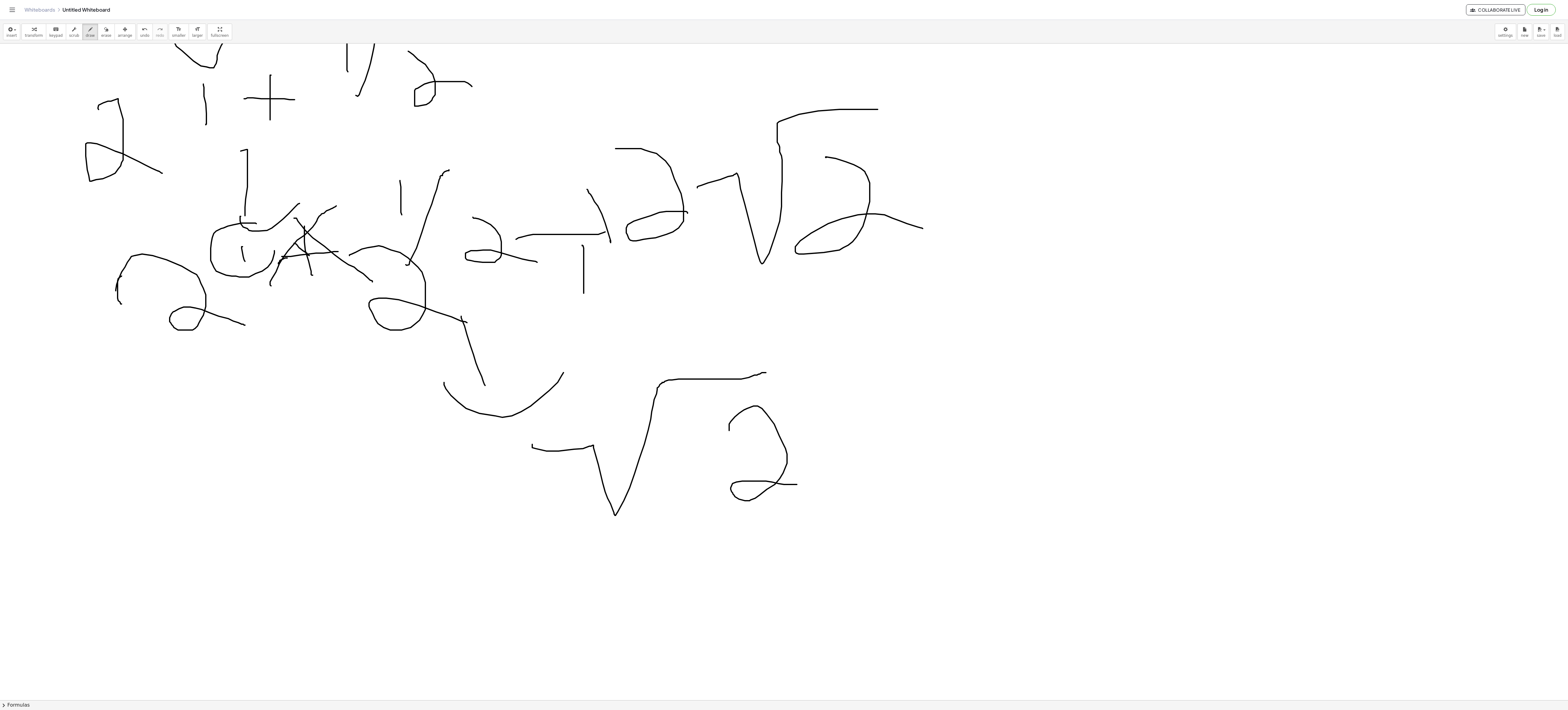
click at [392, 193] on div "insert select one: Math Expression Function Text Youtube Video Graphing Geometr…" at bounding box center [784, 365] width 1568 height 689
click at [392, 103] on div at bounding box center [784, 424] width 1568 height 2620
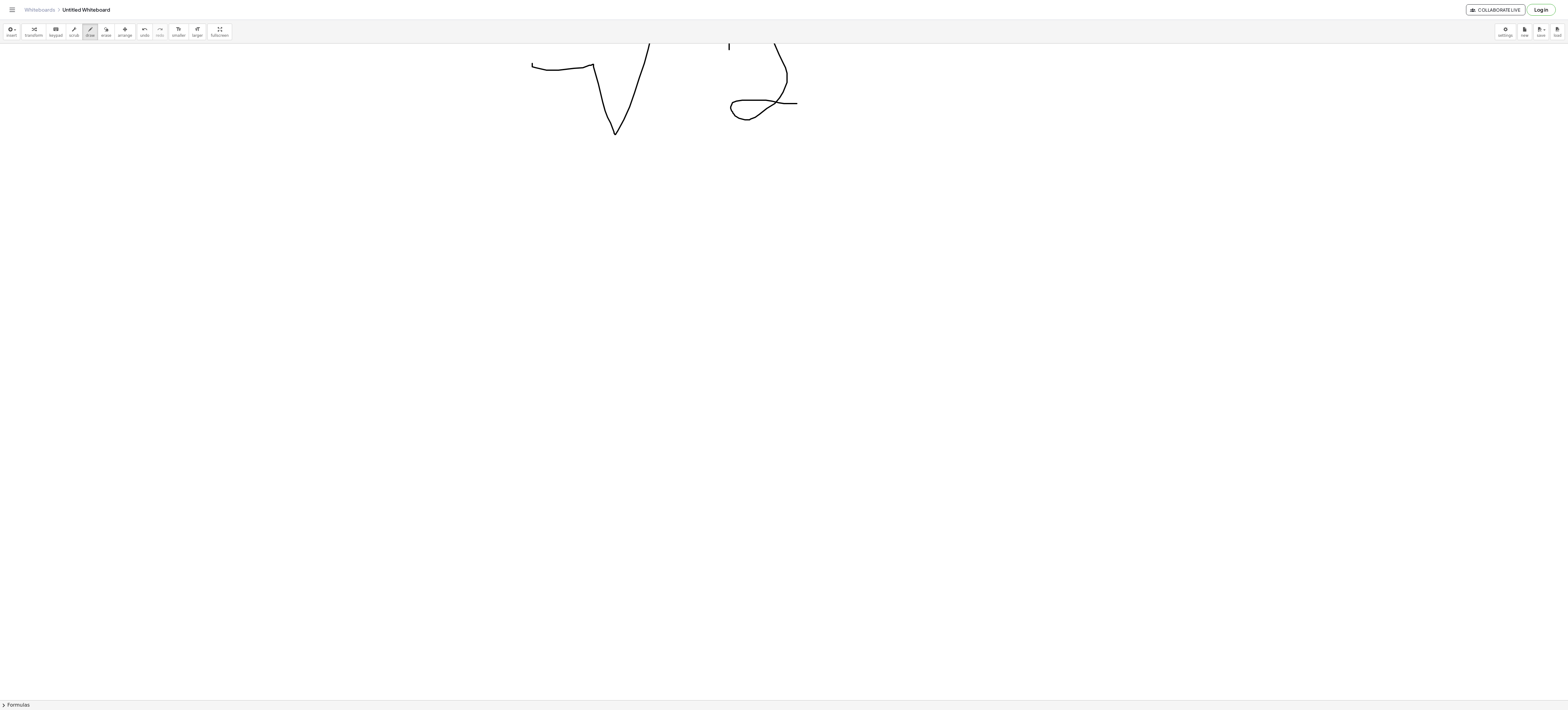
scroll to position [1419, 0]
drag, startPoint x: 59, startPoint y: 130, endPoint x: 173, endPoint y: 78, distance: 125.3
drag, startPoint x: 156, startPoint y: 104, endPoint x: 159, endPoint y: 126, distance: 22.2
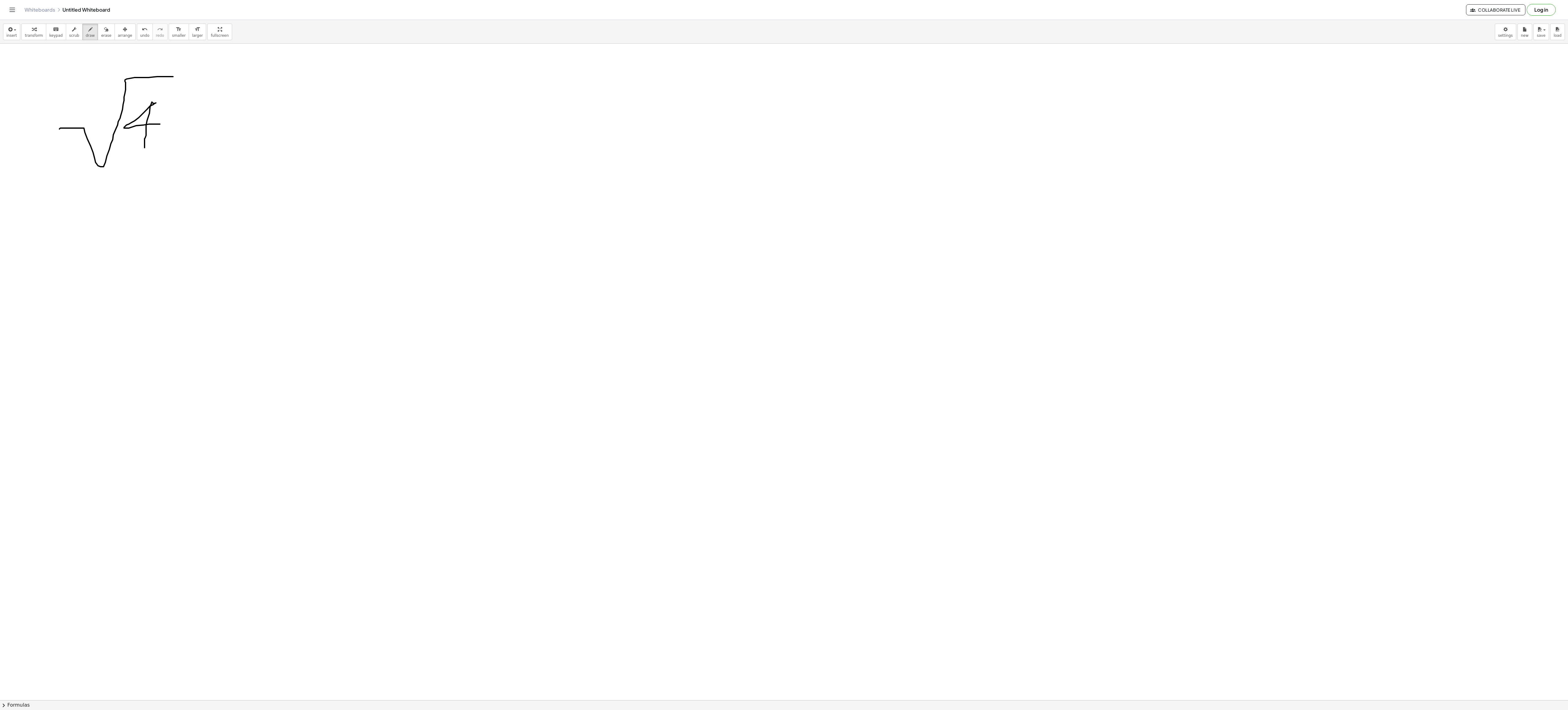
drag, startPoint x: 152, startPoint y: 103, endPoint x: 144, endPoint y: 152, distance: 49.6
drag, startPoint x: 193, startPoint y: 92, endPoint x: 187, endPoint y: 93, distance: 6.1
drag, startPoint x: 166, startPoint y: 75, endPoint x: 201, endPoint y: 73, distance: 35.1
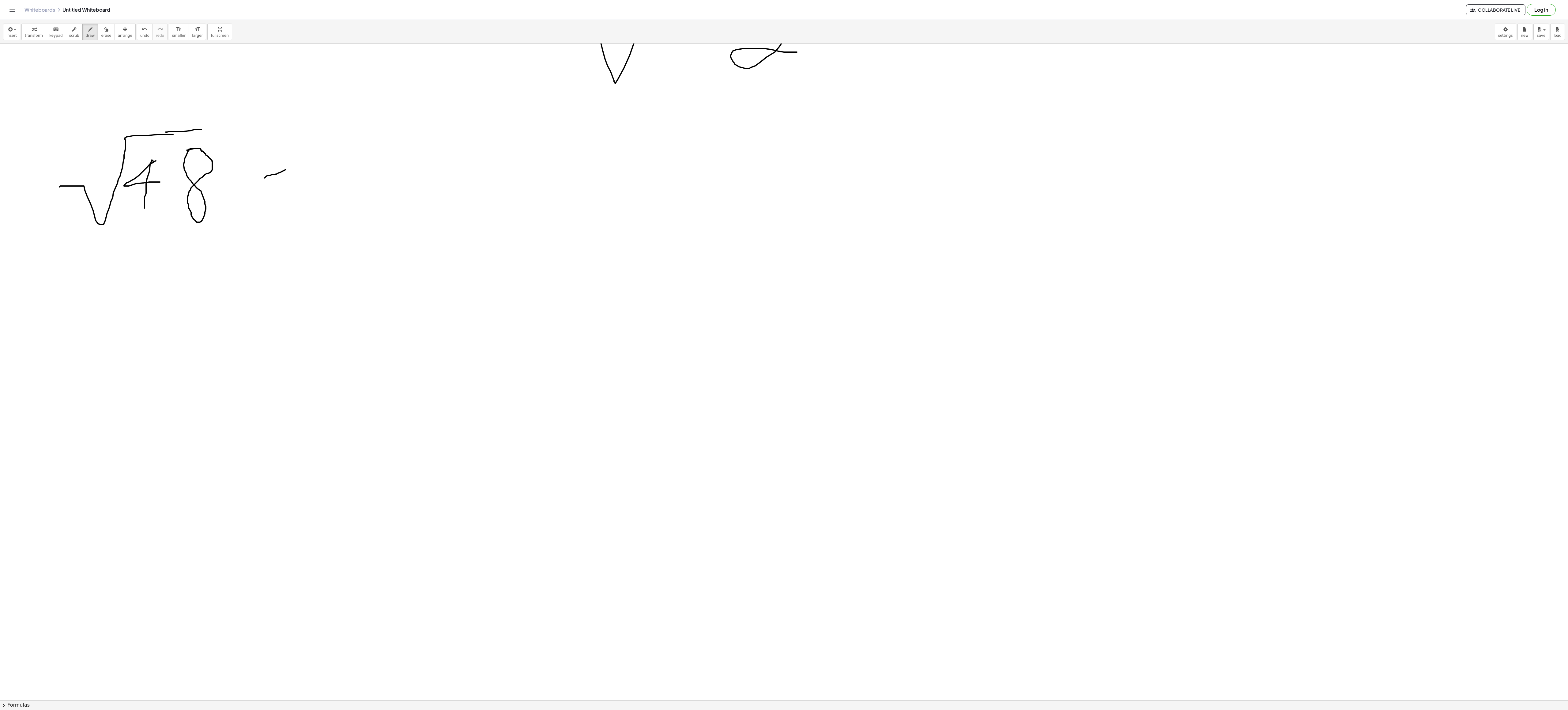
drag, startPoint x: 264, startPoint y: 179, endPoint x: 296, endPoint y: 165, distance: 34.9
drag, startPoint x: 265, startPoint y: 194, endPoint x: 277, endPoint y: 190, distance: 12.6
drag, startPoint x: 351, startPoint y: 162, endPoint x: 402, endPoint y: 206, distance: 67.4
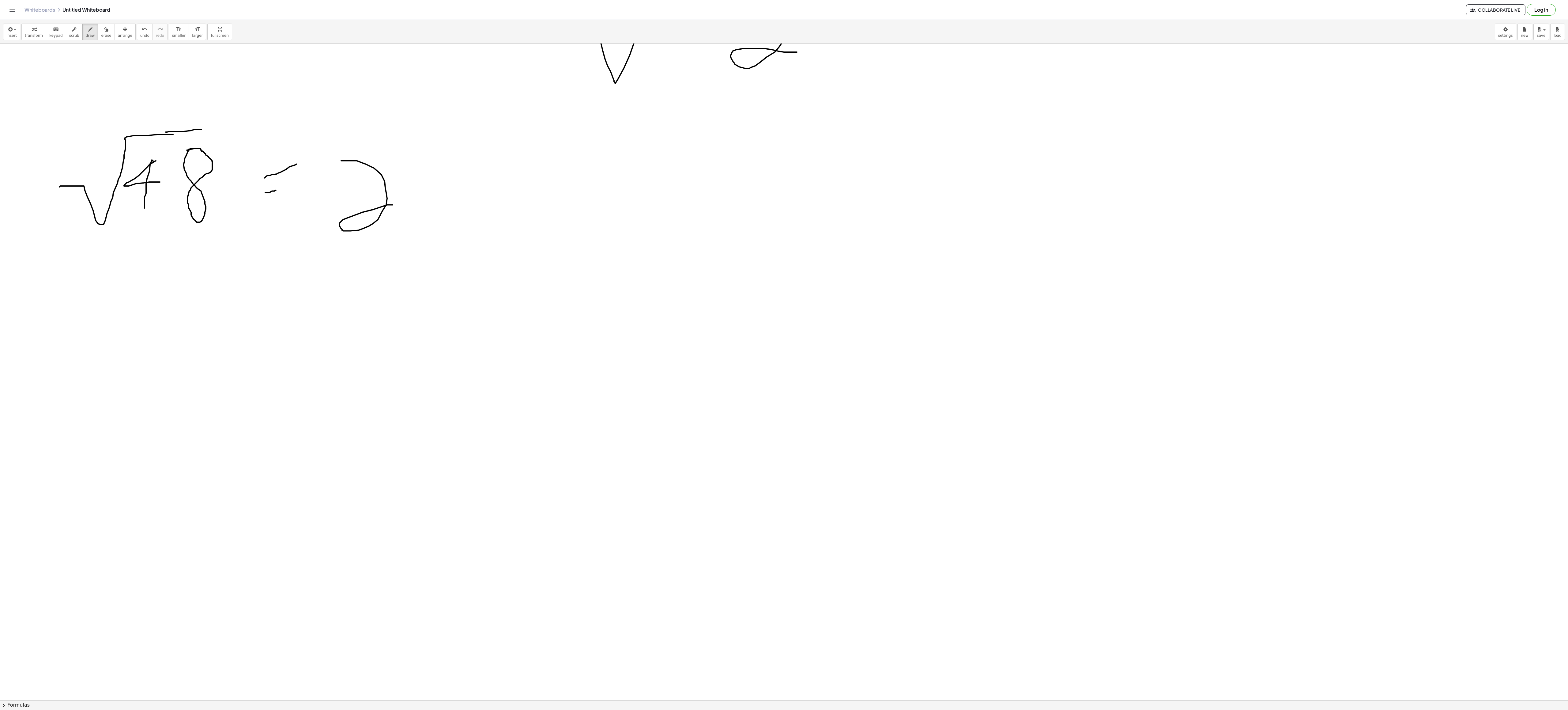
drag, startPoint x: 441, startPoint y: 190, endPoint x: 555, endPoint y: 131, distance: 128.4
drag, startPoint x: 534, startPoint y: 163, endPoint x: 531, endPoint y: 227, distance: 64.1
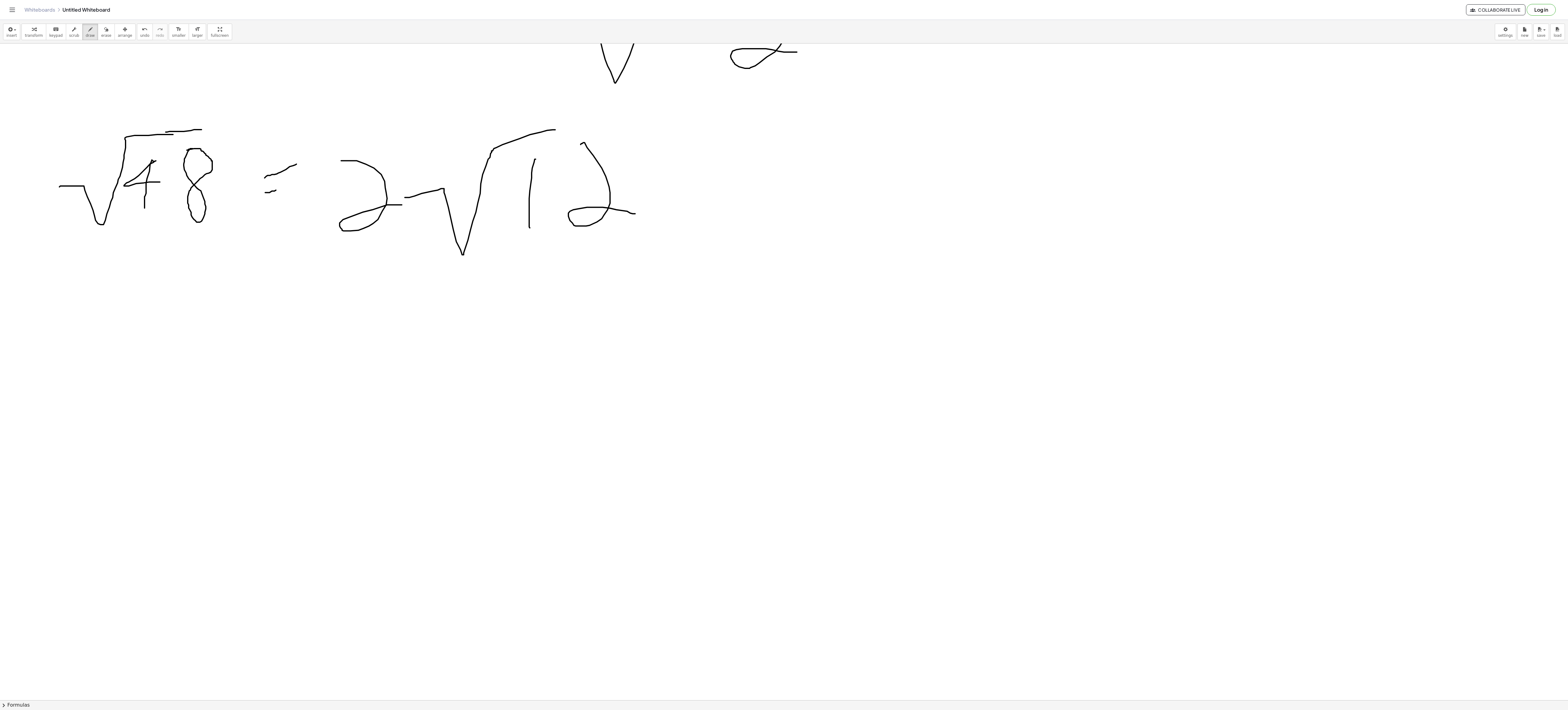
drag, startPoint x: 581, startPoint y: 145, endPoint x: 635, endPoint y: 215, distance: 88.4
drag, startPoint x: 666, startPoint y: 166, endPoint x: 716, endPoint y: 213, distance: 68.6
drag, startPoint x: 682, startPoint y: 212, endPoint x: 718, endPoint y: 128, distance: 91.4
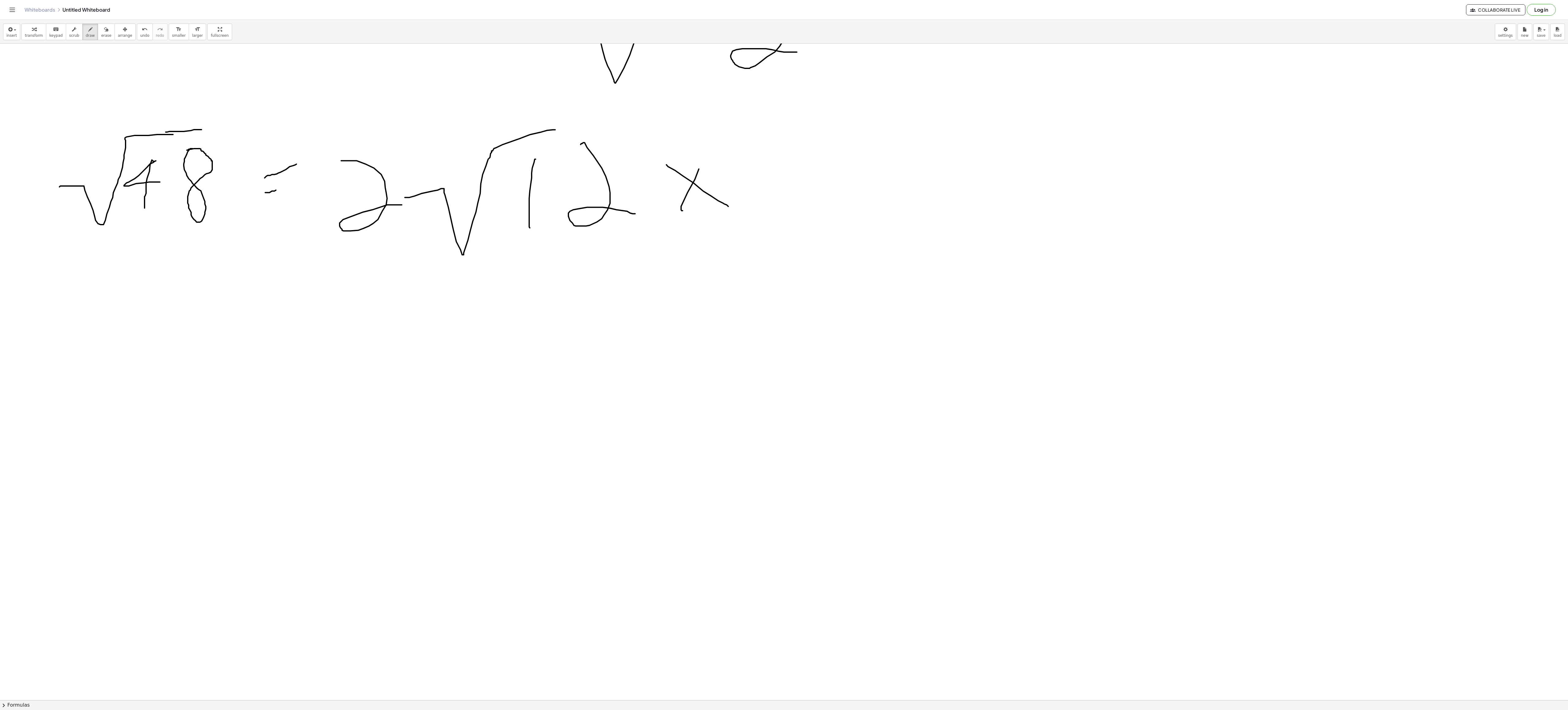
drag, startPoint x: 649, startPoint y: 224, endPoint x: 681, endPoint y: 209, distance: 35.3
drag, startPoint x: 199, startPoint y: 317, endPoint x: 219, endPoint y: 335, distance: 26.9
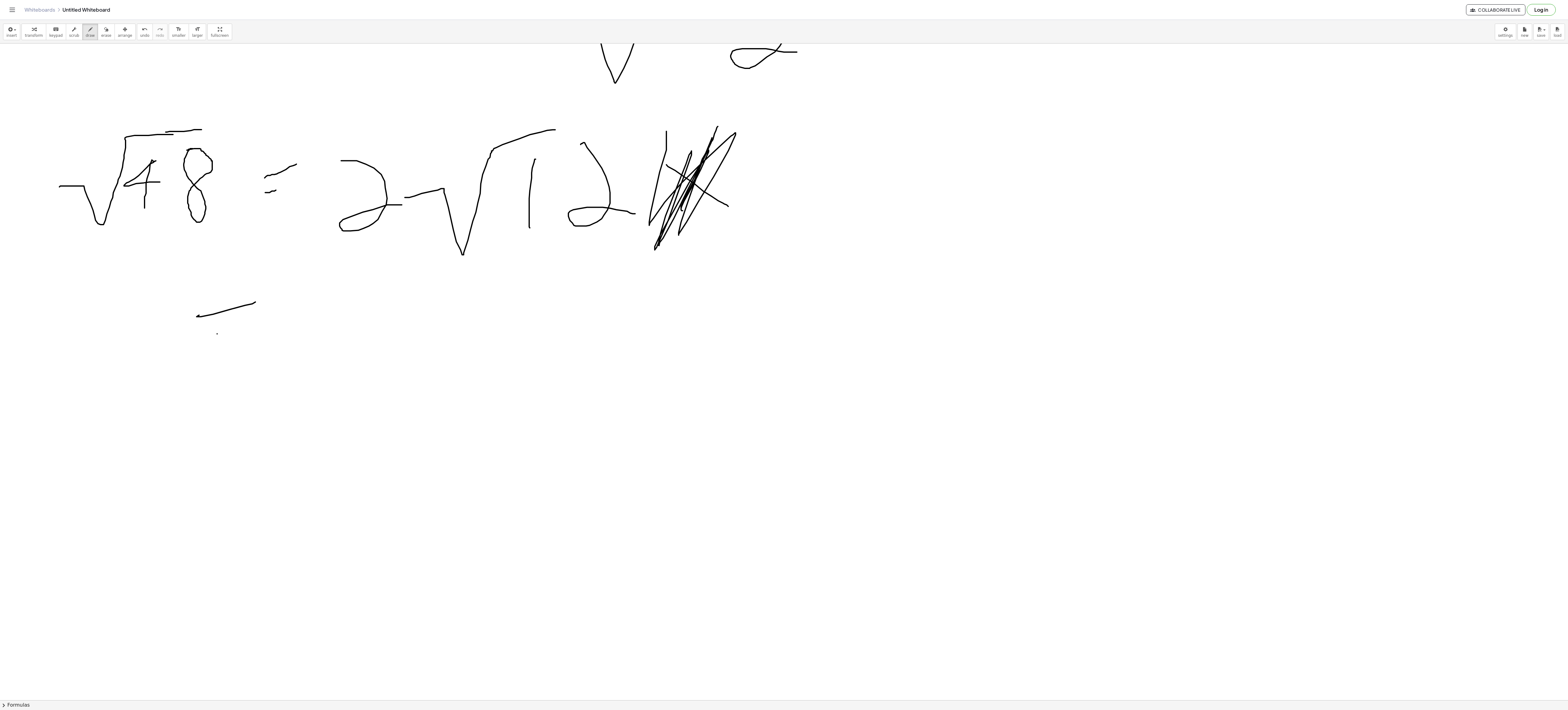
drag, startPoint x: 217, startPoint y: 335, endPoint x: 314, endPoint y: 304, distance: 101.8
drag, startPoint x: 353, startPoint y: 291, endPoint x: 400, endPoint y: 315, distance: 52.8
drag, startPoint x: 361, startPoint y: 294, endPoint x: 400, endPoint y: 329, distance: 52.4
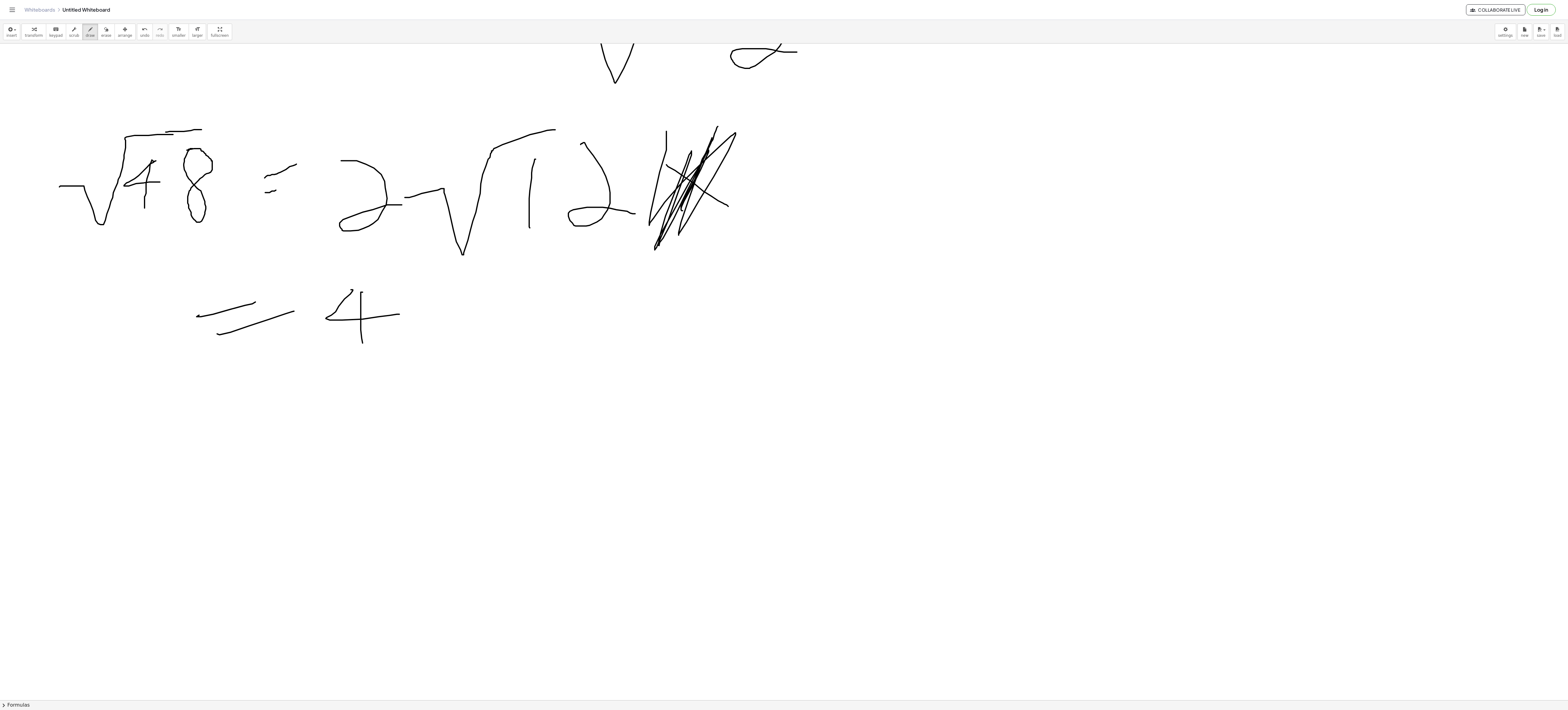
drag, startPoint x: 433, startPoint y: 317, endPoint x: 550, endPoint y: 242, distance: 139.0
drag, startPoint x: 498, startPoint y: 279, endPoint x: 521, endPoint y: 357, distance: 81.3
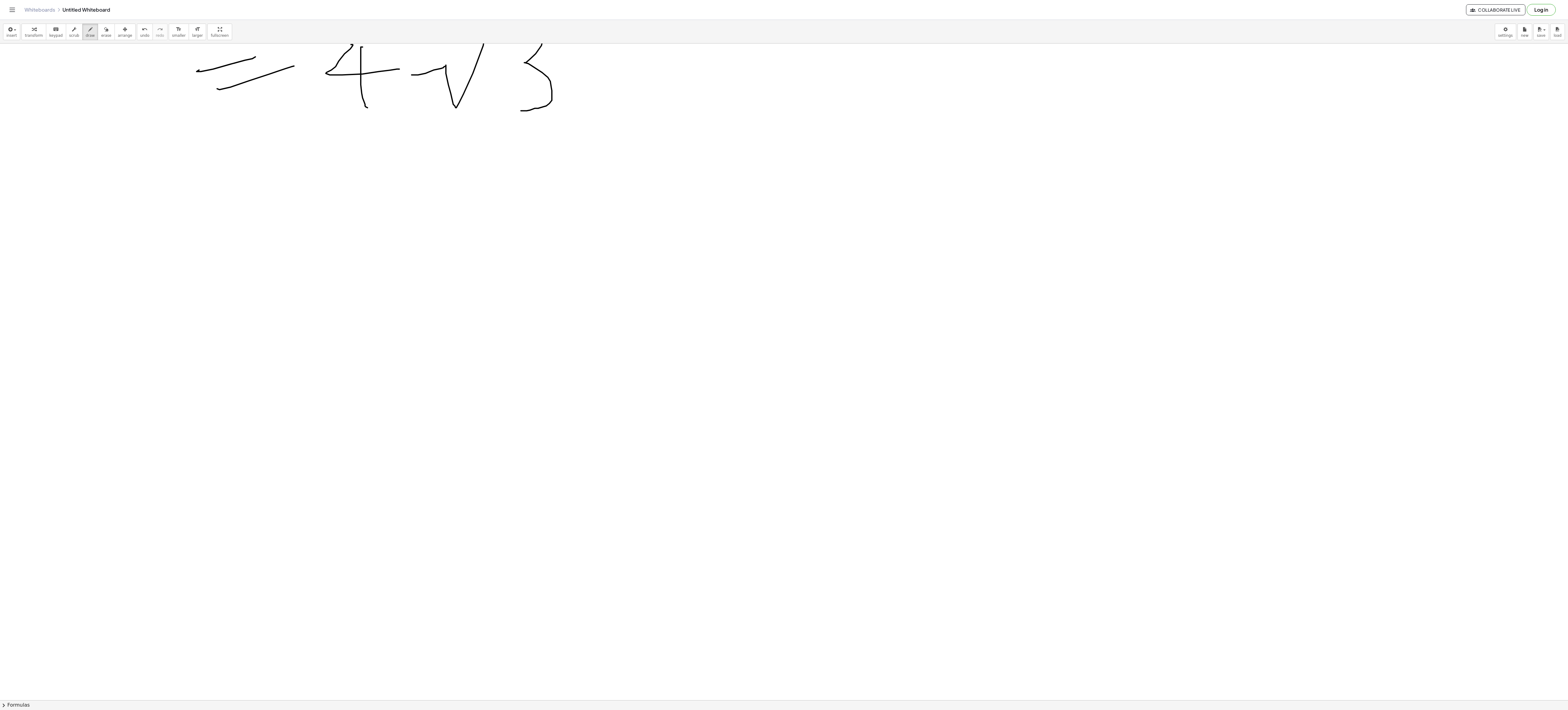
scroll to position [1729, 0]
drag, startPoint x: 54, startPoint y: 148, endPoint x: 208, endPoint y: 84, distance: 166.8
drag, startPoint x: 118, startPoint y: 108, endPoint x: 117, endPoint y: 175, distance: 67.0
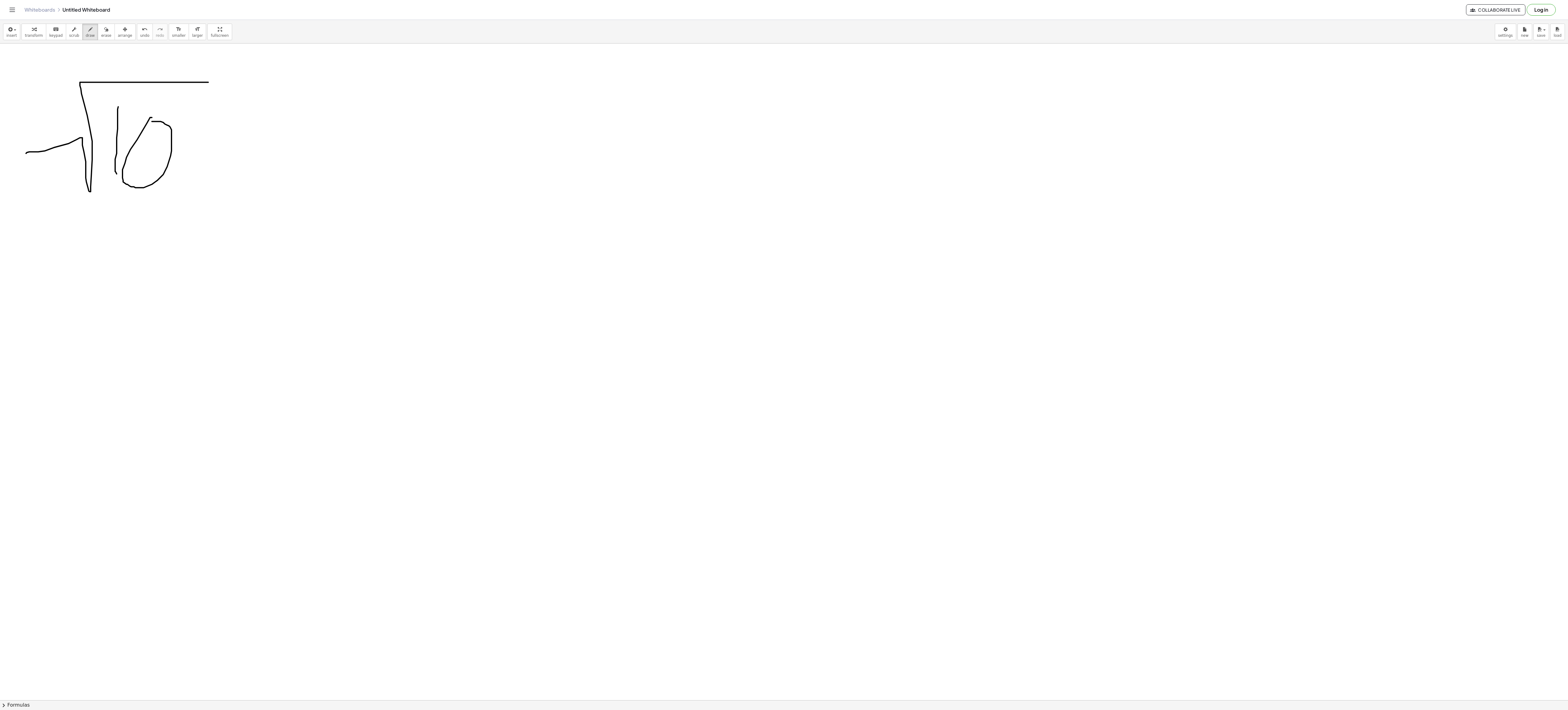
drag, startPoint x: 152, startPoint y: 118, endPoint x: 152, endPoint y: 123, distance: 5.0
drag, startPoint x: 189, startPoint y: 124, endPoint x: 177, endPoint y: 124, distance: 12.0
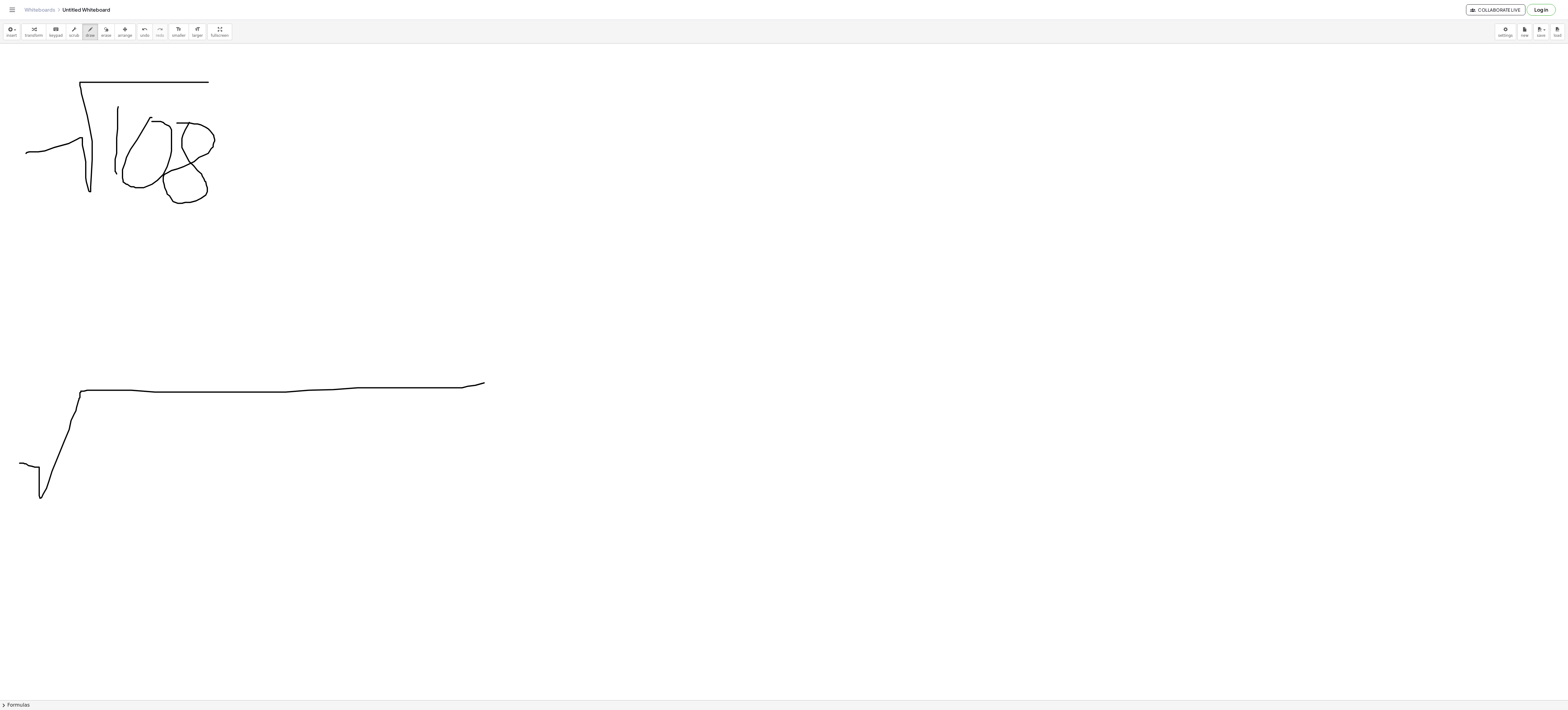
drag, startPoint x: 20, startPoint y: 464, endPoint x: 382, endPoint y: 410, distance: 366.0
drag, startPoint x: 116, startPoint y: 438, endPoint x: 113, endPoint y: 496, distance: 58.1
drag, startPoint x: 150, startPoint y: 426, endPoint x: 148, endPoint y: 421, distance: 5.4
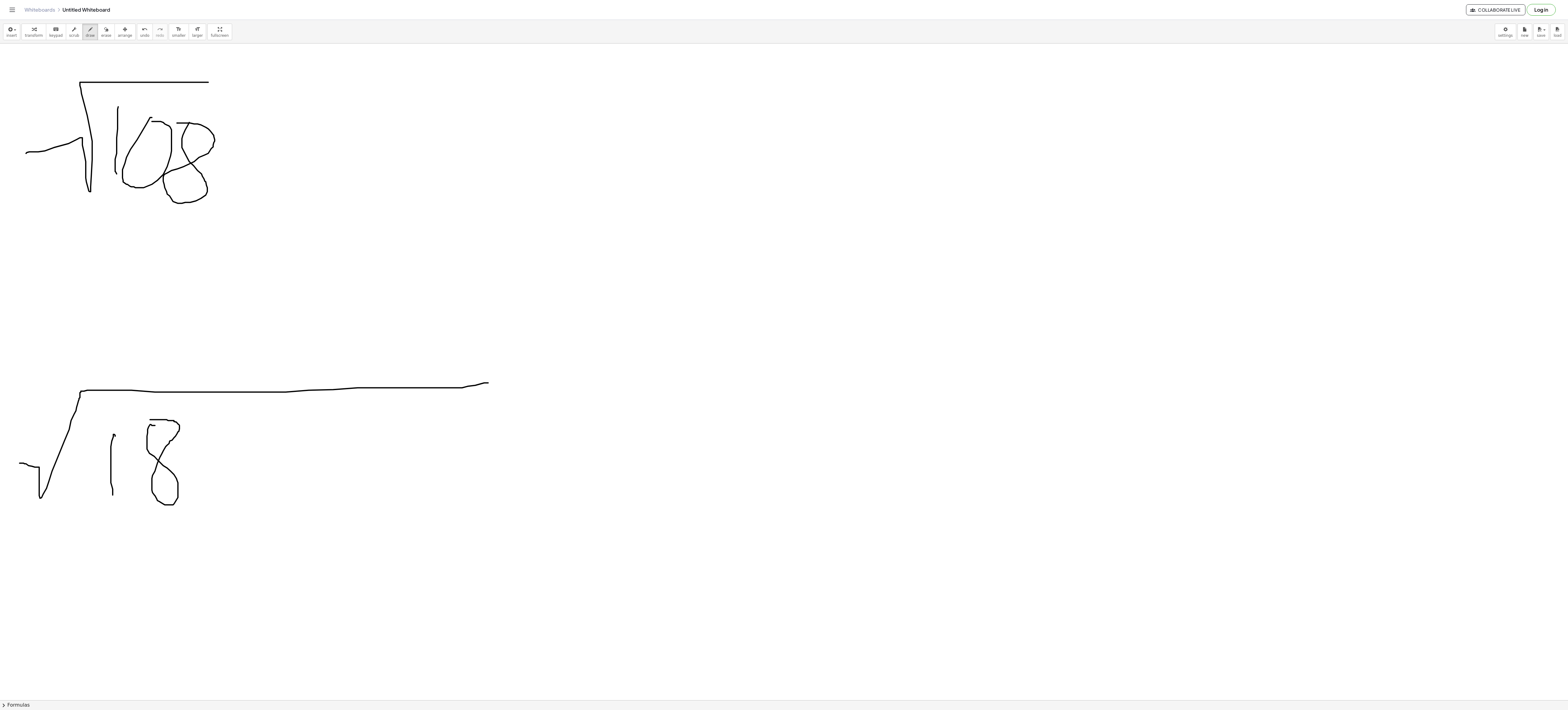
drag, startPoint x: 206, startPoint y: 463, endPoint x: 231, endPoint y: 457, distance: 25.7
drag, startPoint x: 273, startPoint y: 423, endPoint x: 286, endPoint y: 487, distance: 65.3
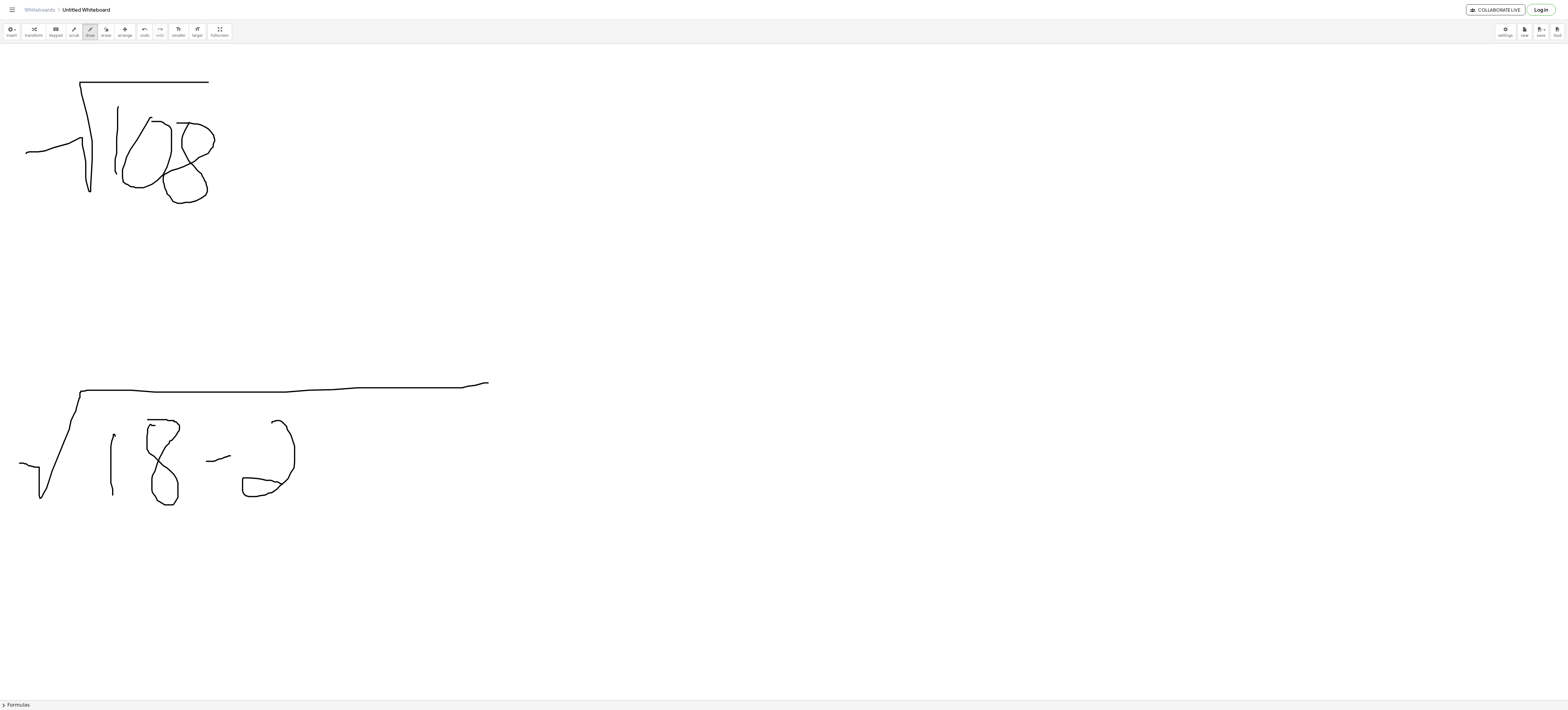
drag, startPoint x: 306, startPoint y: 465, endPoint x: 461, endPoint y: 398, distance: 168.9
drag, startPoint x: 388, startPoint y: 450, endPoint x: 388, endPoint y: 506, distance: 56.0
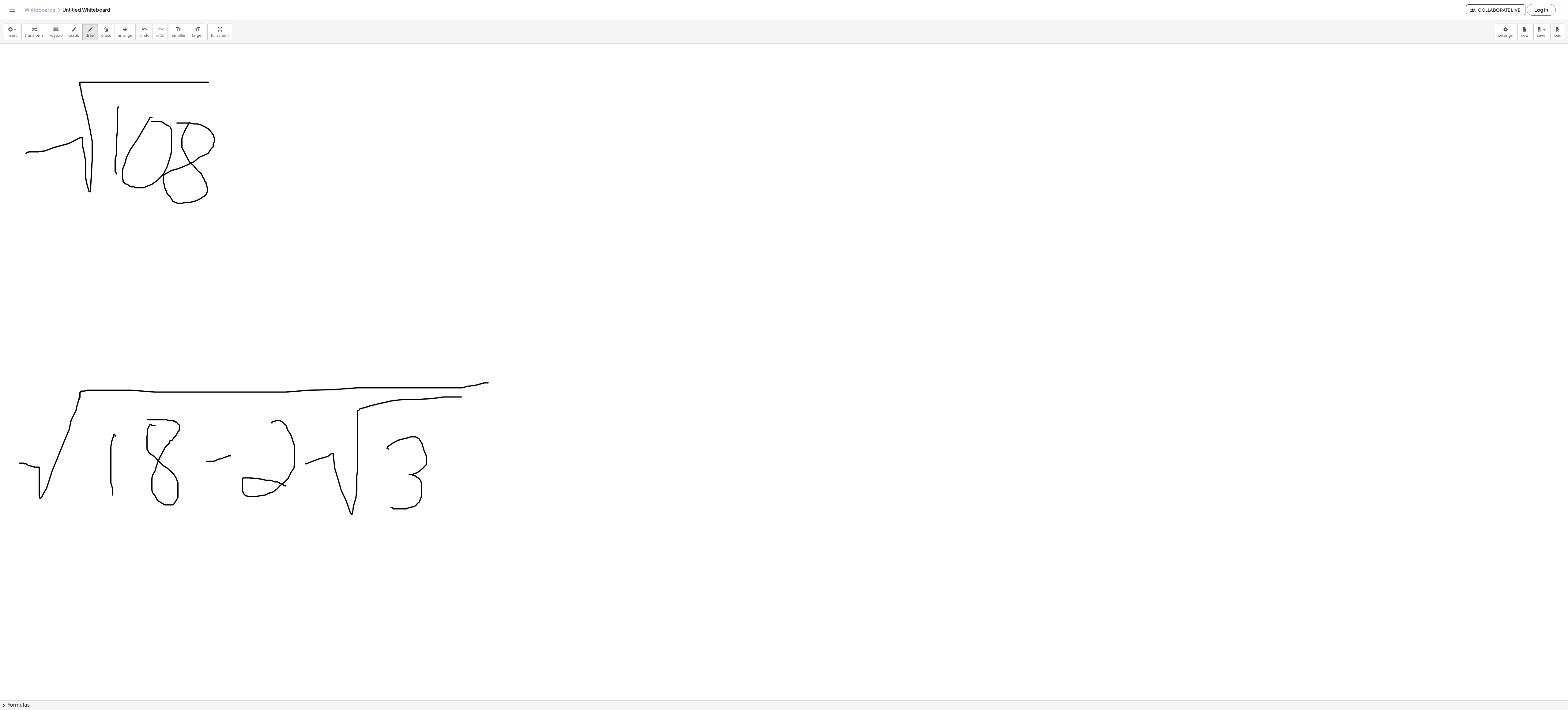
drag, startPoint x: 439, startPoint y: 455, endPoint x: 503, endPoint y: 492, distance: 73.9
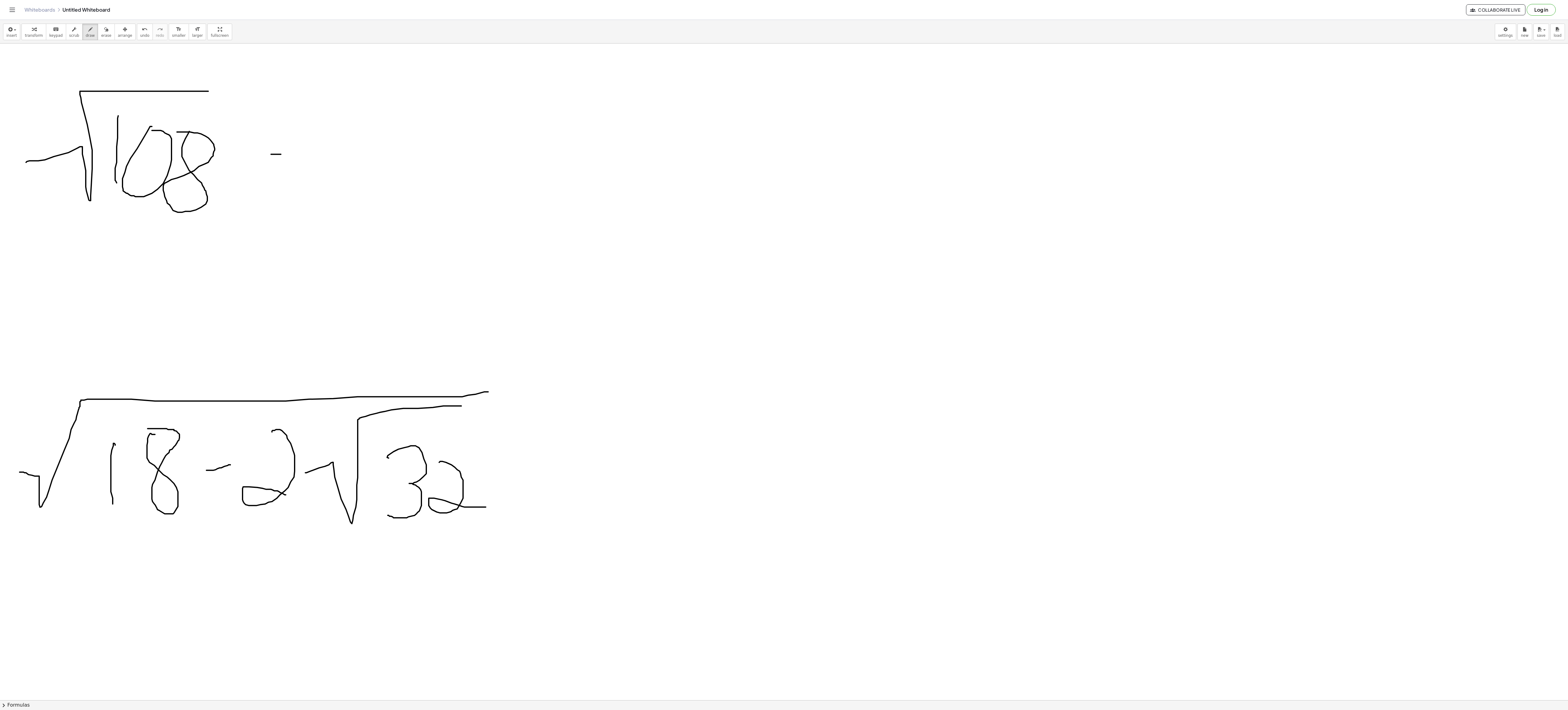
drag, startPoint x: 272, startPoint y: 156, endPoint x: 302, endPoint y: 156, distance: 30.0
drag, startPoint x: 277, startPoint y: 168, endPoint x: 321, endPoint y: 168, distance: 44.0
drag, startPoint x: 416, startPoint y: 91, endPoint x: 462, endPoint y: 115, distance: 51.9
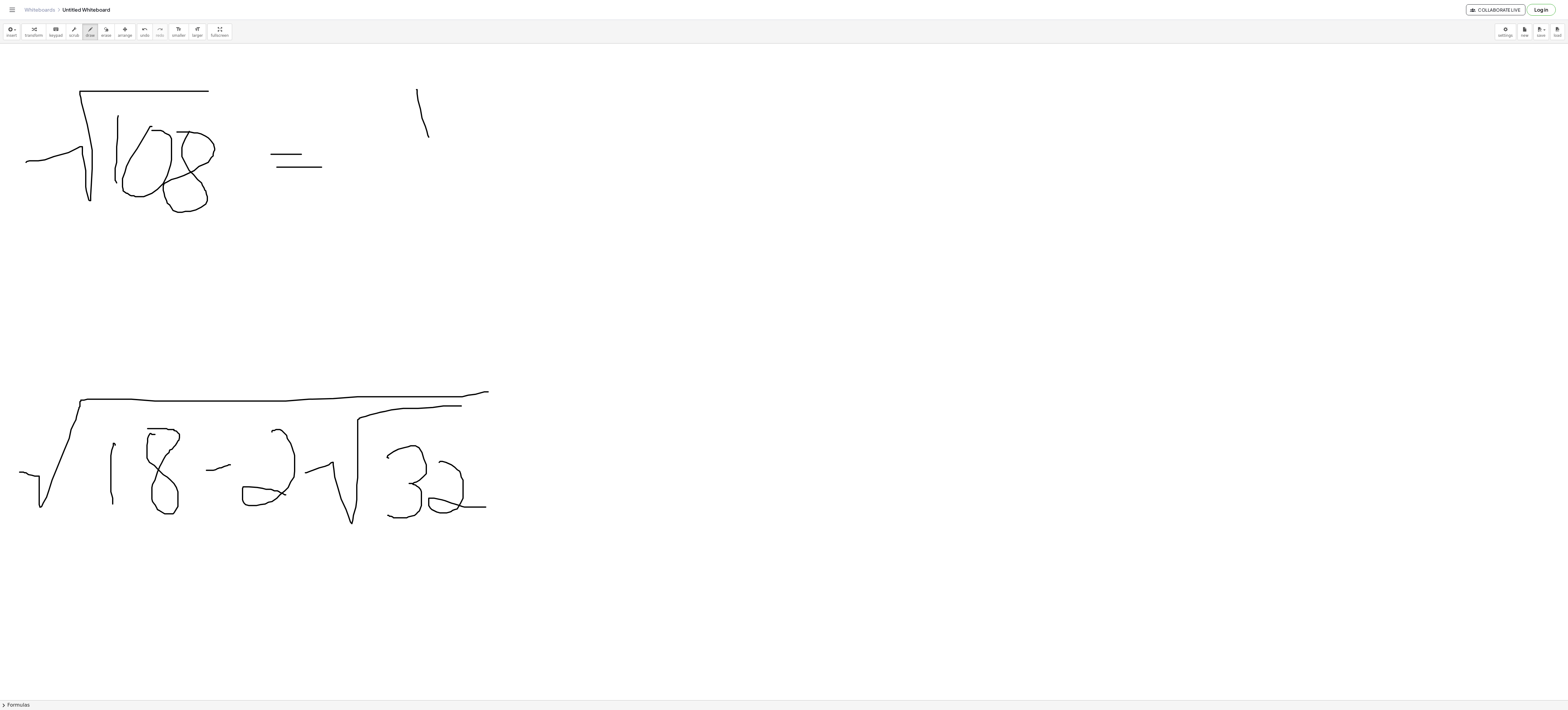
drag, startPoint x: 466, startPoint y: 98, endPoint x: 411, endPoint y: 88, distance: 55.9
drag, startPoint x: 559, startPoint y: 87, endPoint x: 567, endPoint y: 85, distance: 8.2
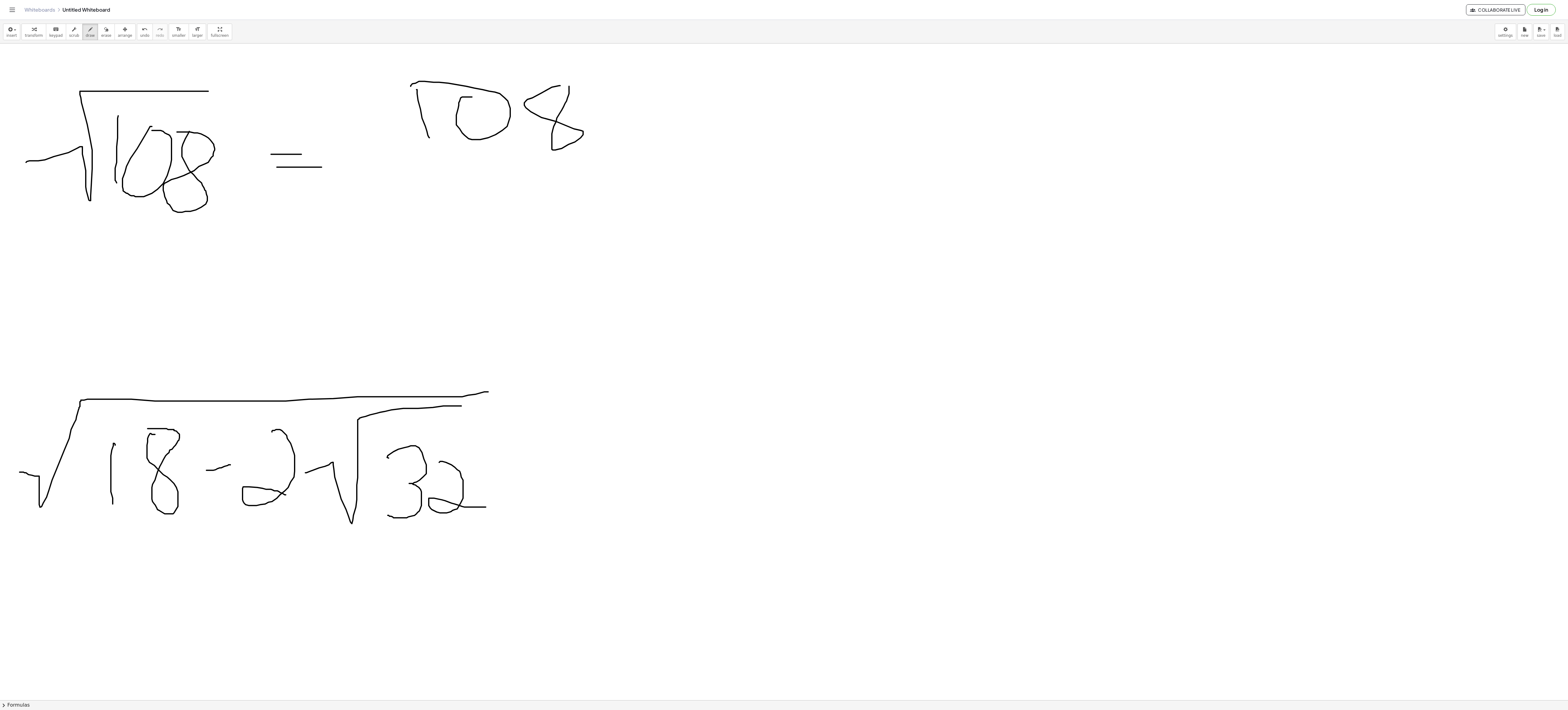
drag, startPoint x: 527, startPoint y: 140, endPoint x: 468, endPoint y: 168, distance: 65.3
drag, startPoint x: 621, startPoint y: 160, endPoint x: 646, endPoint y: 167, distance: 26.0
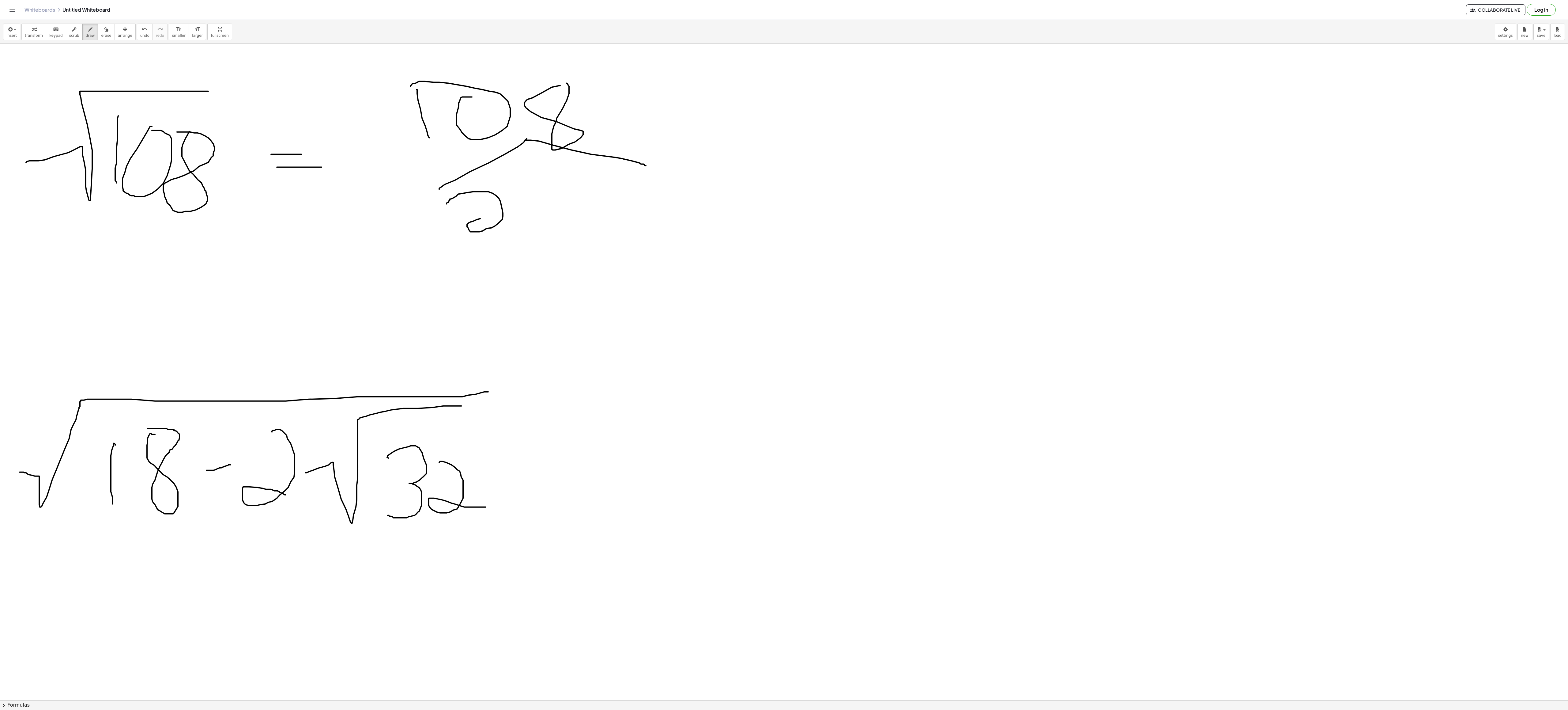
drag, startPoint x: 450, startPoint y: 201, endPoint x: 528, endPoint y: 231, distance: 83.6
drag, startPoint x: 641, startPoint y: 188, endPoint x: 575, endPoint y: 227, distance: 76.7
drag, startPoint x: 666, startPoint y: 183, endPoint x: 666, endPoint y: 206, distance: 23.0
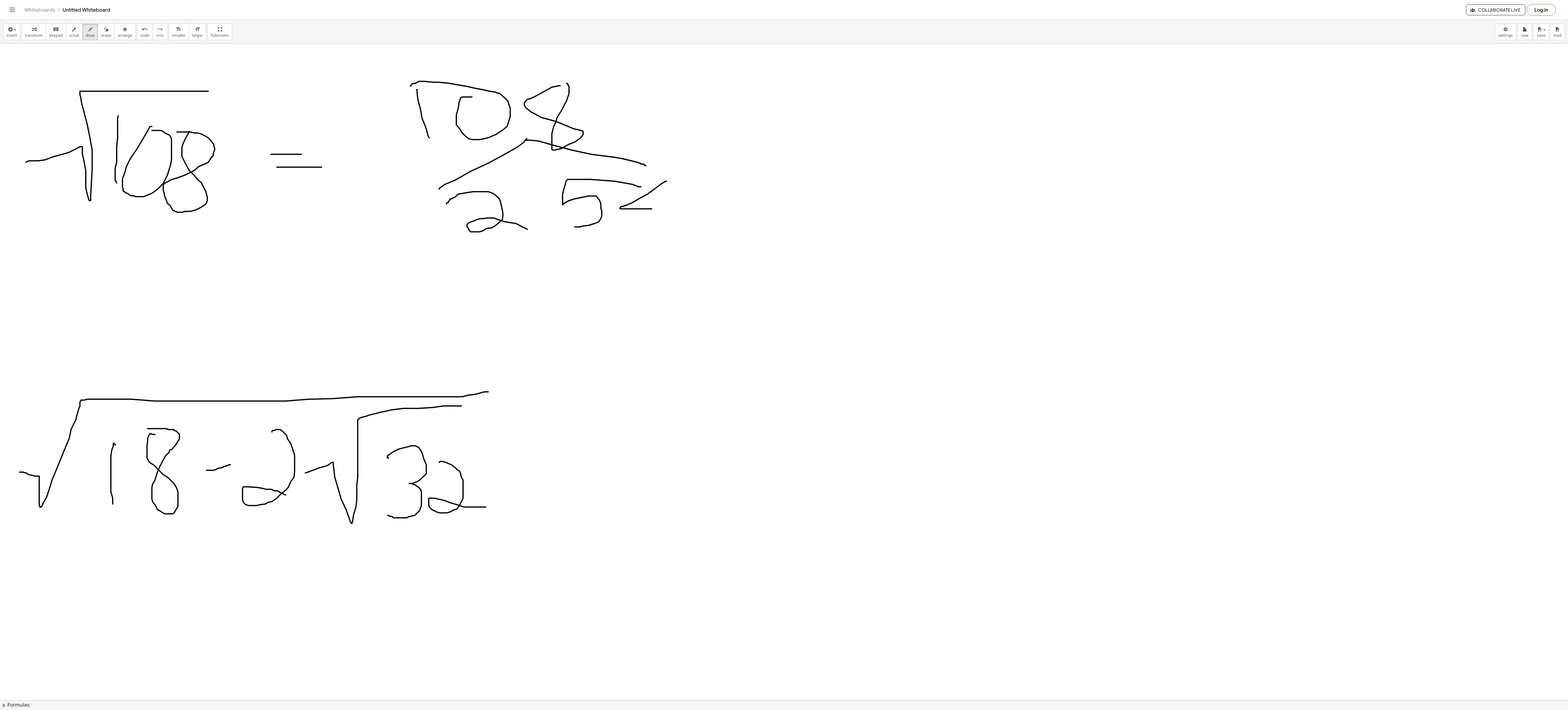
drag, startPoint x: 655, startPoint y: 190, endPoint x: 665, endPoint y: 242, distance: 53.0
drag, startPoint x: 627, startPoint y: 270, endPoint x: 598, endPoint y: 288, distance: 34.1
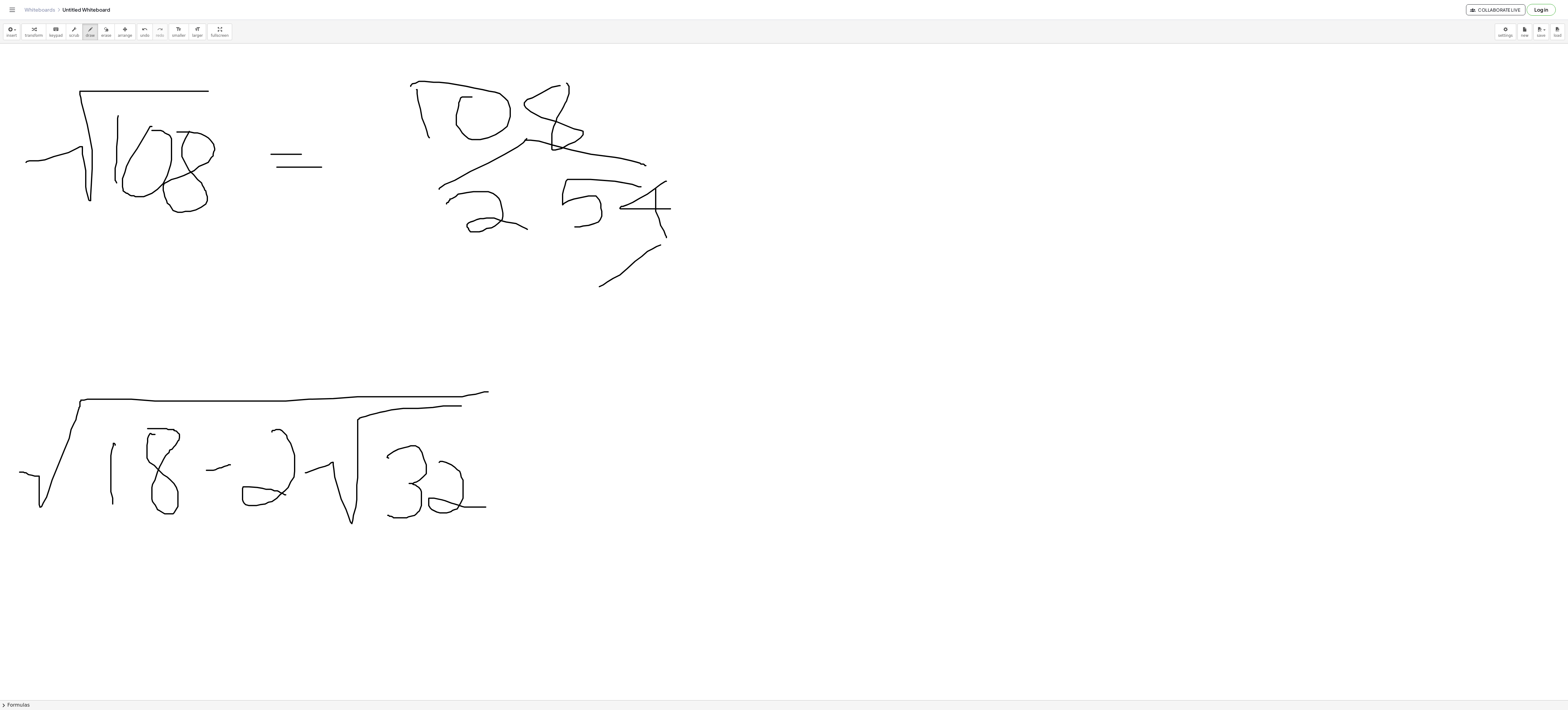
drag, startPoint x: 664, startPoint y: 243, endPoint x: 704, endPoint y: 262, distance: 44.3
drag, startPoint x: 588, startPoint y: 320, endPoint x: 636, endPoint y: 344, distance: 53.7
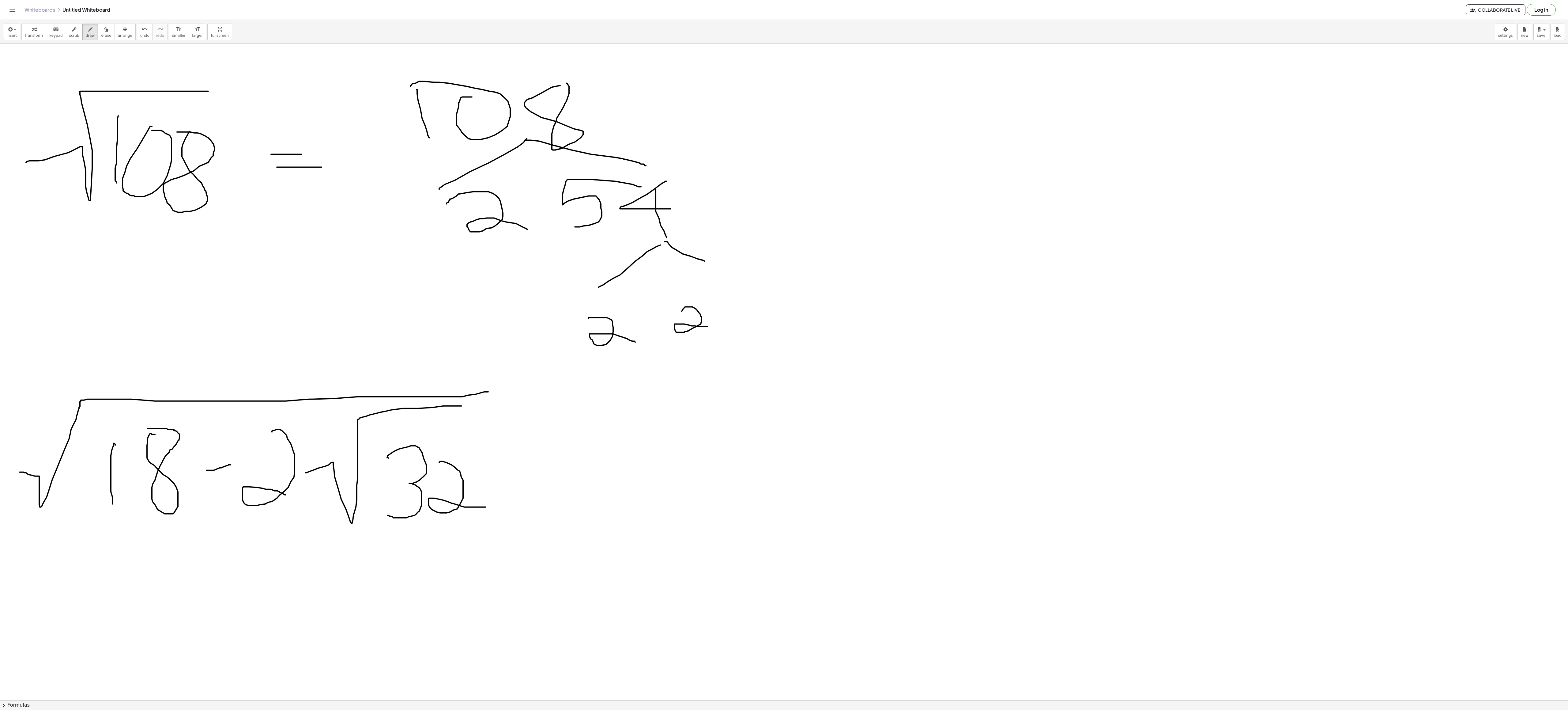
drag, startPoint x: 681, startPoint y: 313, endPoint x: 707, endPoint y: 328, distance: 30.0
drag, startPoint x: 729, startPoint y: 297, endPoint x: 767, endPoint y: 341, distance: 58.1
drag, startPoint x: 763, startPoint y: 313, endPoint x: 837, endPoint y: 292, distance: 76.9
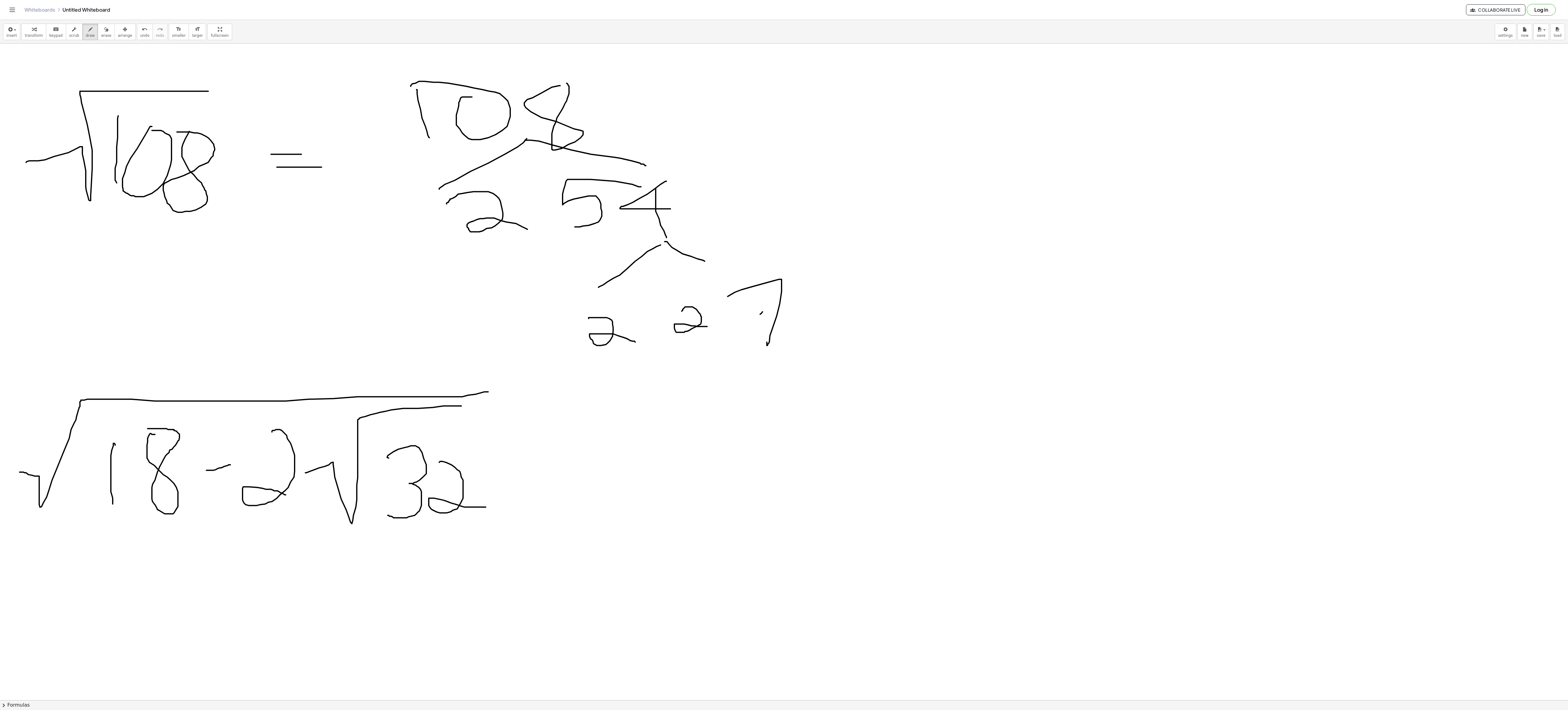
drag, startPoint x: 721, startPoint y: 350, endPoint x: 663, endPoint y: 389, distance: 69.9
drag, startPoint x: 788, startPoint y: 346, endPoint x: 853, endPoint y: 374, distance: 70.8
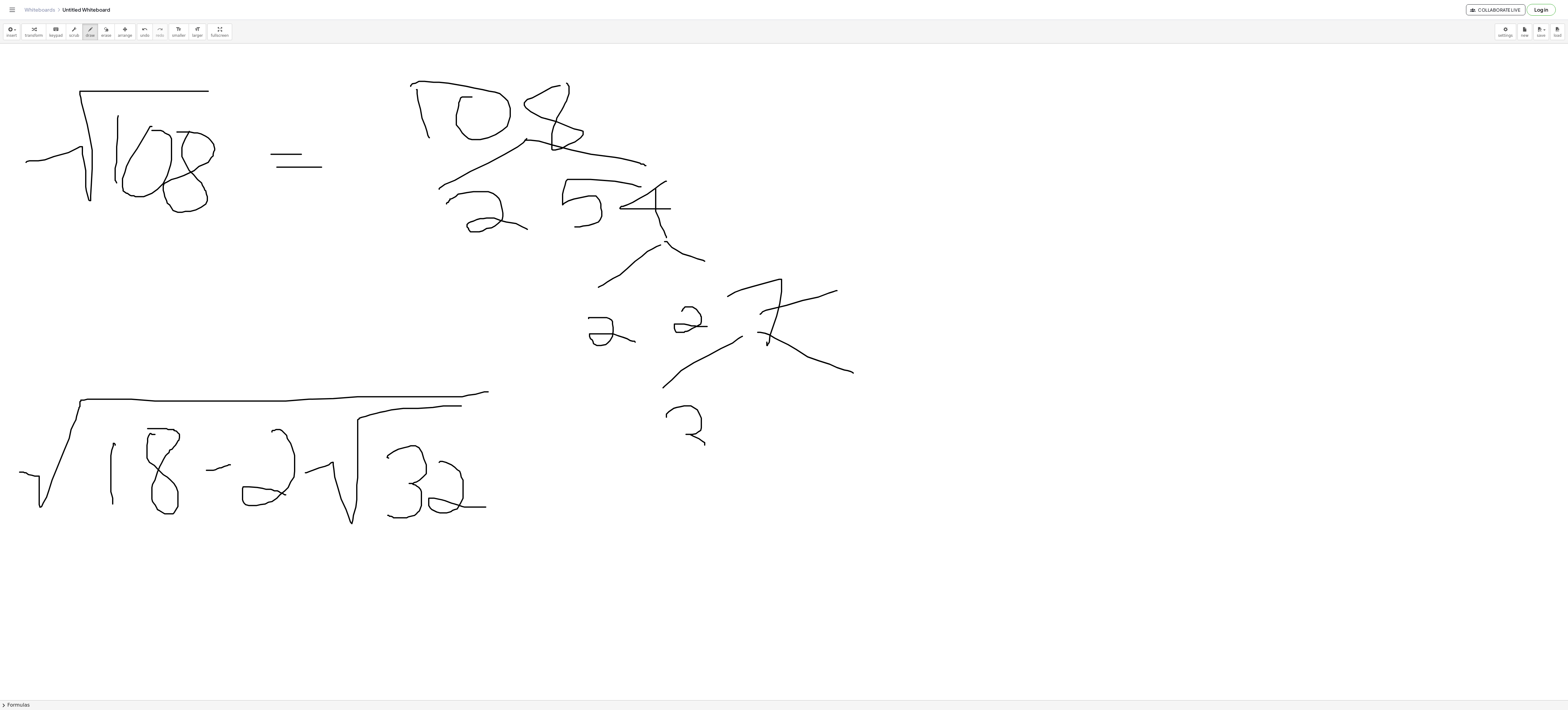
drag, startPoint x: 666, startPoint y: 418, endPoint x: 681, endPoint y: 464, distance: 48.4
drag, startPoint x: 821, startPoint y: 397, endPoint x: 767, endPoint y: 455, distance: 79.2
drag, startPoint x: 755, startPoint y: 469, endPoint x: 747, endPoint y: 485, distance: 17.9
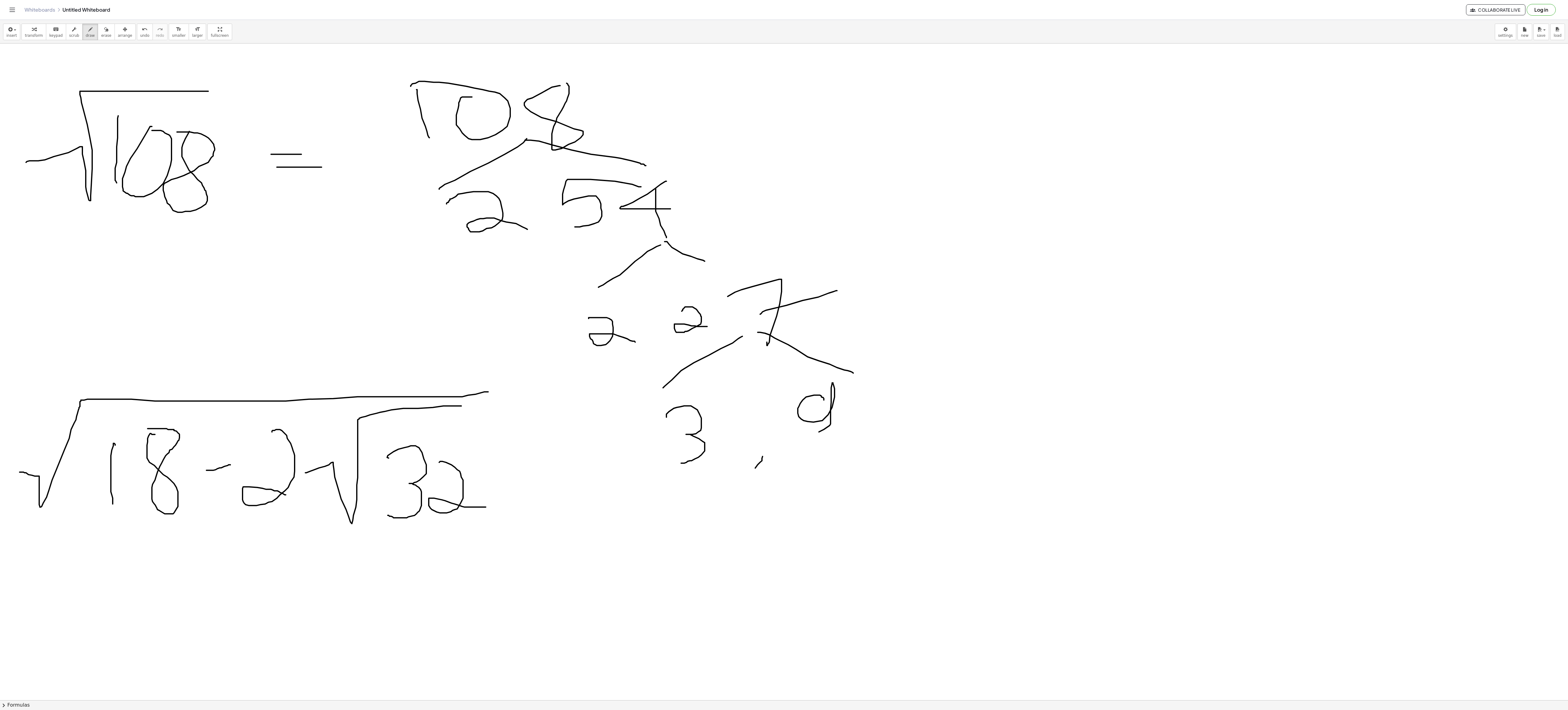
drag, startPoint x: 787, startPoint y: 447, endPoint x: 858, endPoint y: 481, distance: 78.7
drag, startPoint x: 770, startPoint y: 508, endPoint x: 770, endPoint y: 547, distance: 39.0
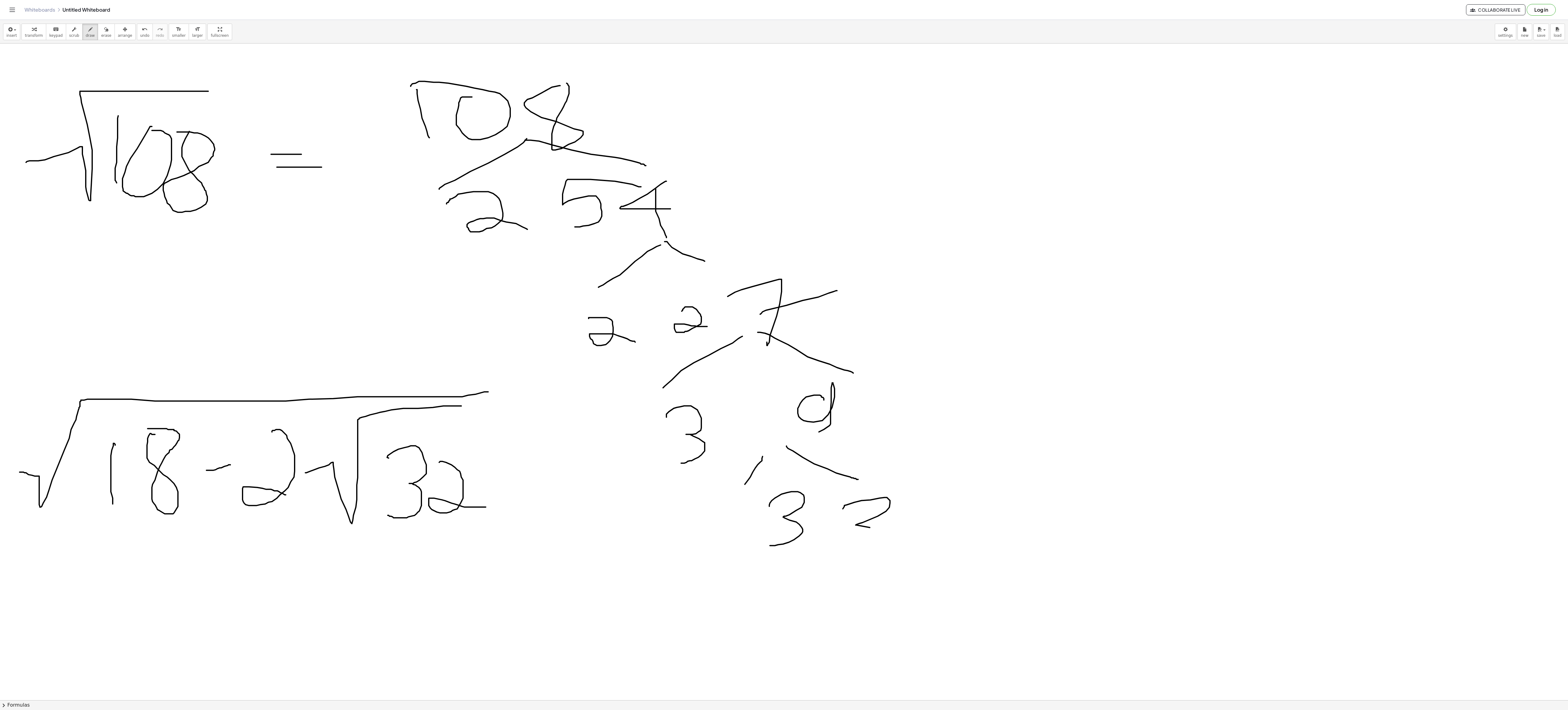
drag, startPoint x: 846, startPoint y: 506, endPoint x: 844, endPoint y: 553, distance: 47.0
drag, startPoint x: 750, startPoint y: 487, endPoint x: 816, endPoint y: 471, distance: 67.9
click at [141, 37] on span "undo" at bounding box center [145, 35] width 9 height 4
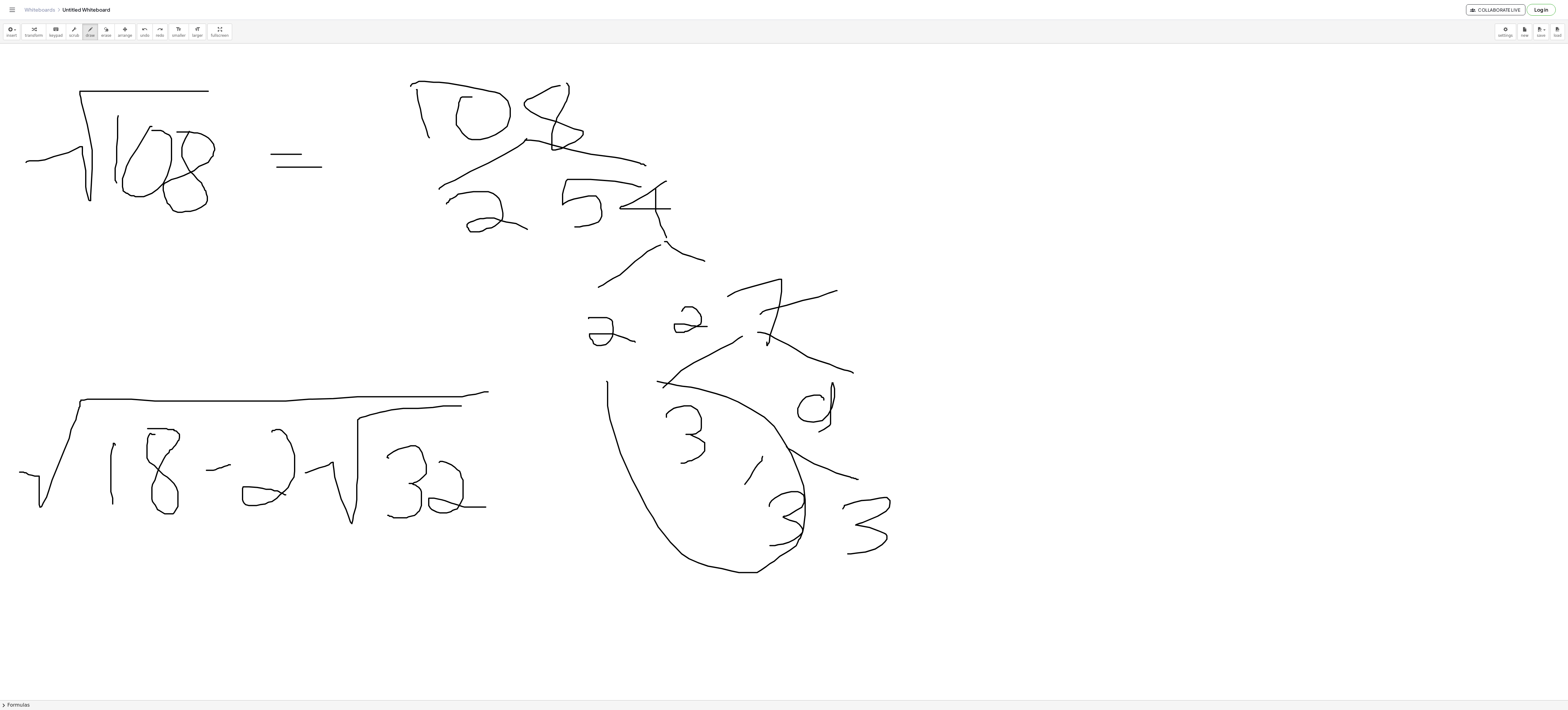
drag, startPoint x: 606, startPoint y: 382, endPoint x: 610, endPoint y: 392, distance: 10.8
drag, startPoint x: 546, startPoint y: 339, endPoint x: 543, endPoint y: 400, distance: 61.1
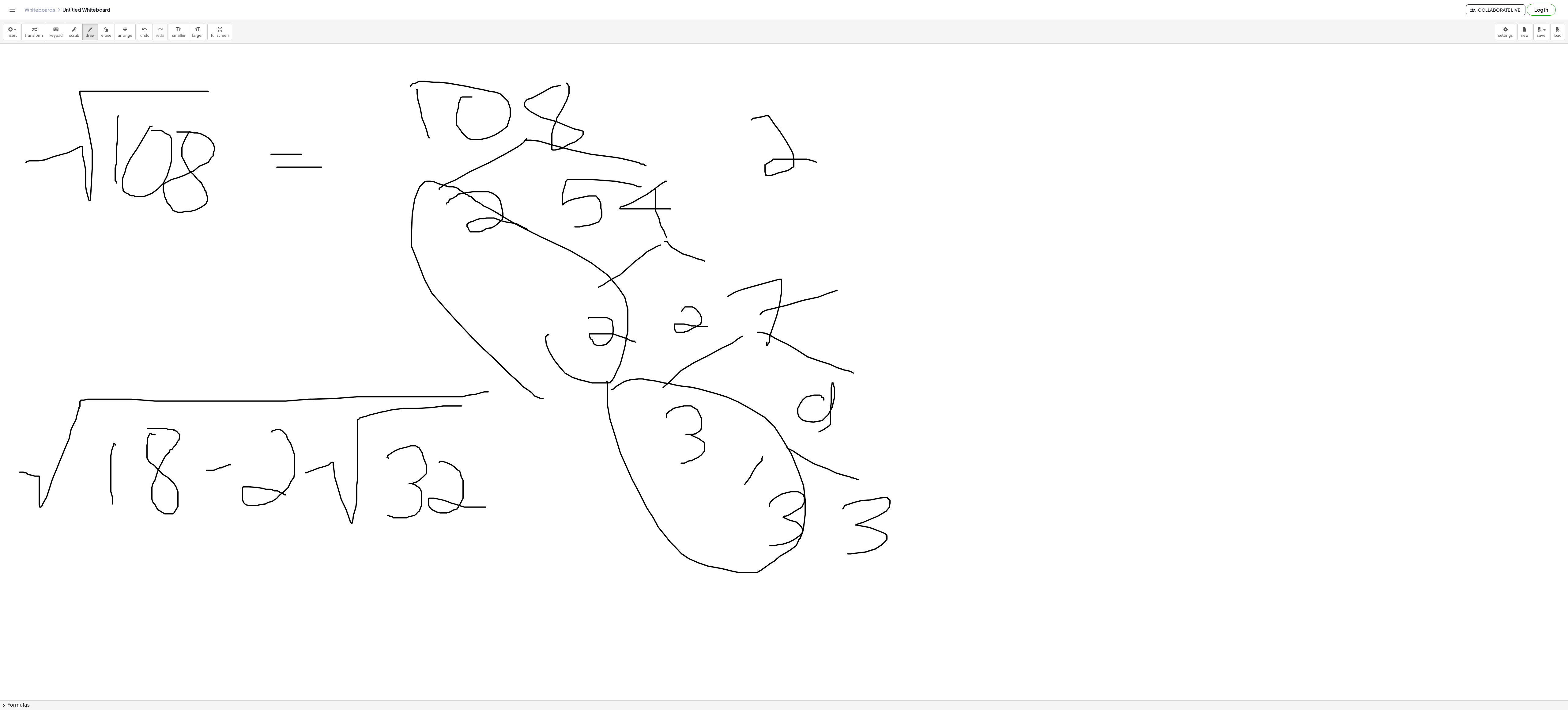
drag, startPoint x: 751, startPoint y: 122, endPoint x: 828, endPoint y: 156, distance: 84.2
drag, startPoint x: 837, startPoint y: 136, endPoint x: 881, endPoint y: 164, distance: 52.2
drag, startPoint x: 846, startPoint y: 174, endPoint x: 878, endPoint y: 126, distance: 57.7
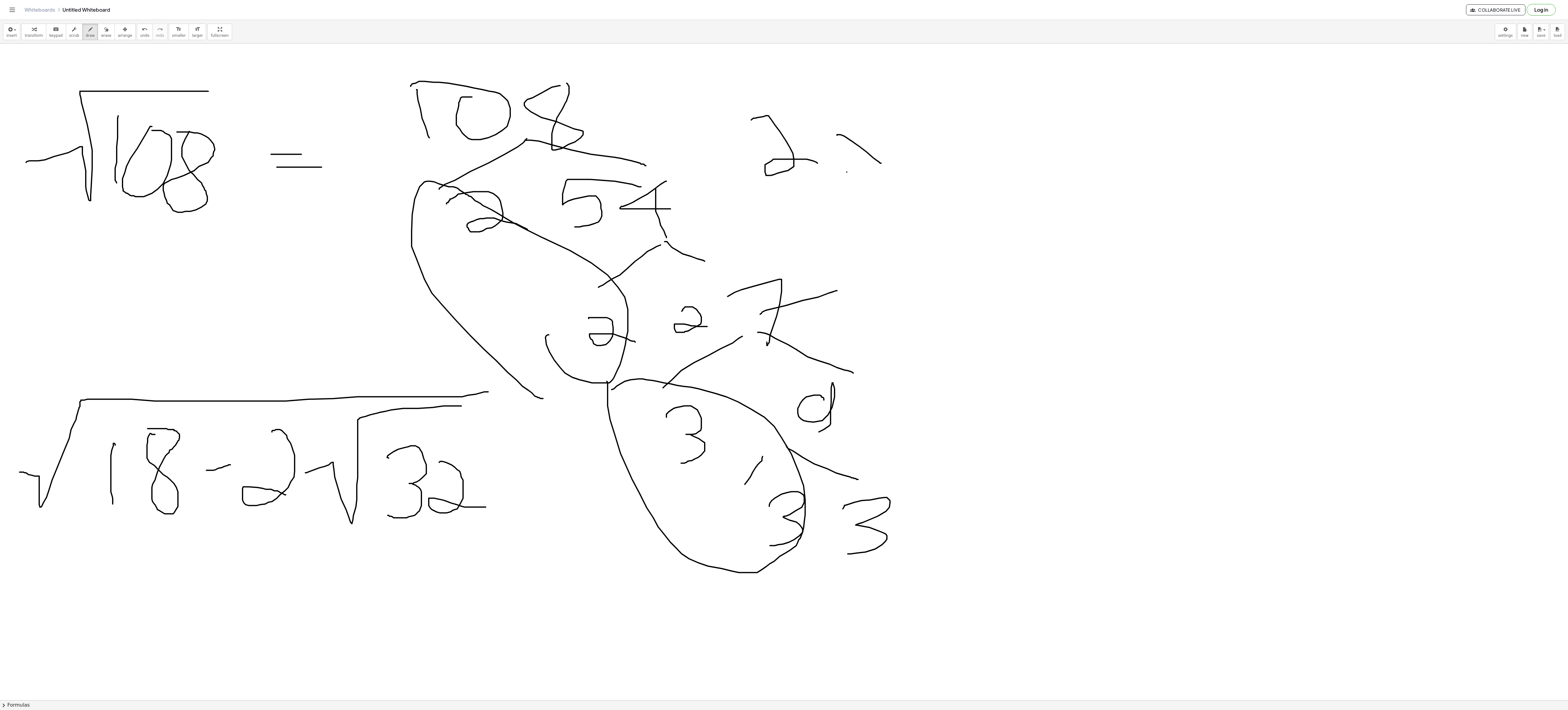
drag, startPoint x: 952, startPoint y: 100, endPoint x: 999, endPoint y: 154, distance: 71.6
drag, startPoint x: 1017, startPoint y: 85, endPoint x: 994, endPoint y: 150, distance: 68.9
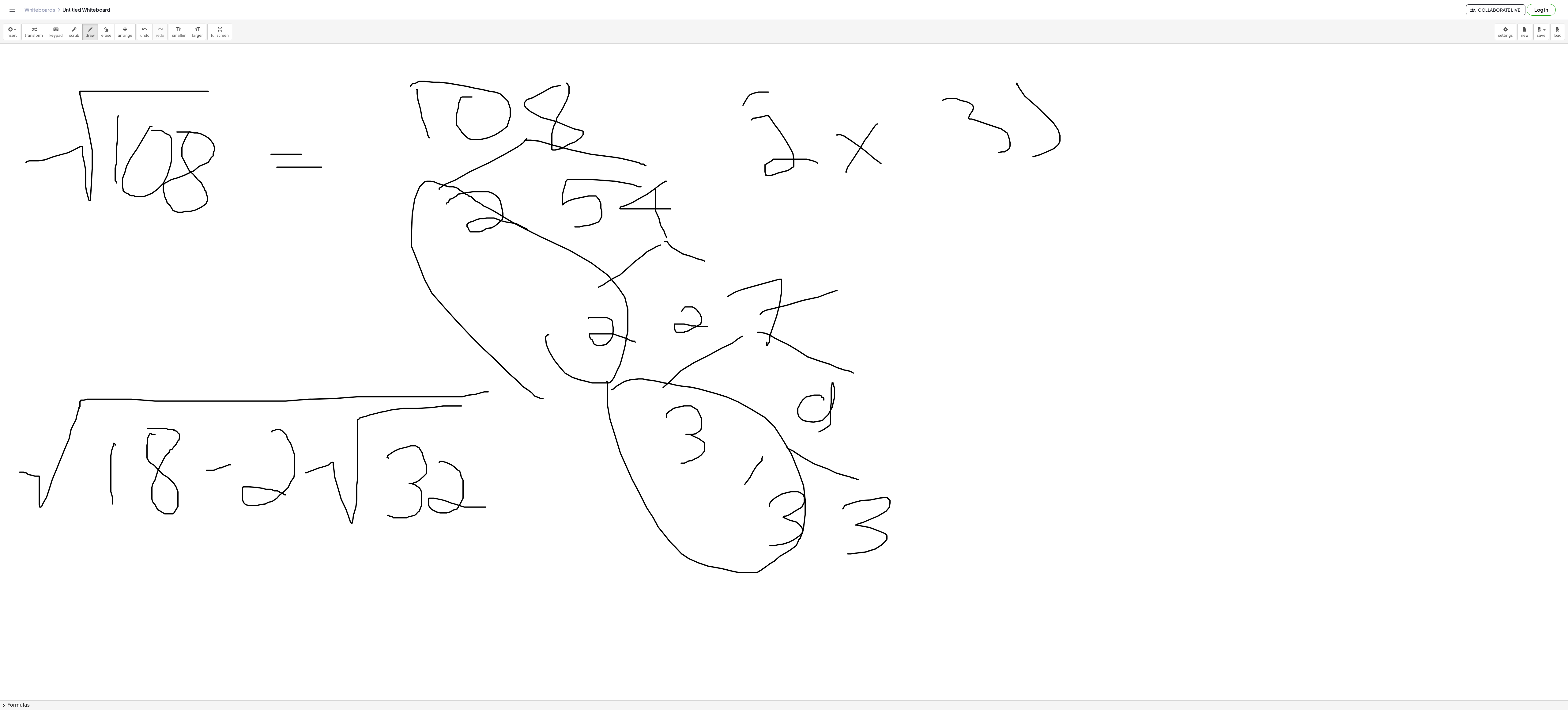
drag, startPoint x: 743, startPoint y: 107, endPoint x: 743, endPoint y: 212, distance: 105.0
drag, startPoint x: 826, startPoint y: 212, endPoint x: 976, endPoint y: 198, distance: 150.7
drag, startPoint x: 934, startPoint y: 208, endPoint x: 970, endPoint y: 276, distance: 76.9
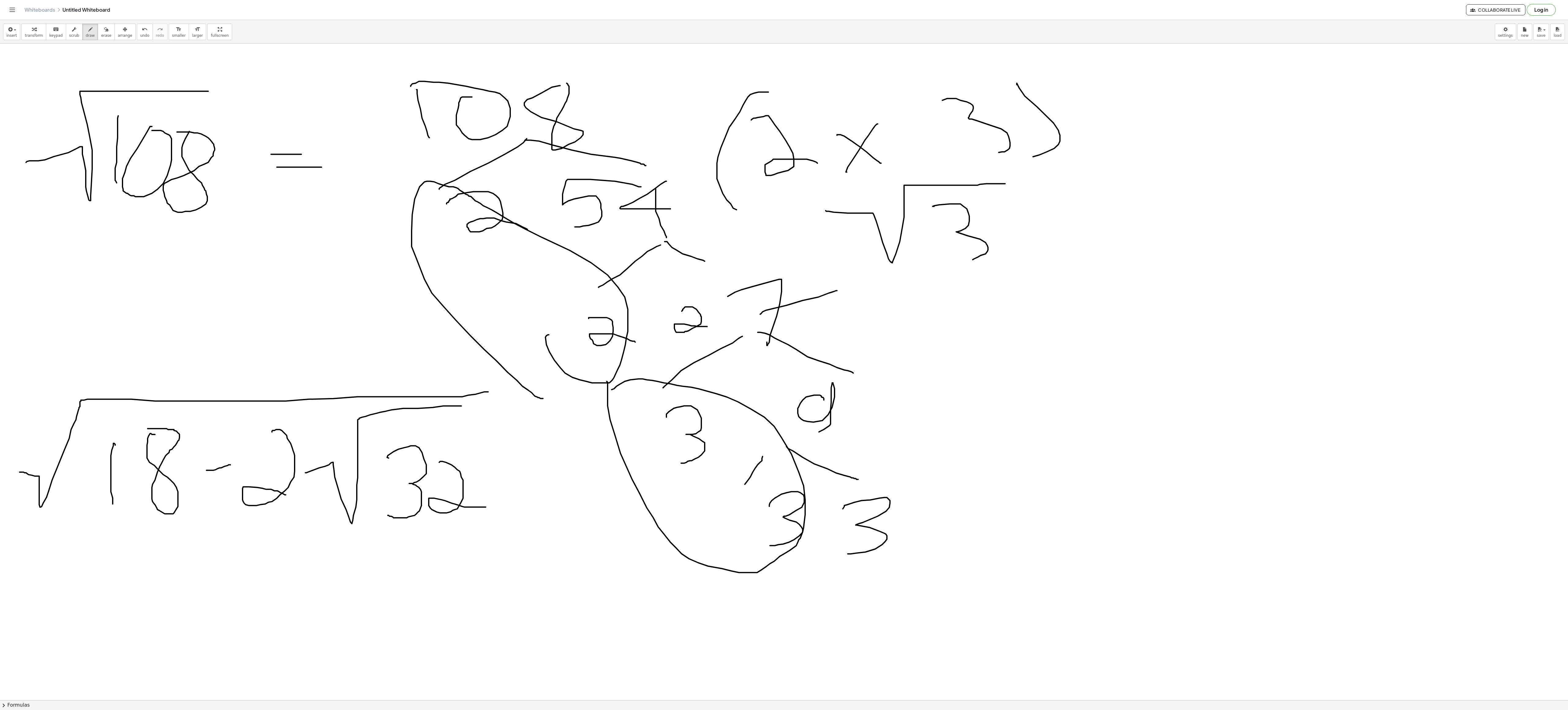
drag, startPoint x: 962, startPoint y: 349, endPoint x: 1078, endPoint y: 291, distance: 129.7
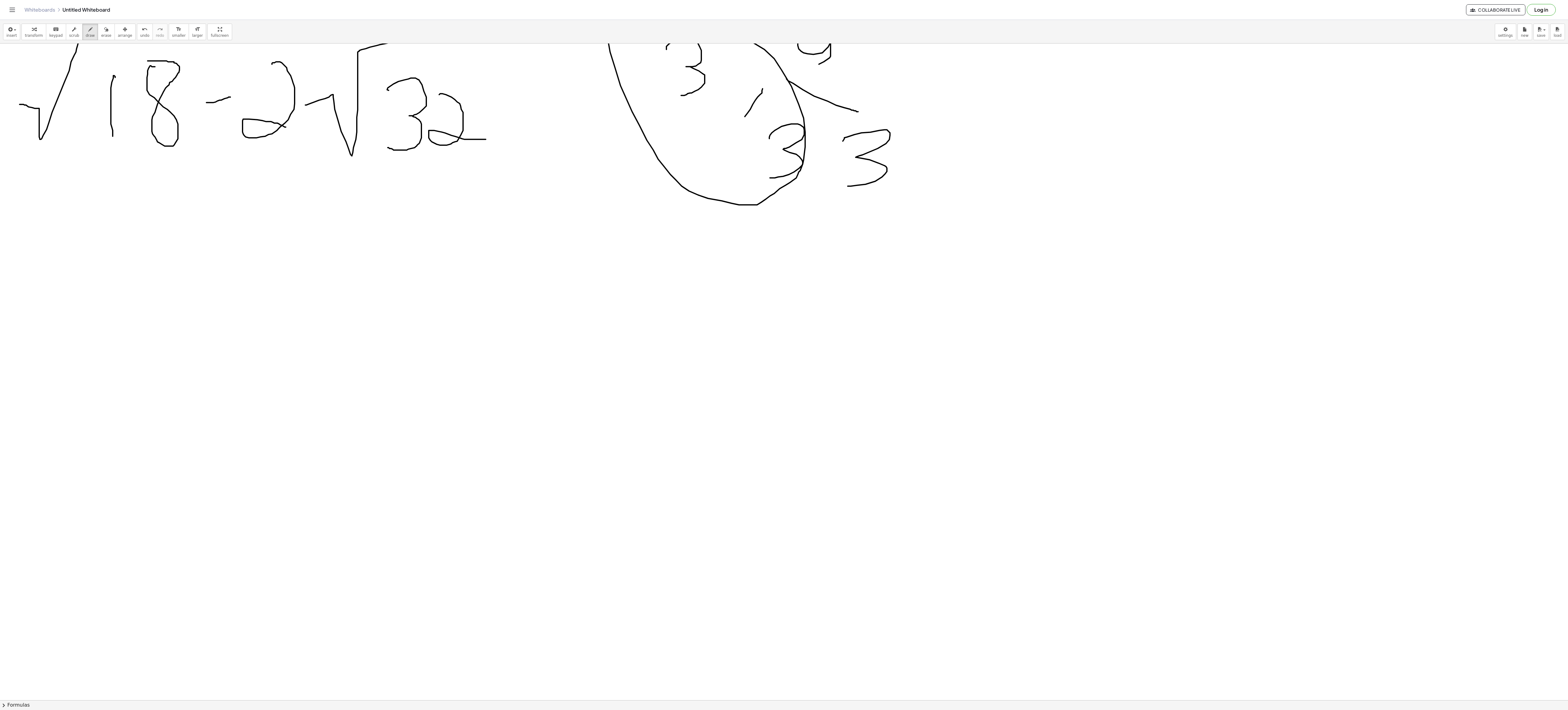
scroll to position [1965, 0]
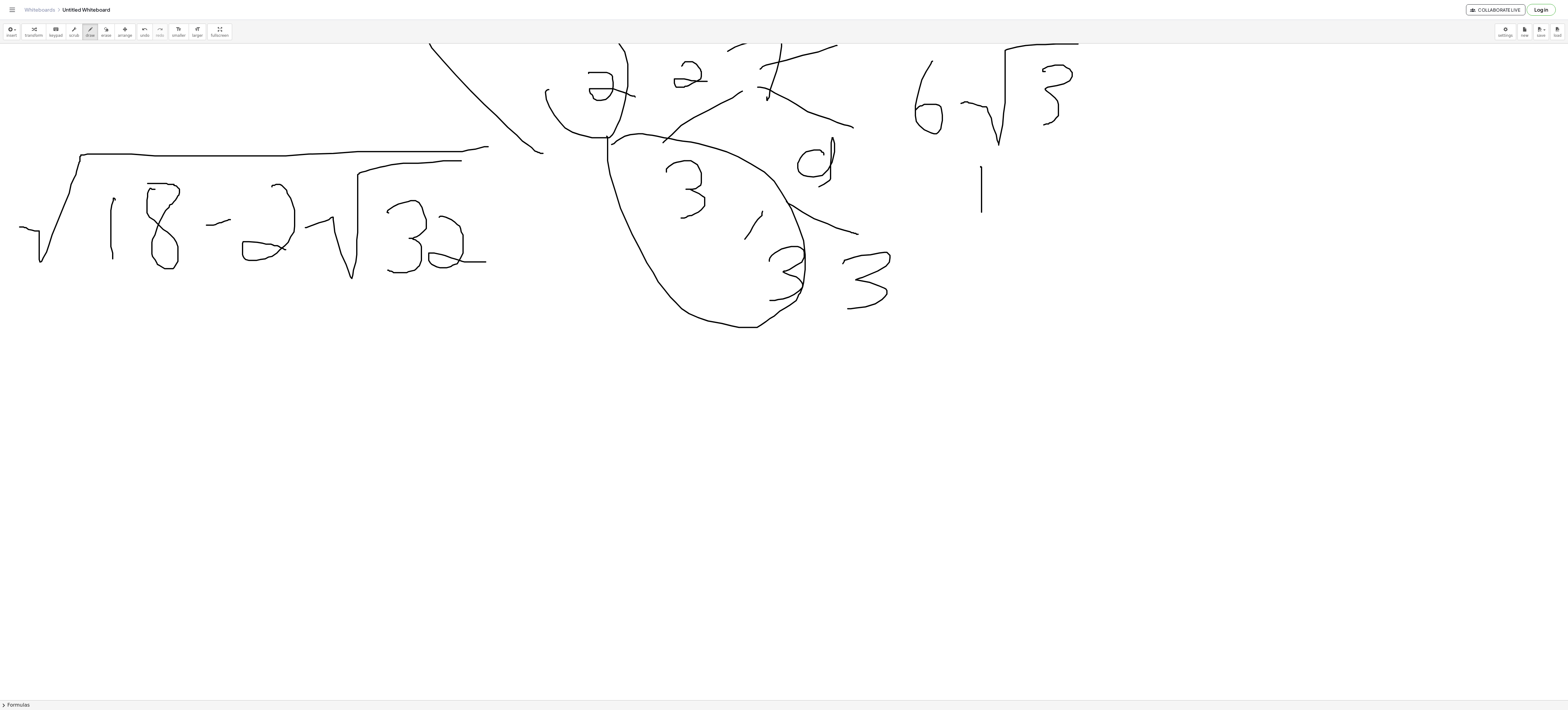
drag, startPoint x: 981, startPoint y: 168, endPoint x: 979, endPoint y: 216, distance: 48.0
drag, startPoint x: 928, startPoint y: 219, endPoint x: 949, endPoint y: 224, distance: 21.6
drag, startPoint x: 932, startPoint y: 224, endPoint x: 931, endPoint y: 247, distance: 23.0
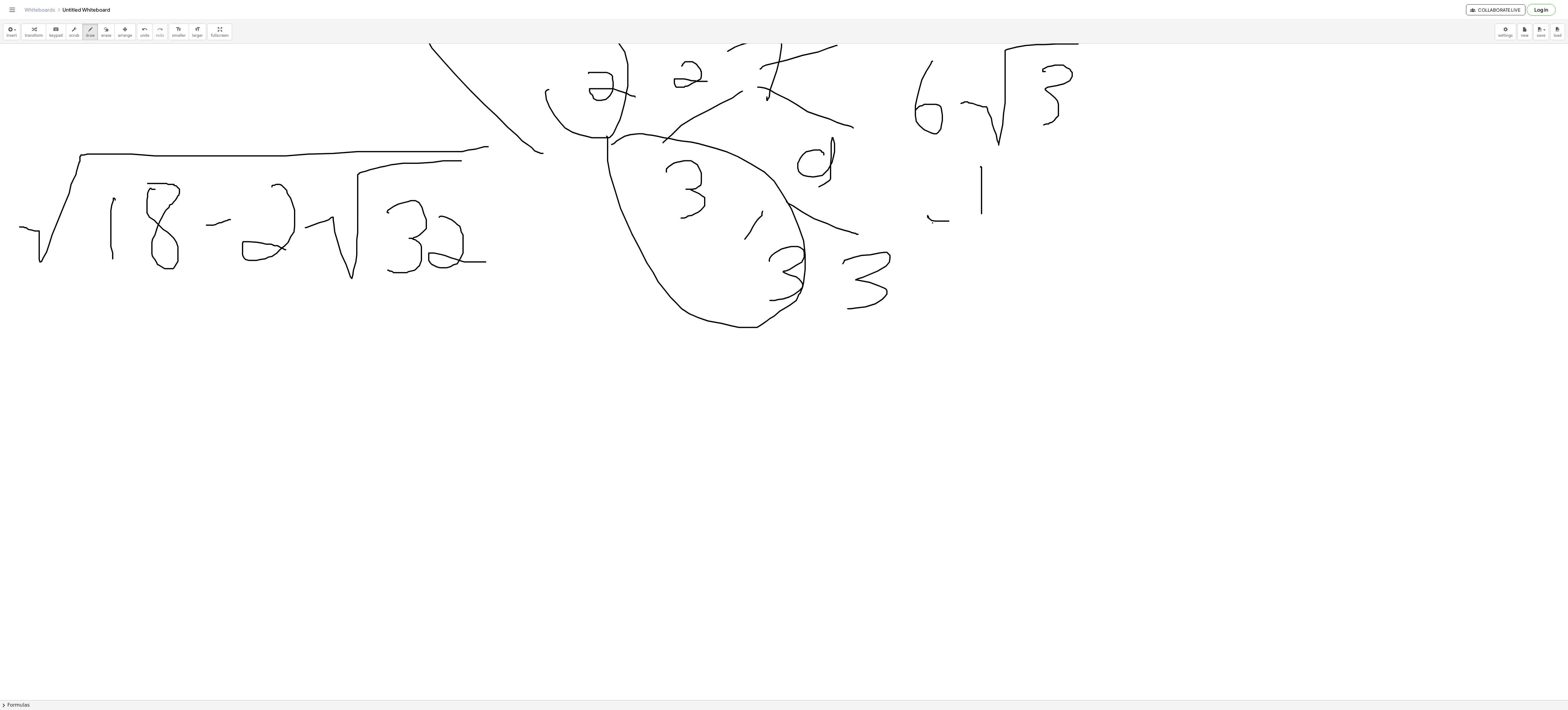
drag, startPoint x: 917, startPoint y: 249, endPoint x: 930, endPoint y: 249, distance: 13.0
drag, startPoint x: 977, startPoint y: 221, endPoint x: 977, endPoint y: 250, distance: 29.0
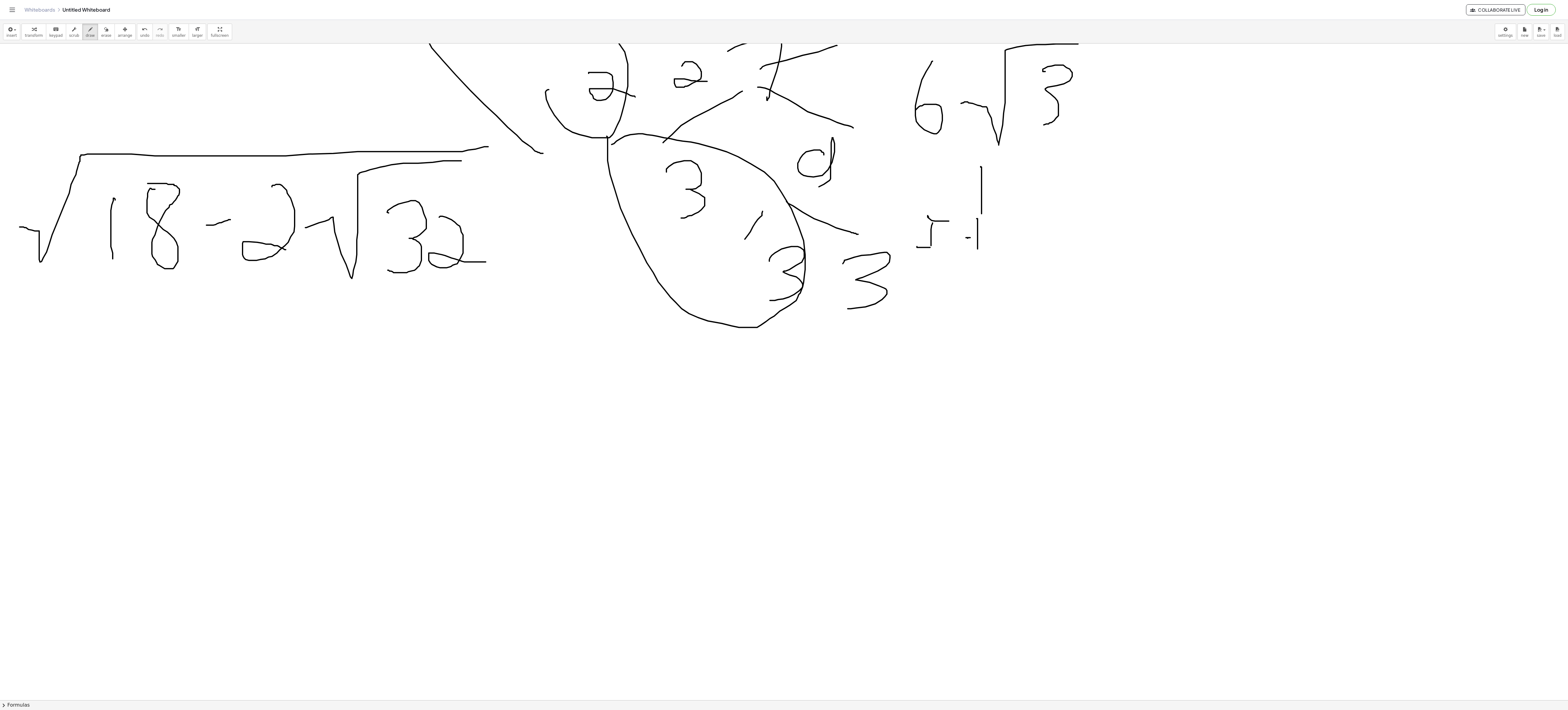
drag, startPoint x: 968, startPoint y: 239, endPoint x: 1007, endPoint y: 226, distance: 41.1
drag, startPoint x: 1000, startPoint y: 216, endPoint x: 1020, endPoint y: 255, distance: 43.8
drag, startPoint x: 1033, startPoint y: 234, endPoint x: 1036, endPoint y: 235, distance: 3.2
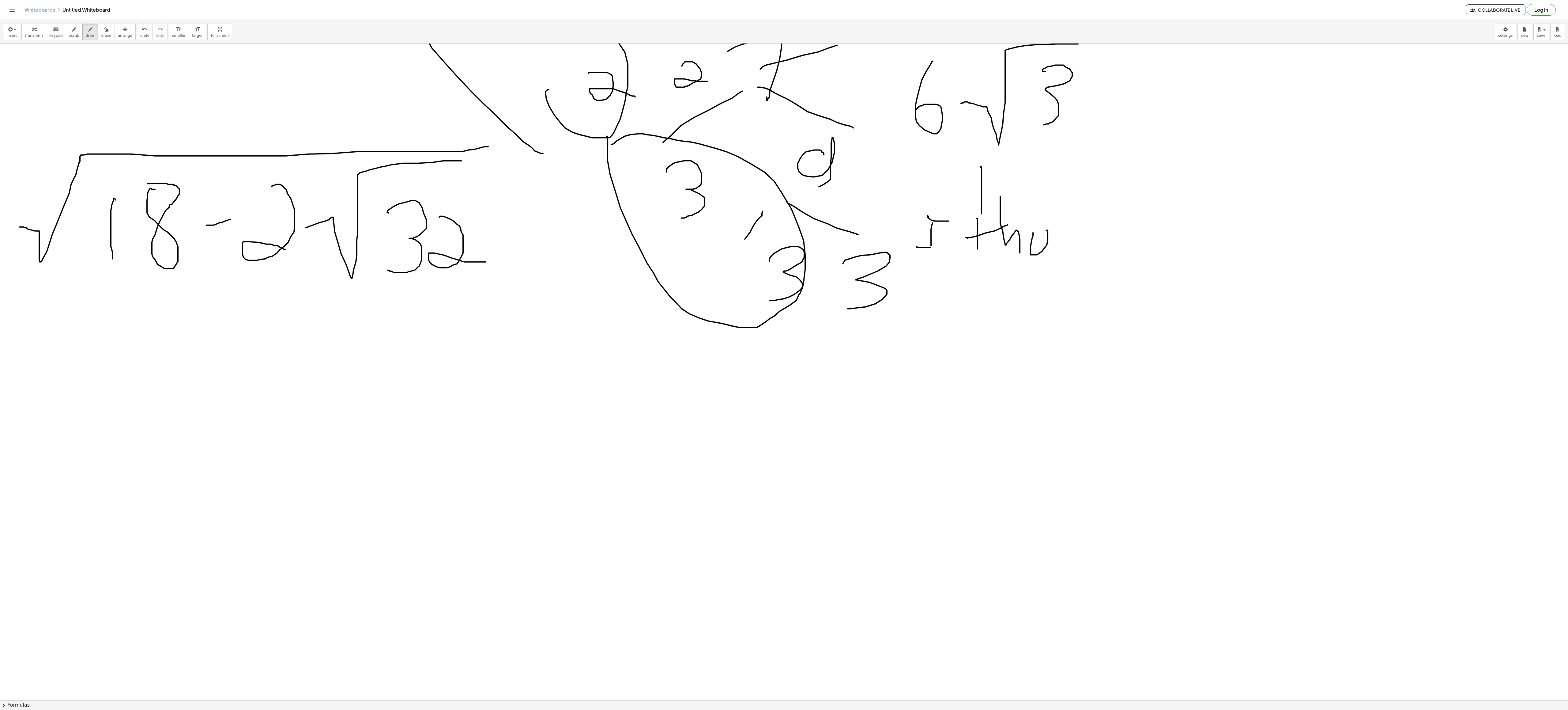
drag, startPoint x: 1056, startPoint y: 232, endPoint x: 1088, endPoint y: 270, distance: 49.7
drag, startPoint x: 1152, startPoint y: 215, endPoint x: 1094, endPoint y: 280, distance: 87.1
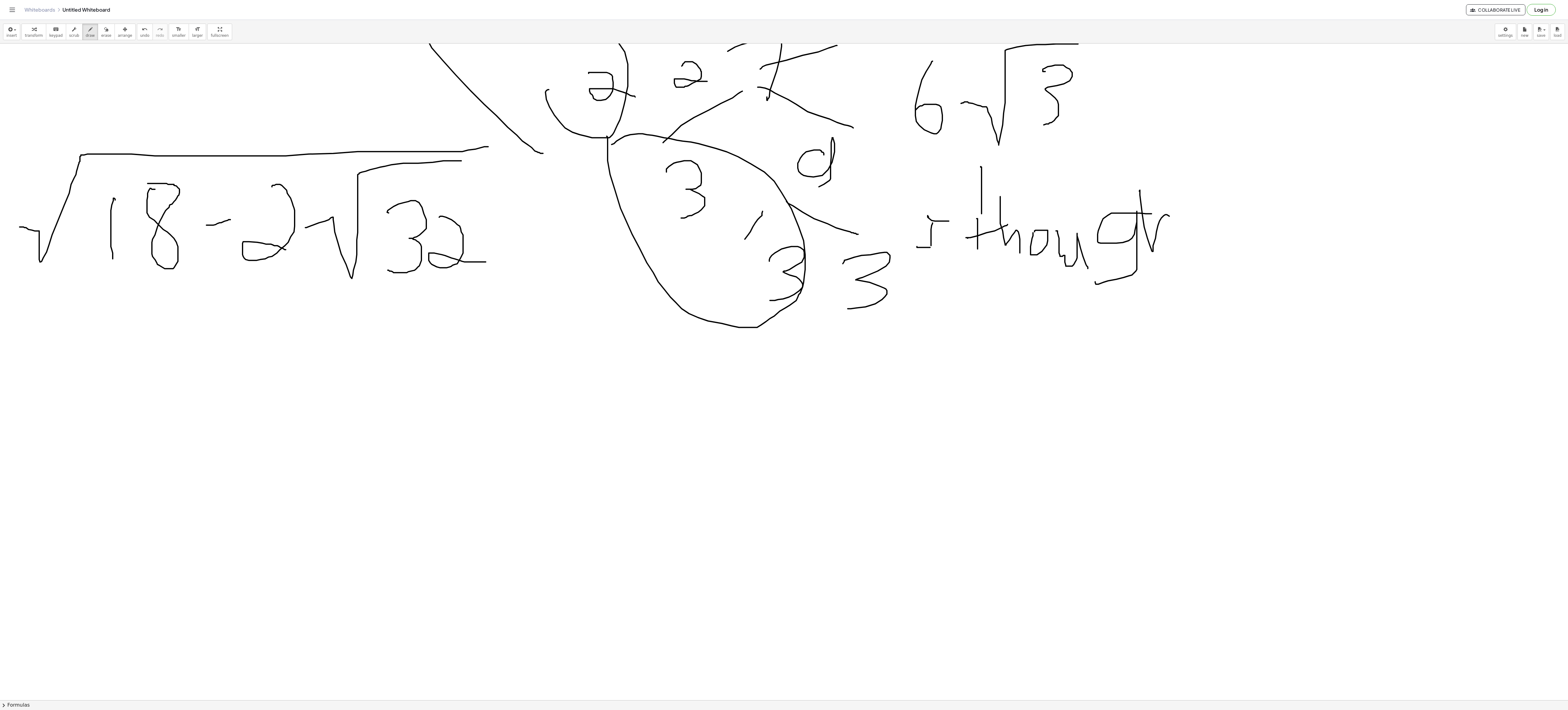
drag, startPoint x: 1140, startPoint y: 193, endPoint x: 1186, endPoint y: 244, distance: 68.7
drag, startPoint x: 1214, startPoint y: 201, endPoint x: 1214, endPoint y: 237, distance: 36.0
drag, startPoint x: 1201, startPoint y: 217, endPoint x: 1232, endPoint y: 215, distance: 31.1
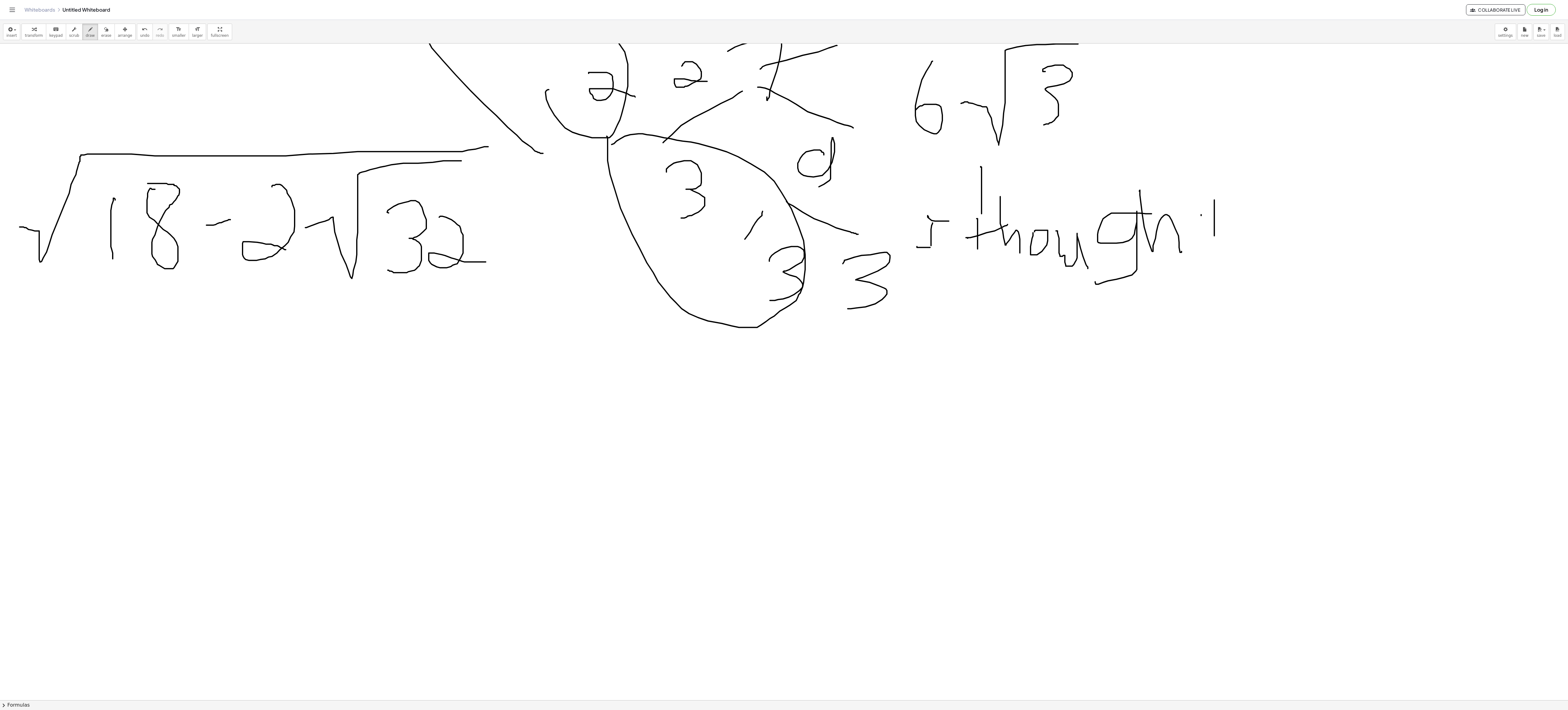
drag, startPoint x: 992, startPoint y: 297, endPoint x: 995, endPoint y: 356, distance: 59.1
drag, startPoint x: 1090, startPoint y: 315, endPoint x: 1171, endPoint y: 271, distance: 92.2
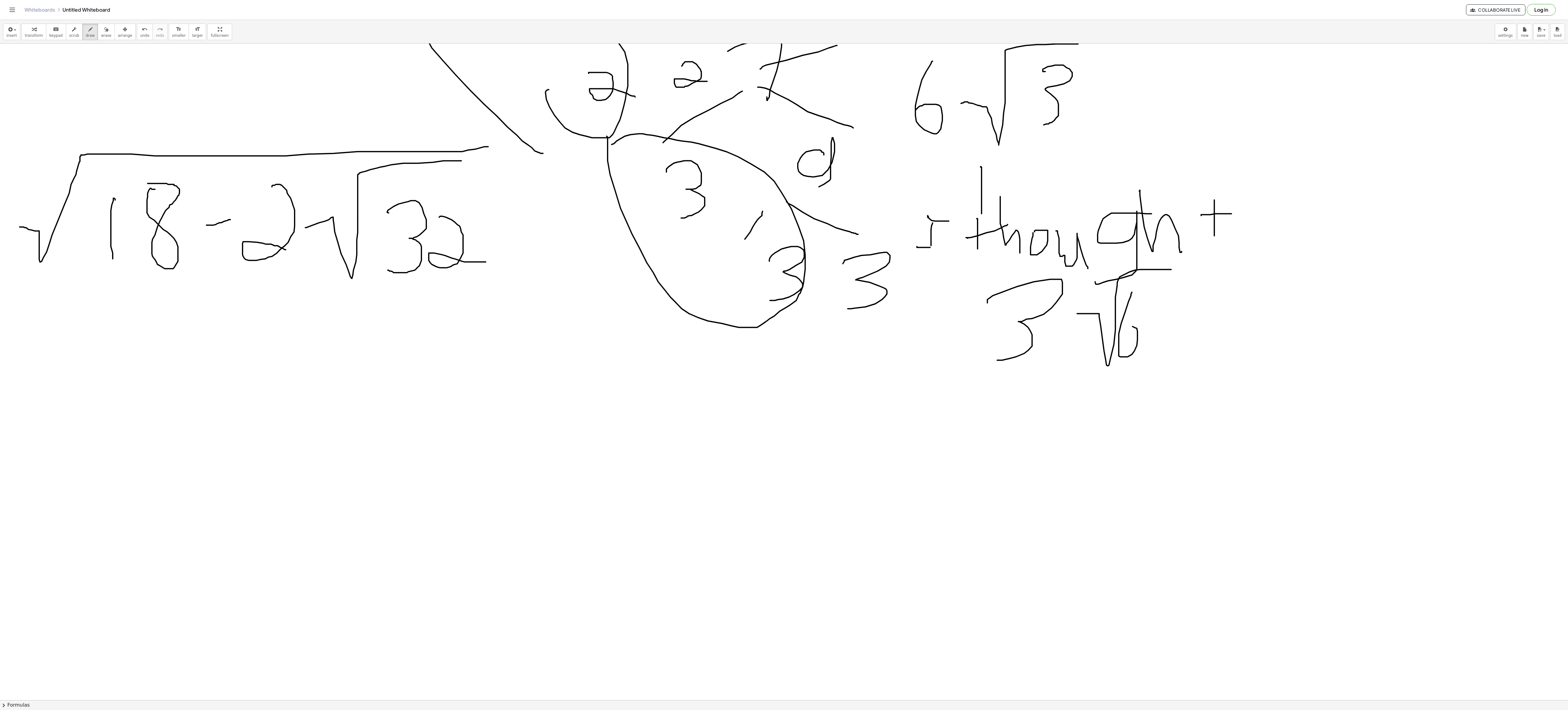
drag, startPoint x: 1132, startPoint y: 293, endPoint x: 1119, endPoint y: 335, distance: 44.0
drag, startPoint x: 39, startPoint y: 336, endPoint x: 64, endPoint y: 339, distance: 25.2
drag, startPoint x: 31, startPoint y: 347, endPoint x: 51, endPoint y: 355, distance: 21.5
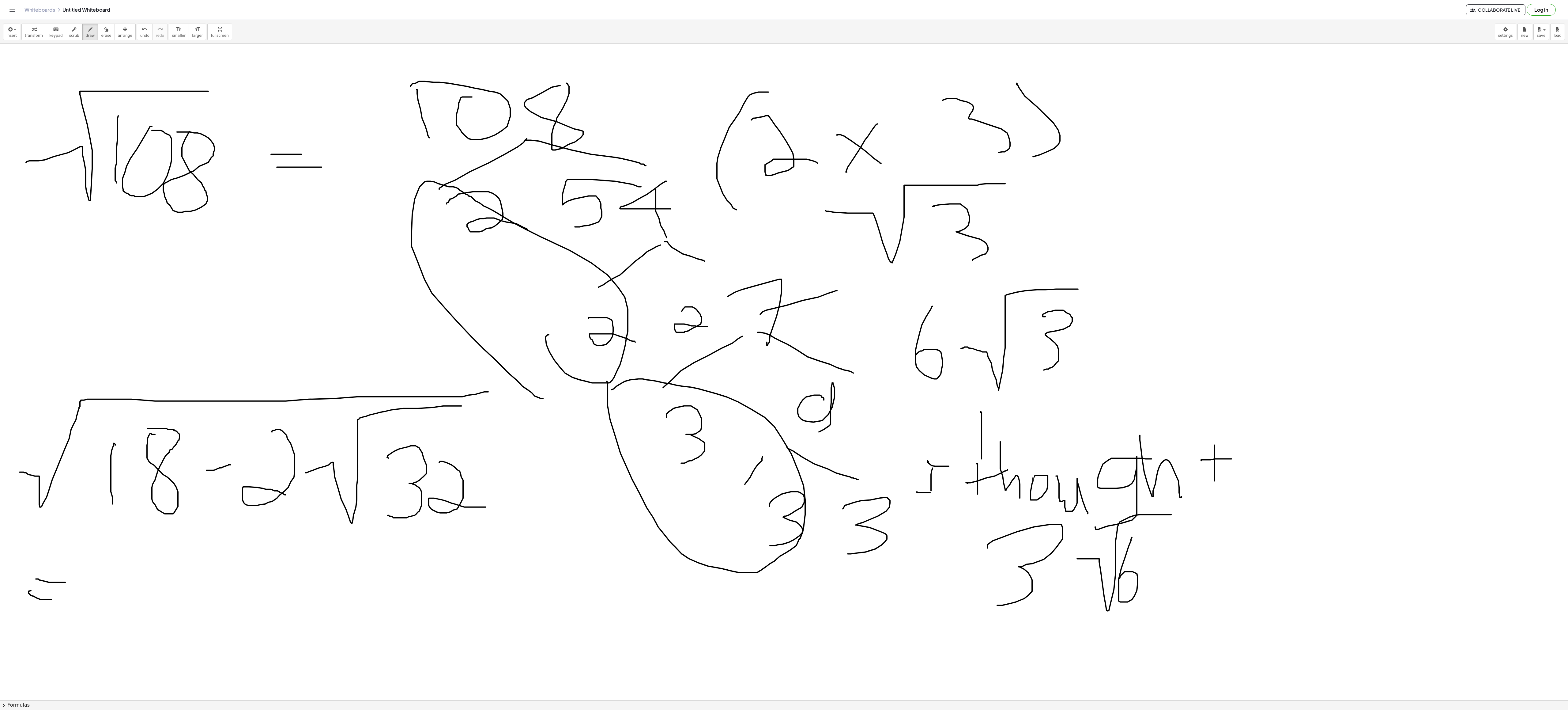
scroll to position [1843, 0]
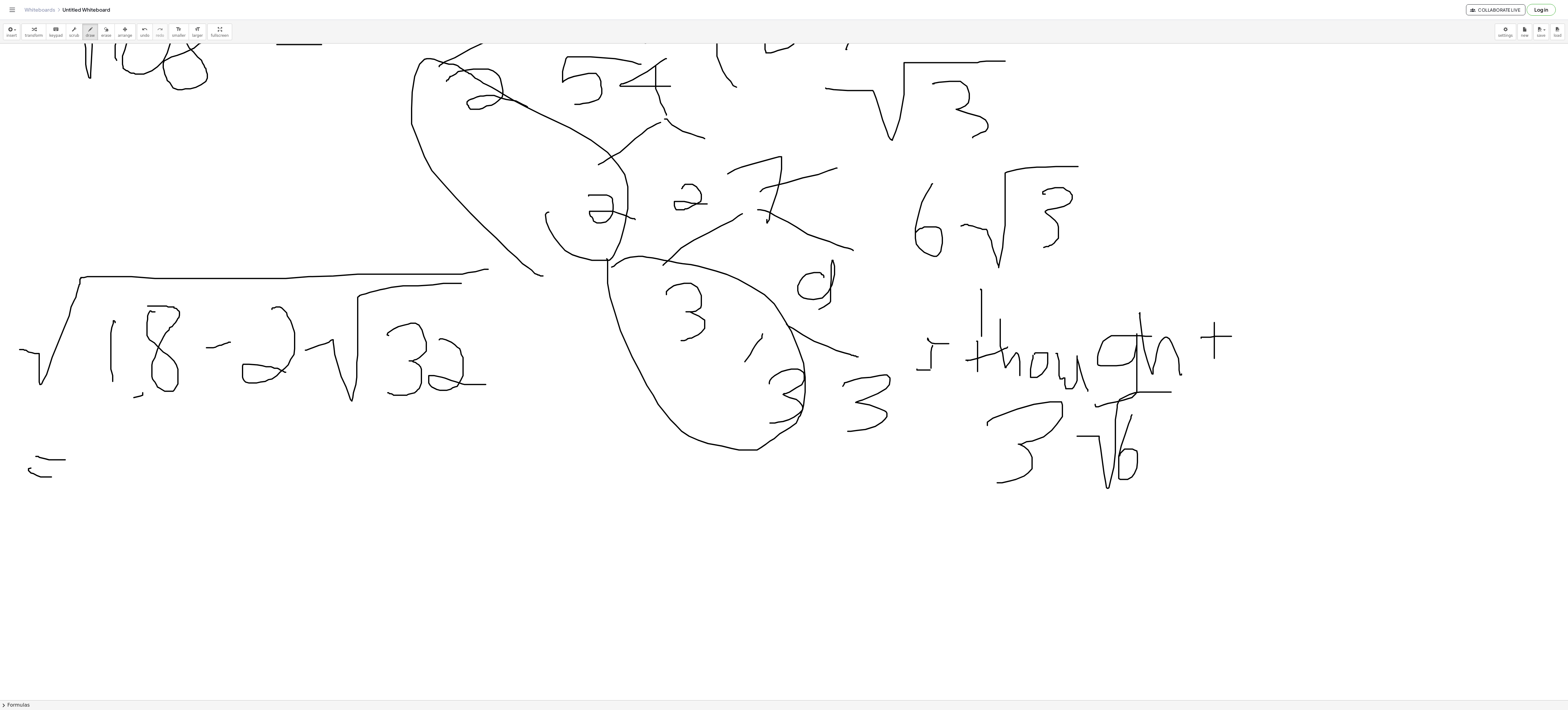
drag, startPoint x: 143, startPoint y: 396, endPoint x: 76, endPoint y: 431, distance: 75.6
drag, startPoint x: 126, startPoint y: 407, endPoint x: 190, endPoint y: 440, distance: 72.0
click at [143, 35] on span "undo" at bounding box center [145, 35] width 9 height 4
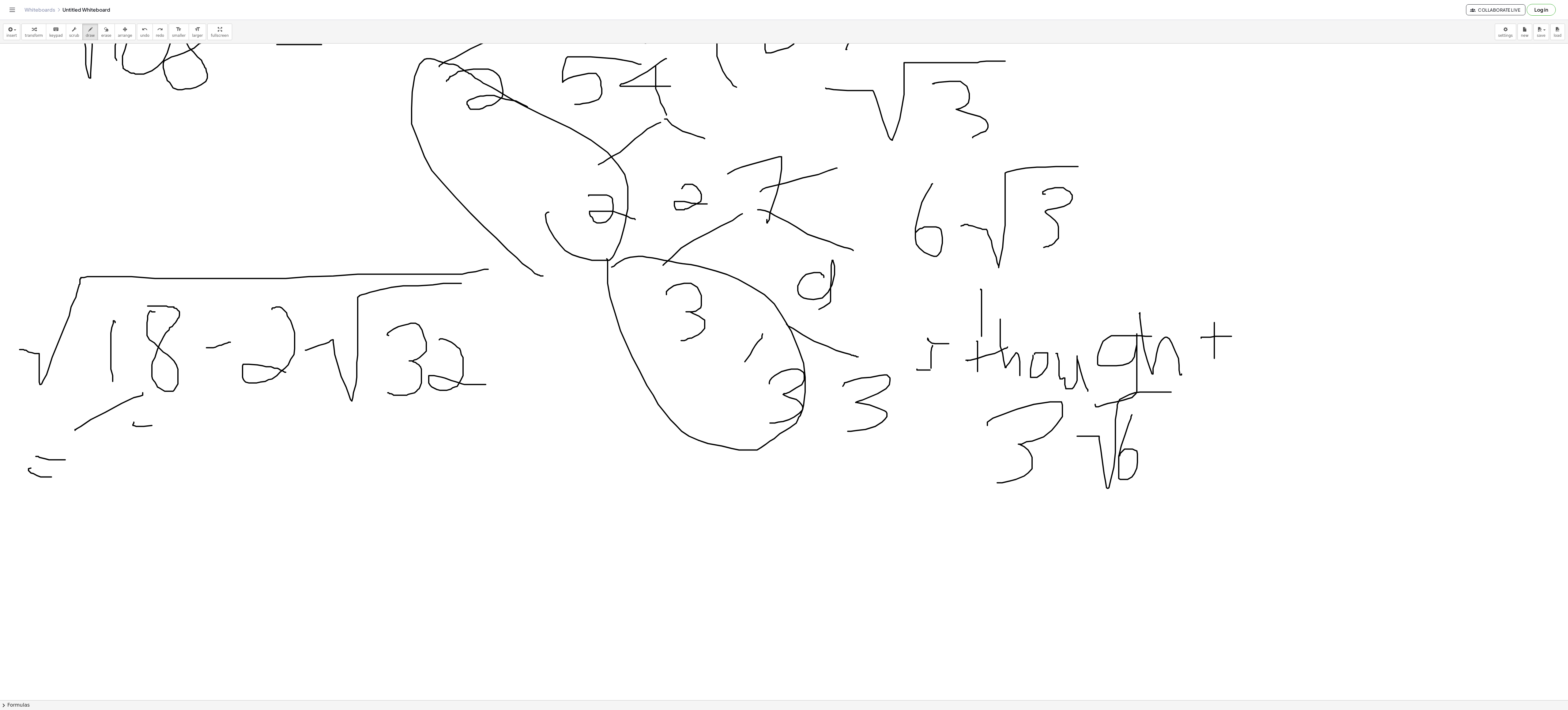
drag, startPoint x: 133, startPoint y: 423, endPoint x: 177, endPoint y: 419, distance: 44.2
drag, startPoint x: 177, startPoint y: 419, endPoint x: 174, endPoint y: 406, distance: 13.3
drag, startPoint x: 165, startPoint y: 422, endPoint x: 165, endPoint y: 433, distance: 11.0
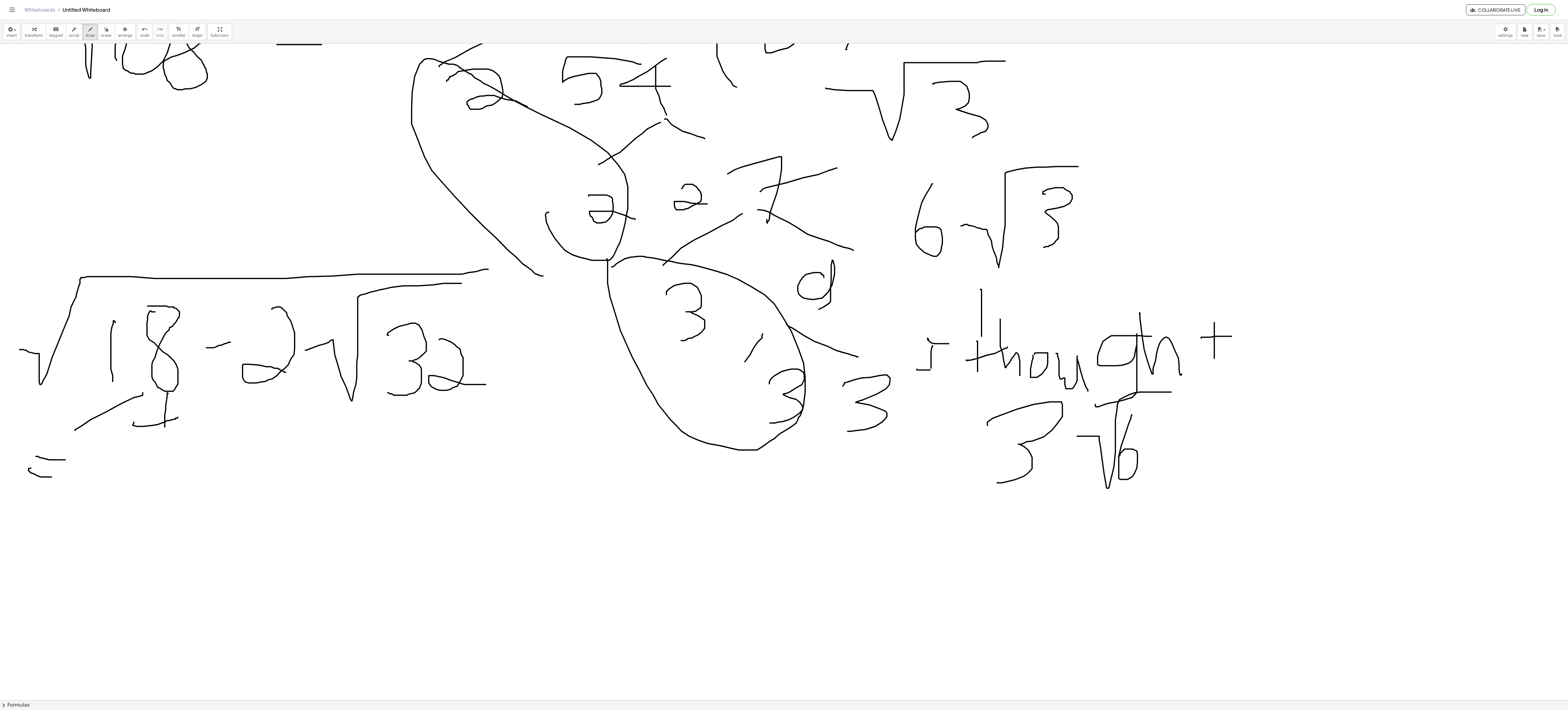
drag, startPoint x: 454, startPoint y: 420, endPoint x: 495, endPoint y: 455, distance: 53.9
drag, startPoint x: 456, startPoint y: 453, endPoint x: 539, endPoint y: 430, distance: 86.1
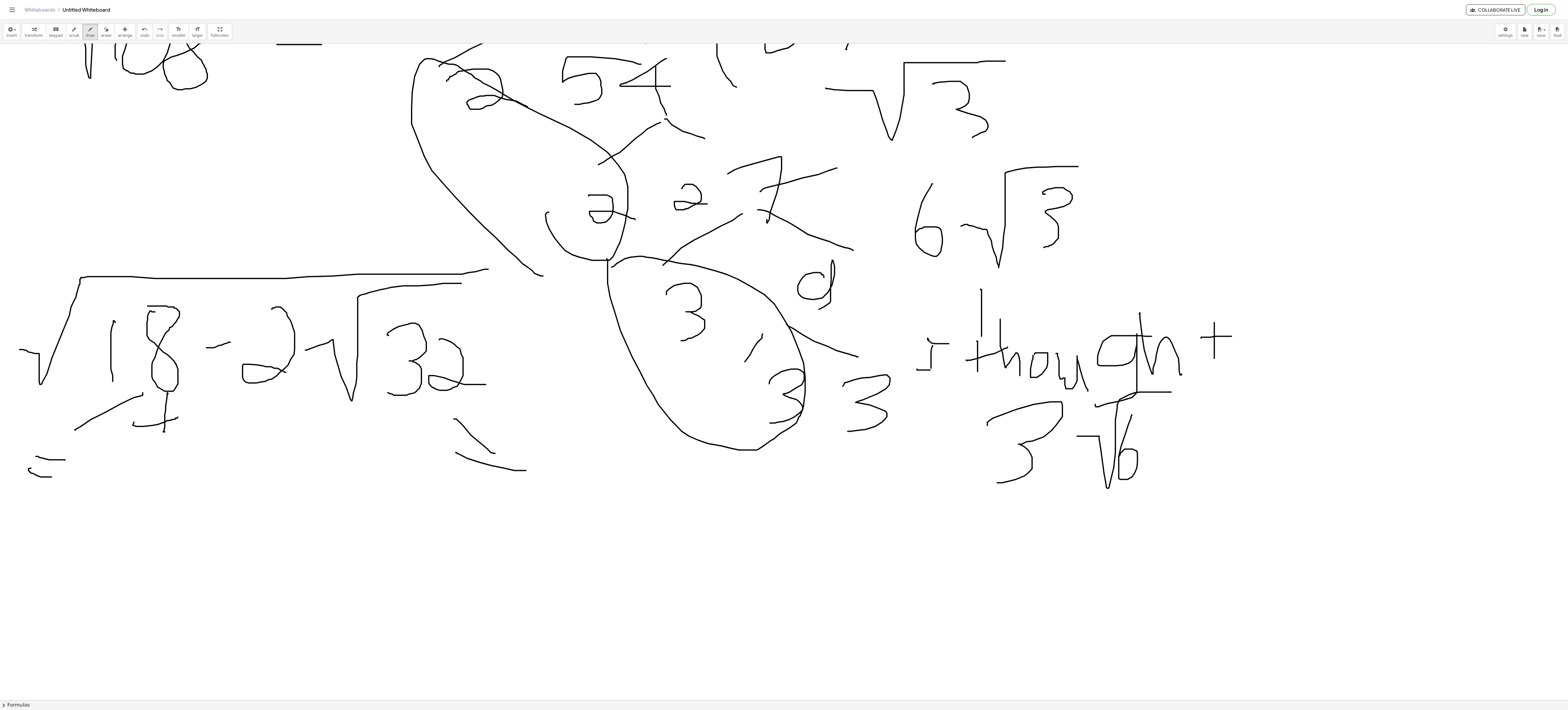
drag, startPoint x: 545, startPoint y: 477, endPoint x: 592, endPoint y: 539, distance: 77.8
drag, startPoint x: 545, startPoint y: 535, endPoint x: 594, endPoint y: 474, distance: 78.2
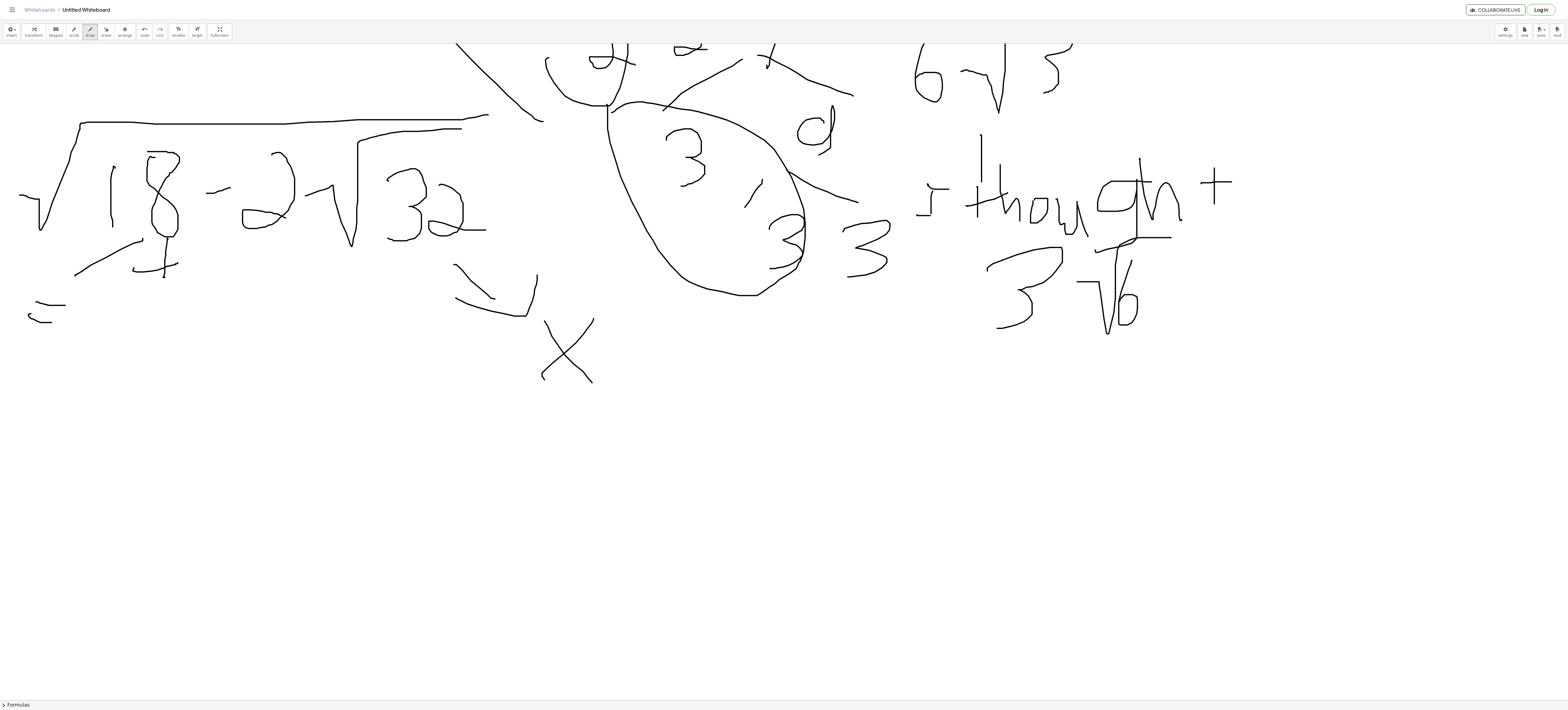
scroll to position [1965, 0]
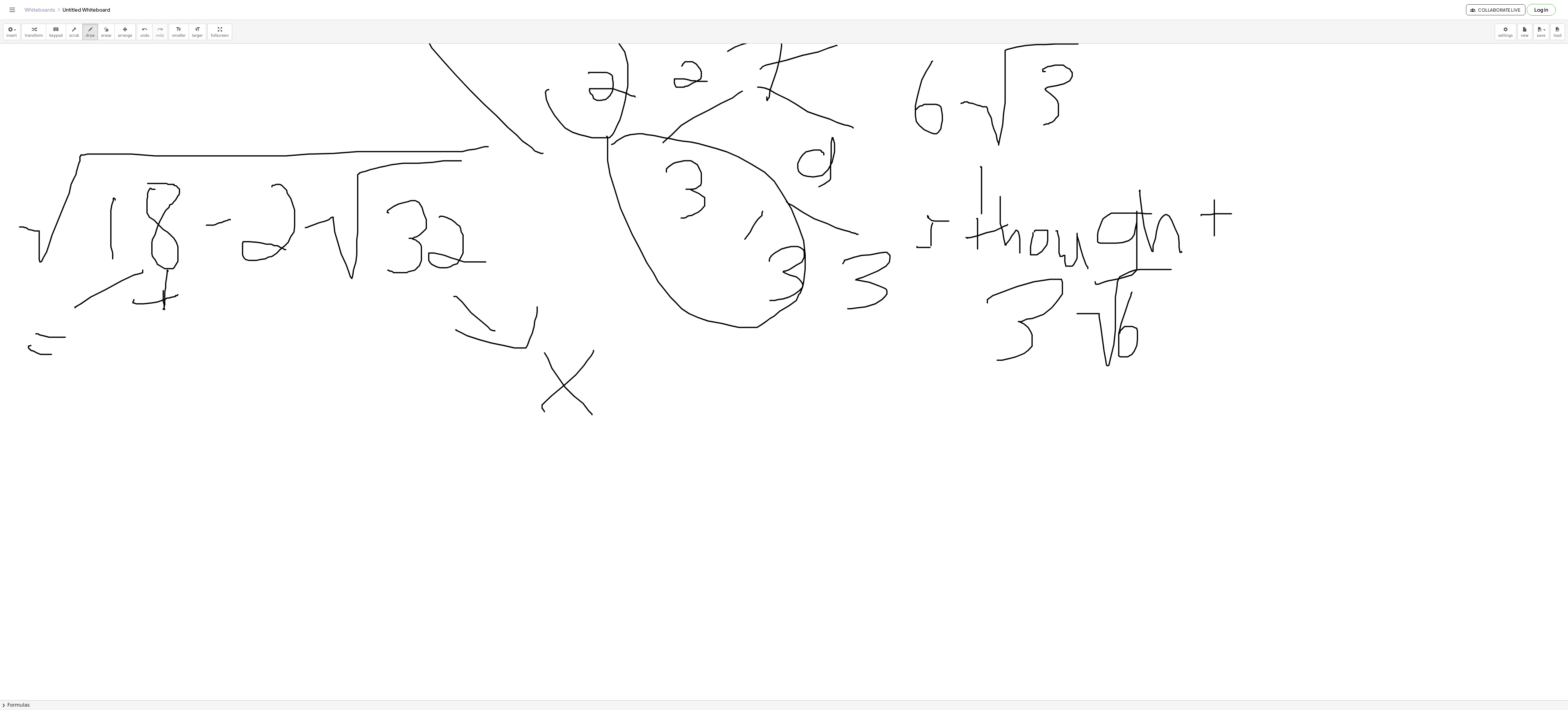
drag, startPoint x: 163, startPoint y: 292, endPoint x: 164, endPoint y: 308, distance: 16.0
drag, startPoint x: 168, startPoint y: 290, endPoint x: 216, endPoint y: 291, distance: 48.0
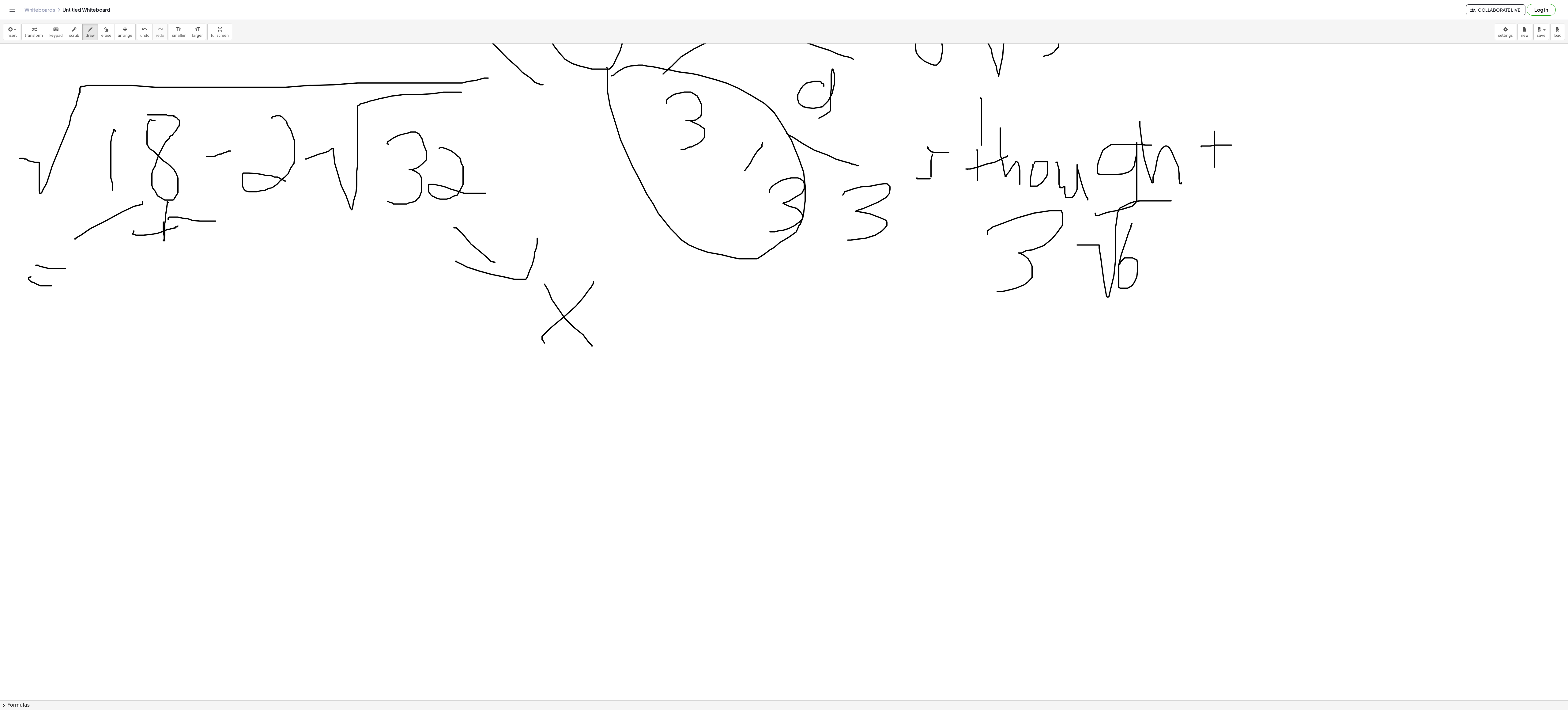
scroll to position [2088, 0]
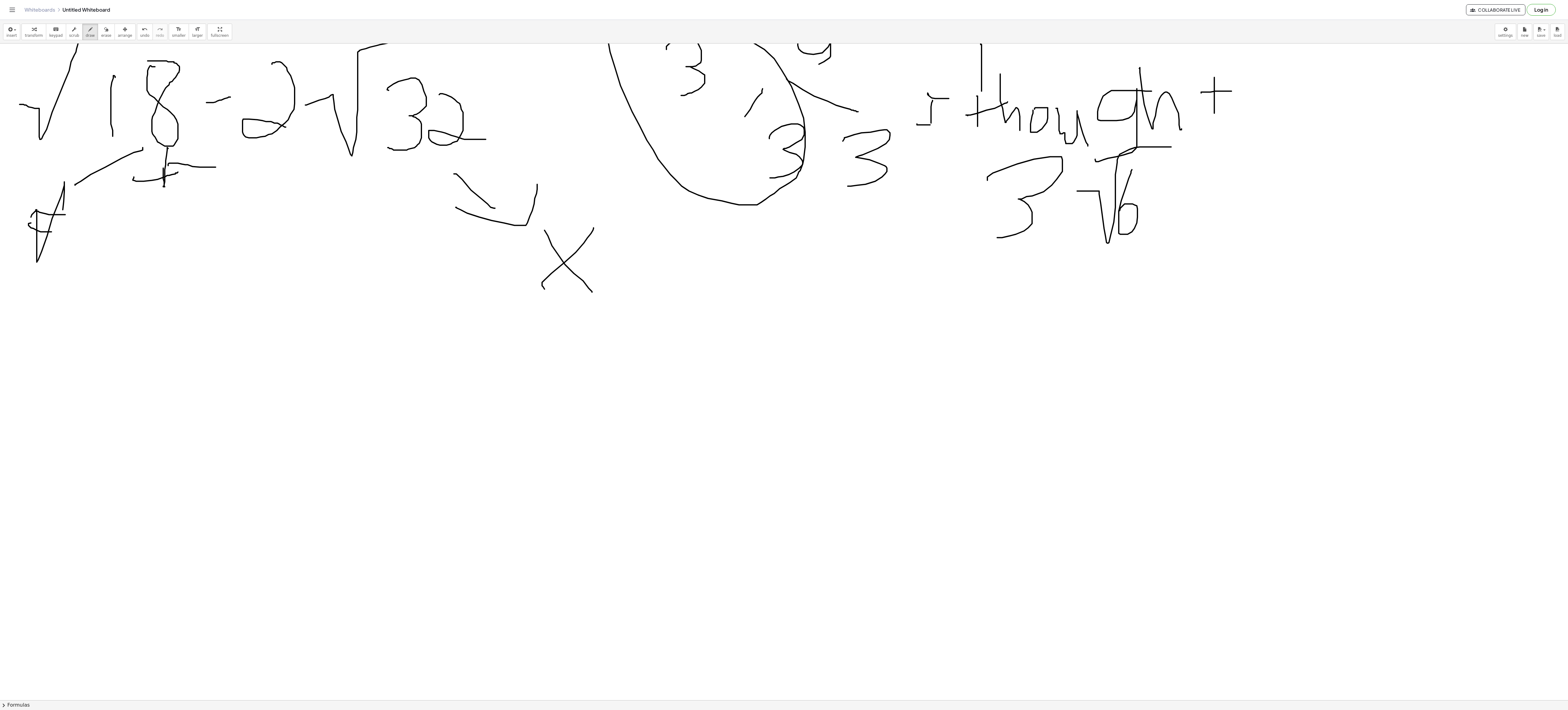
drag, startPoint x: 31, startPoint y: 219, endPoint x: 54, endPoint y: 227, distance: 24.4
drag, startPoint x: 13, startPoint y: 331, endPoint x: 43, endPoint y: 336, distance: 30.4
drag, startPoint x: 13, startPoint y: 343, endPoint x: 47, endPoint y: 345, distance: 34.1
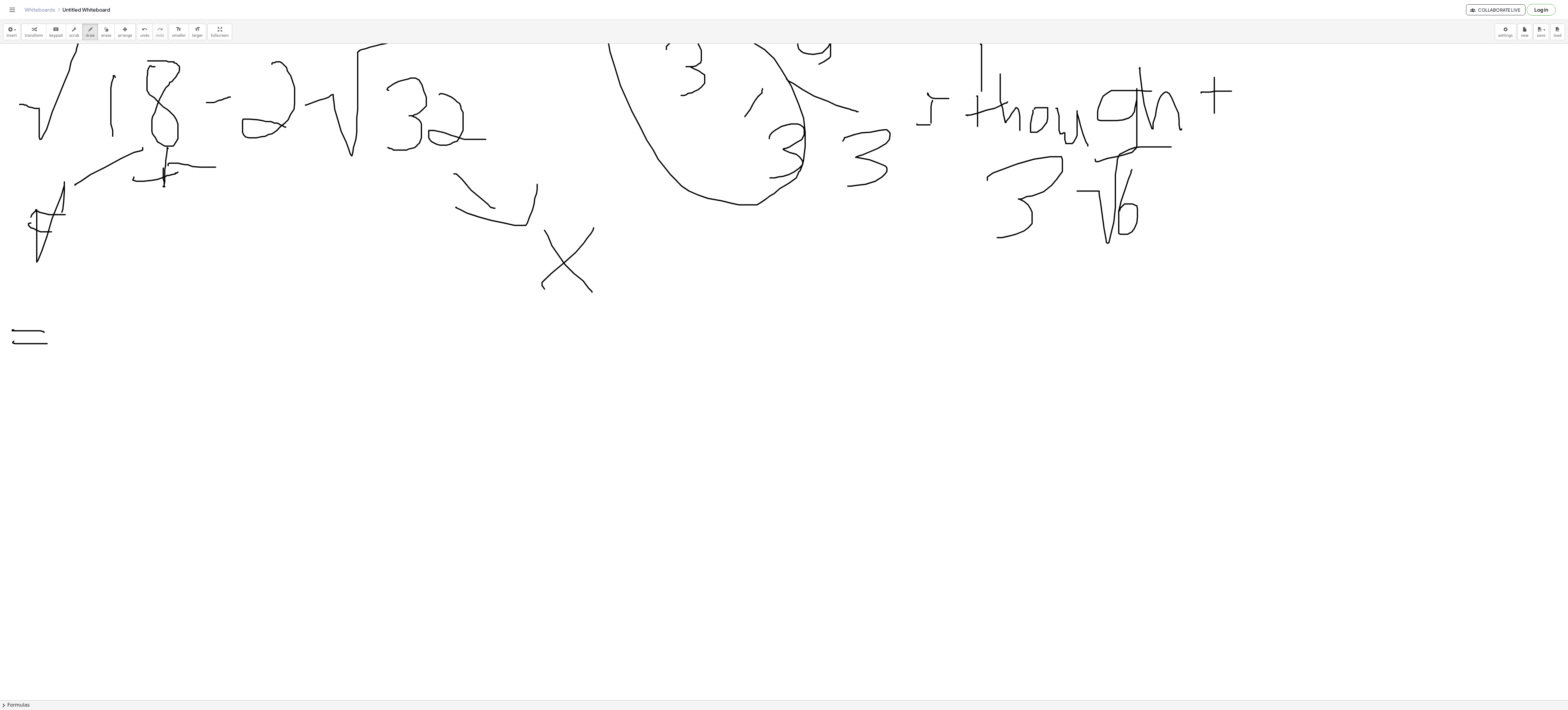
drag, startPoint x: 138, startPoint y: 295, endPoint x: 152, endPoint y: 363, distance: 69.4
drag, startPoint x: 170, startPoint y: 292, endPoint x: 172, endPoint y: 362, distance: 70.0
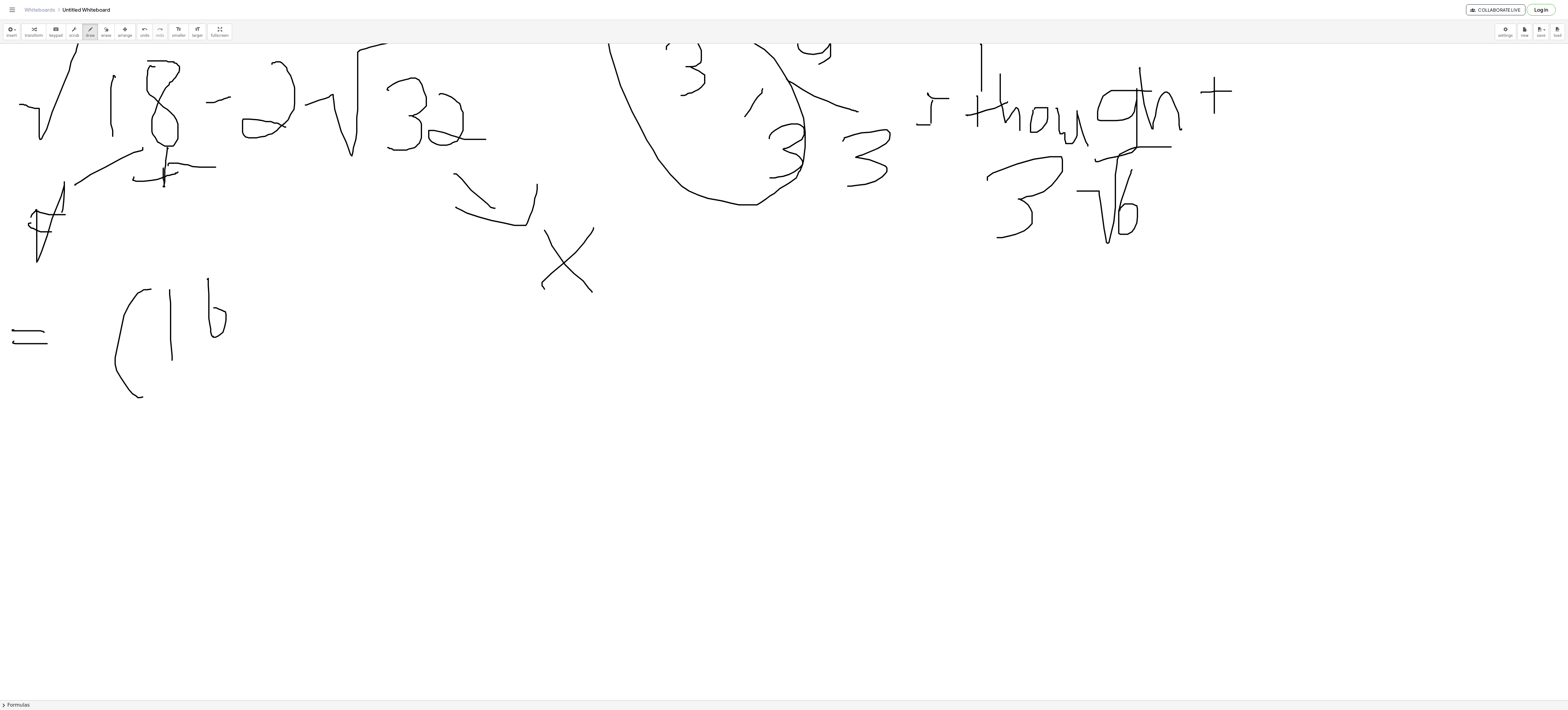
drag, startPoint x: 208, startPoint y: 286, endPoint x: 212, endPoint y: 309, distance: 23.3
drag, startPoint x: 240, startPoint y: 314, endPoint x: 277, endPoint y: 314, distance: 37.0
drag, startPoint x: 269, startPoint y: 327, endPoint x: 271, endPoint y: 335, distance: 8.2
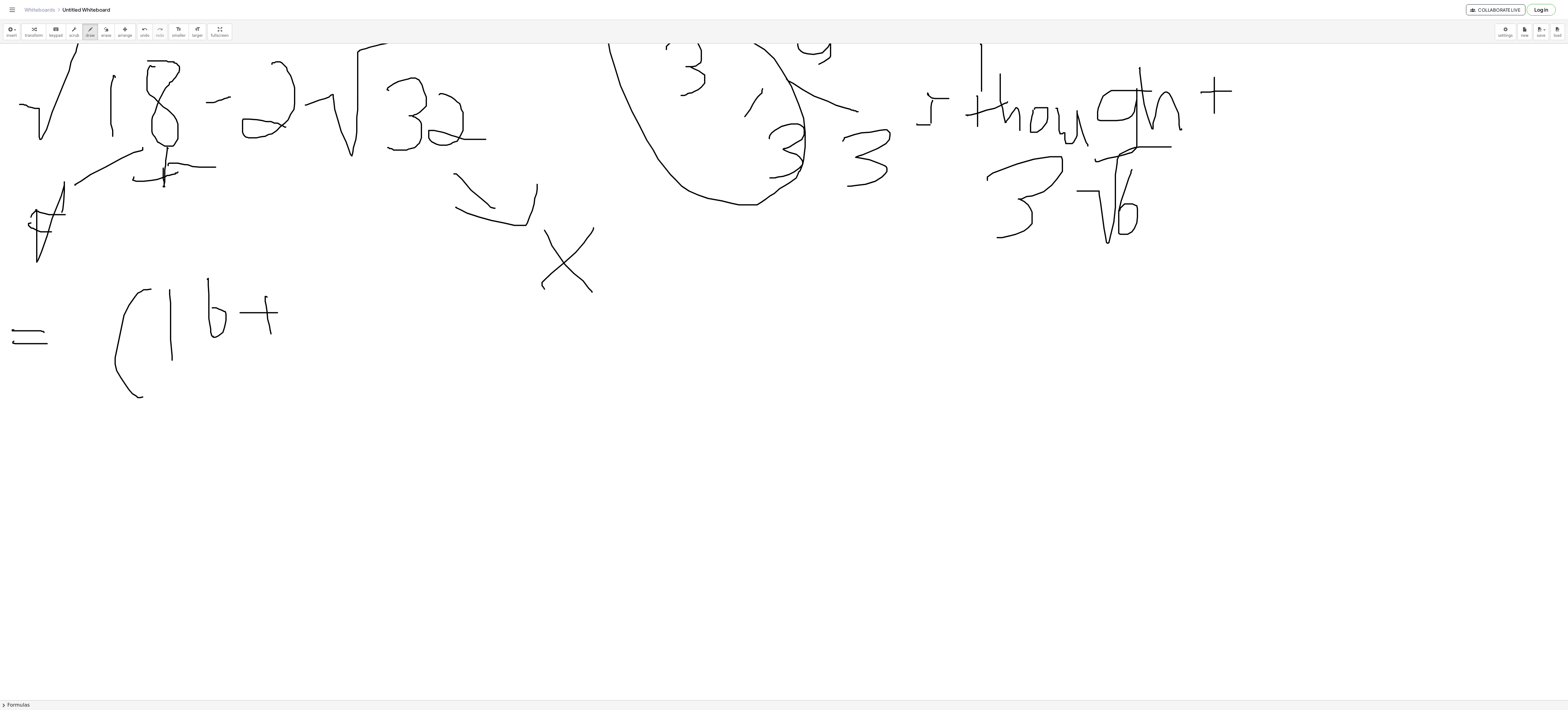
drag, startPoint x: 313, startPoint y: 282, endPoint x: 375, endPoint y: 327, distance: 76.6
drag, startPoint x: 378, startPoint y: 279, endPoint x: 411, endPoint y: 360, distance: 87.5
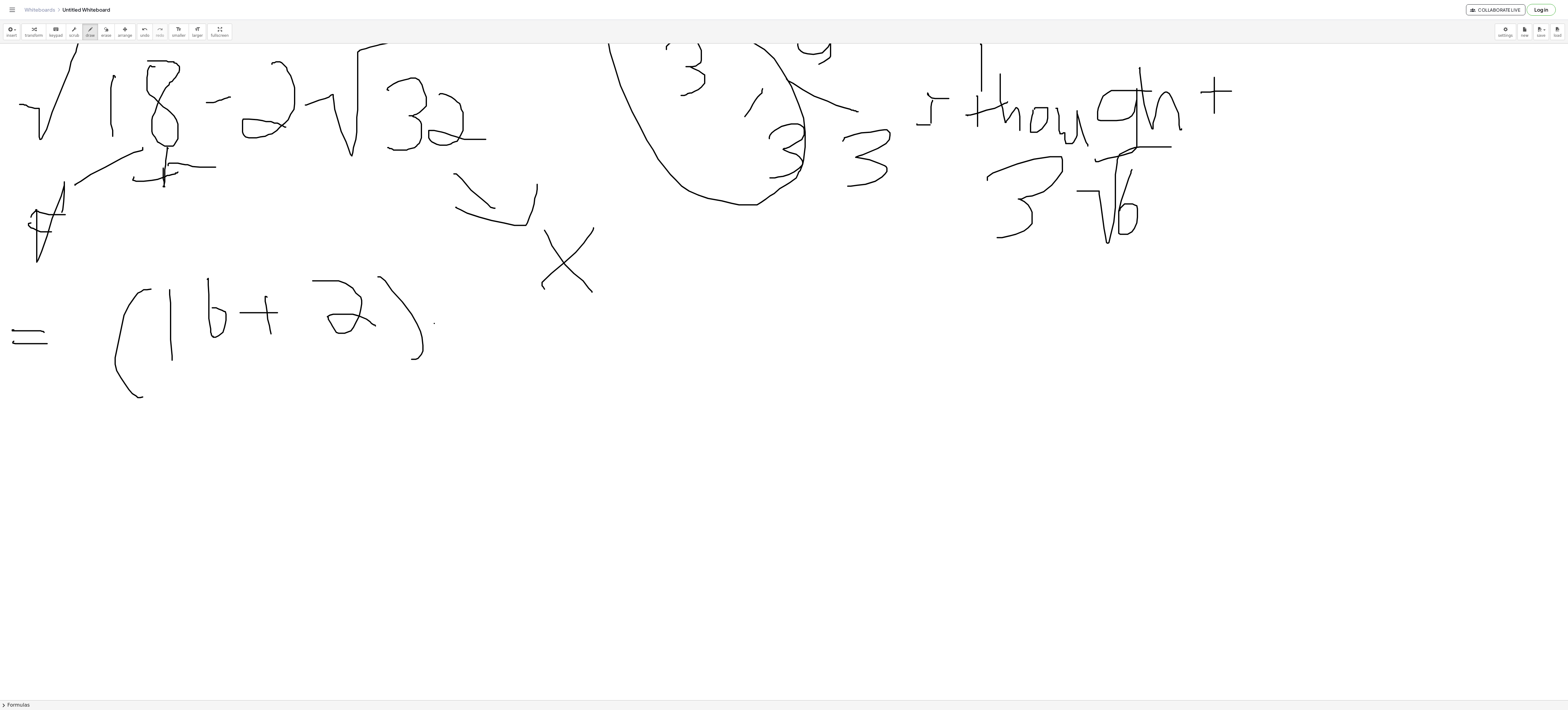
drag, startPoint x: 433, startPoint y: 325, endPoint x: 467, endPoint y: 325, distance: 34.0
drag, startPoint x: 521, startPoint y: 308, endPoint x: 553, endPoint y: 355, distance: 56.9
drag, startPoint x: 600, startPoint y: 293, endPoint x: 607, endPoint y: 374, distance: 81.3
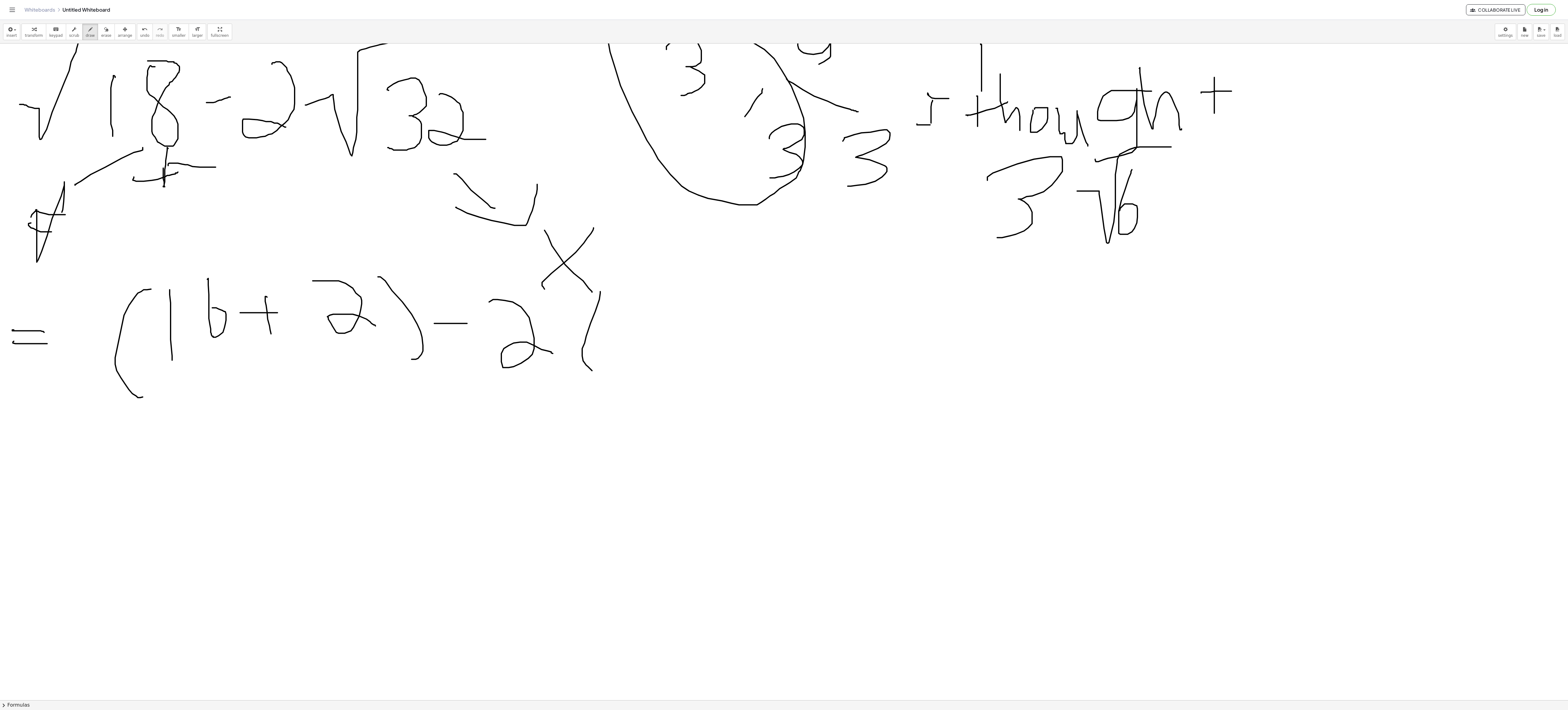
drag, startPoint x: 620, startPoint y: 304, endPoint x: 648, endPoint y: 317, distance: 30.9
drag, startPoint x: 659, startPoint y: 296, endPoint x: 649, endPoint y: 329, distance: 34.5
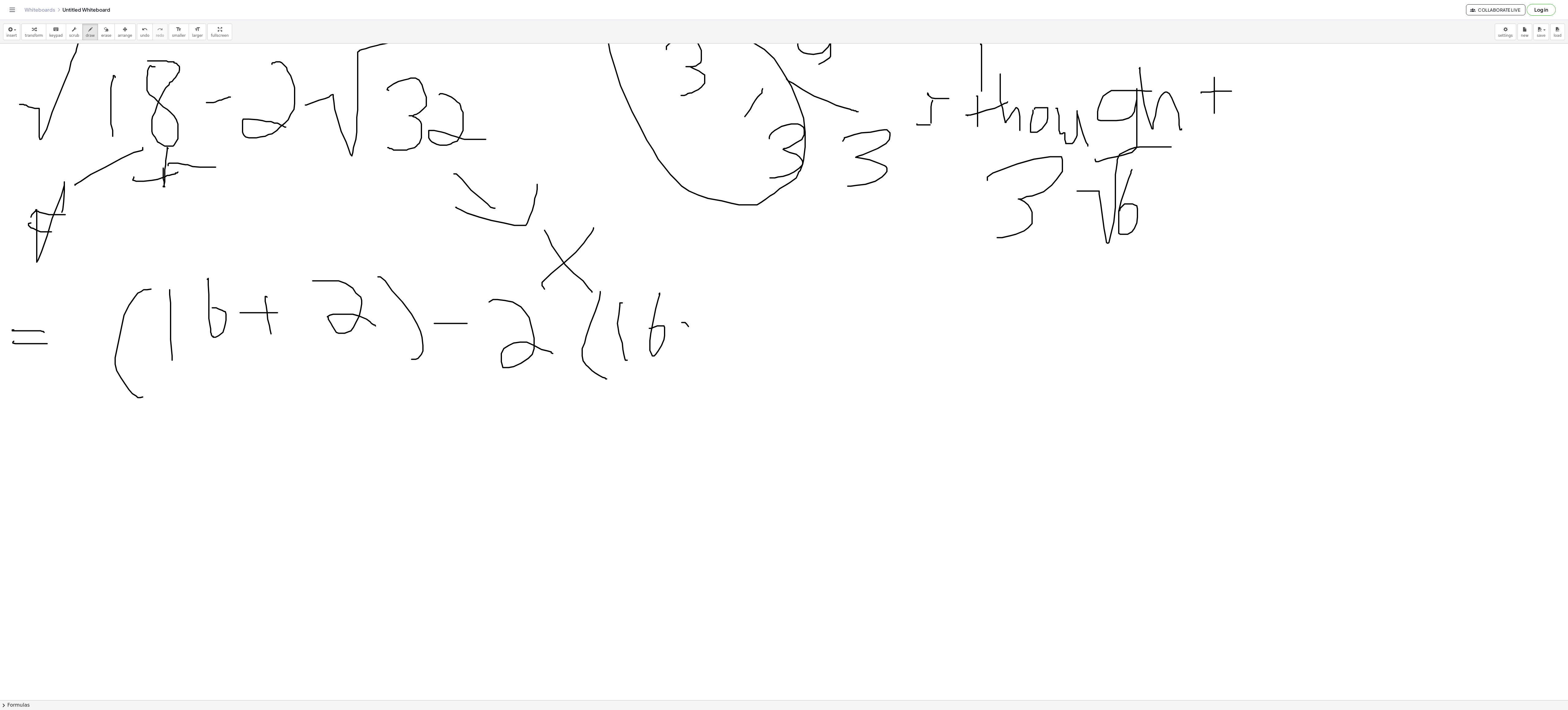
drag, startPoint x: 681, startPoint y: 324, endPoint x: 706, endPoint y: 347, distance: 34.0
drag, startPoint x: 687, startPoint y: 346, endPoint x: 703, endPoint y: 317, distance: 33.1
drag, startPoint x: 744, startPoint y: 300, endPoint x: 779, endPoint y: 355, distance: 65.2
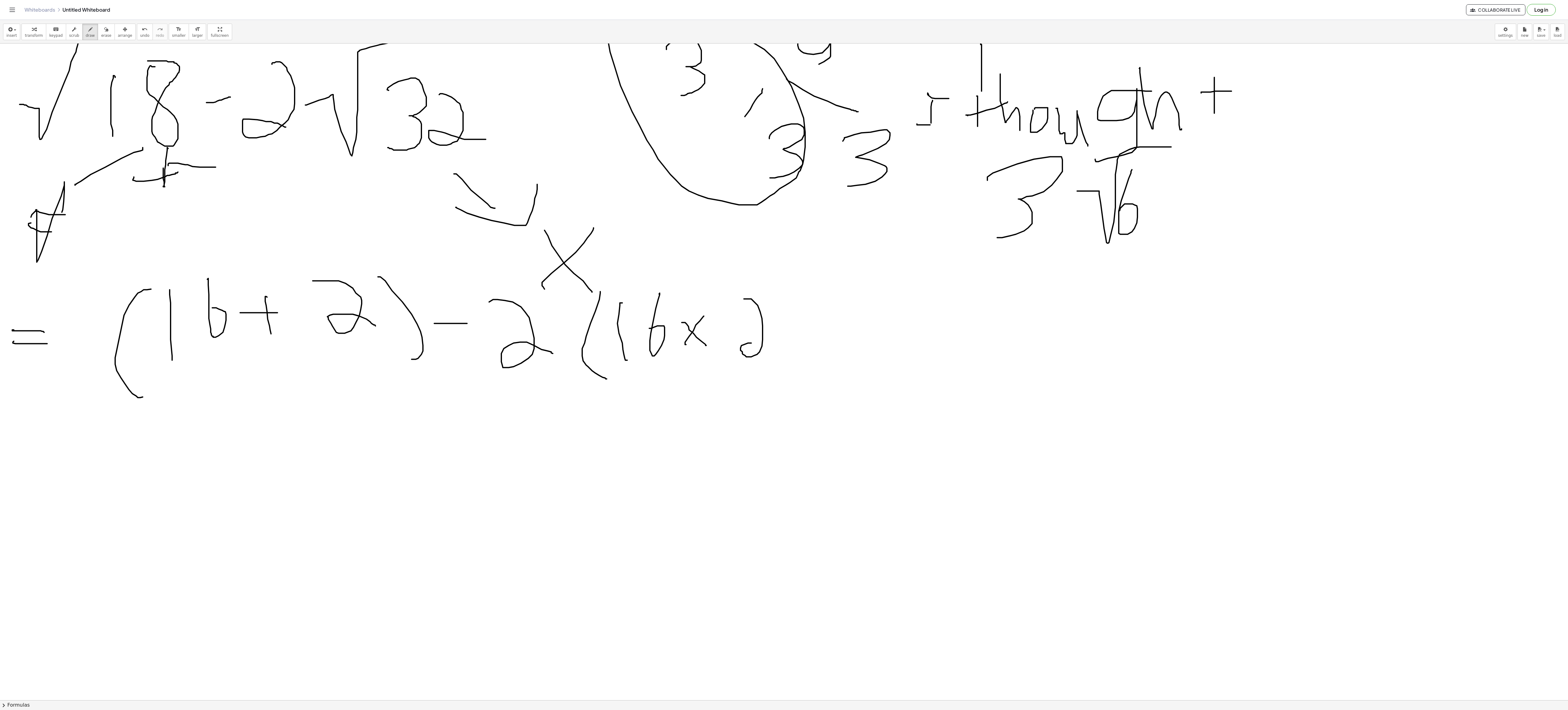
drag, startPoint x: 790, startPoint y: 284, endPoint x: 821, endPoint y: 358, distance: 80.2
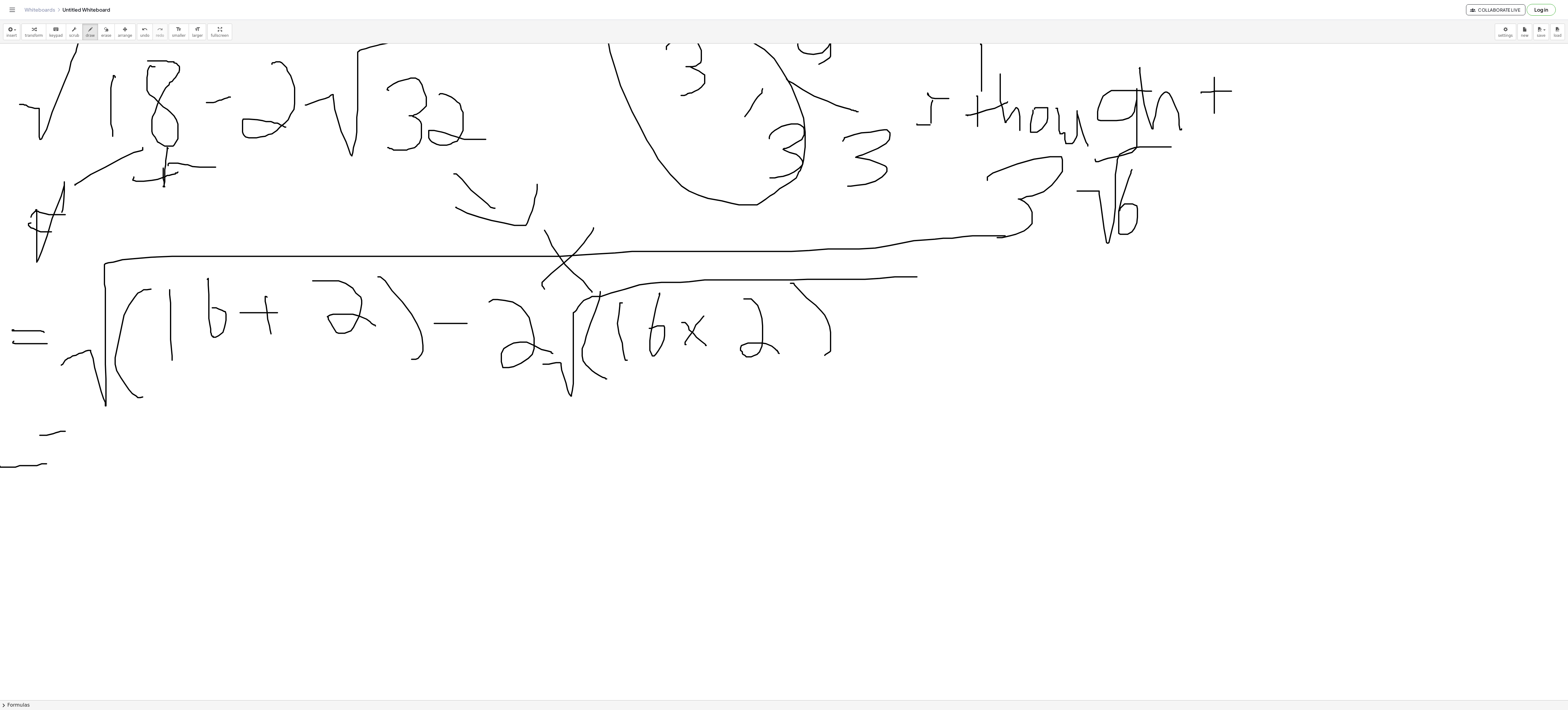
drag, startPoint x: 66, startPoint y: 362, endPoint x: 1017, endPoint y: 239, distance: 958.9
drag, startPoint x: 114, startPoint y: 227, endPoint x: 346, endPoint y: 160, distance: 241.5
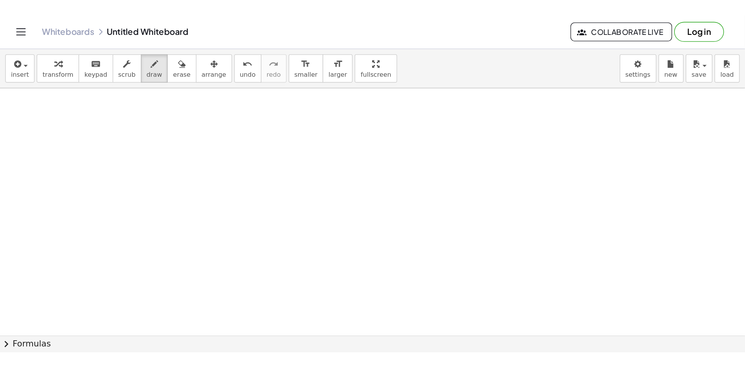
scroll to position [3247, 0]
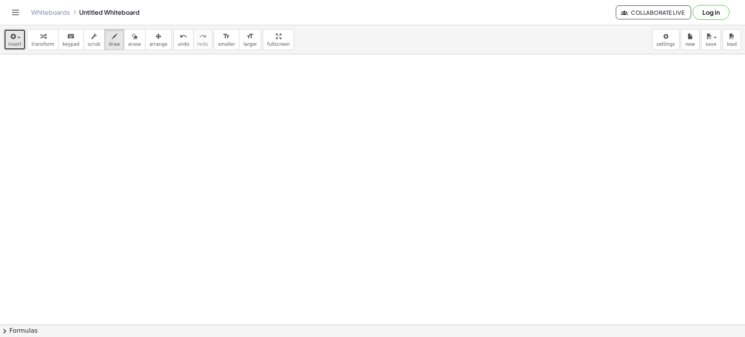
click at [19, 41] on span "insert" at bounding box center [14, 43] width 13 height 5
click at [18, 37] on div "button" at bounding box center [14, 35] width 13 height 9
click at [18, 37] on span "button" at bounding box center [18, 38] width 3 height 2
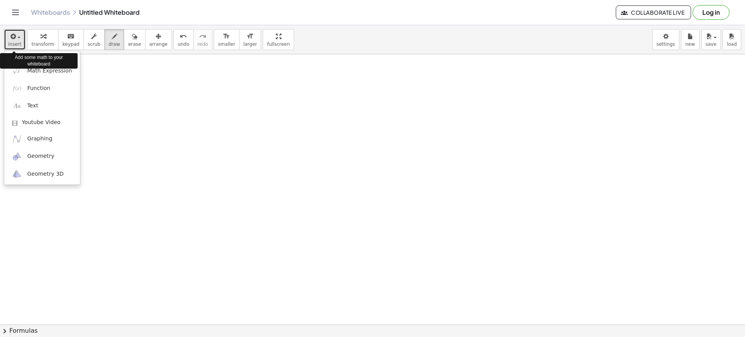
click at [18, 37] on span "button" at bounding box center [18, 38] width 3 height 2
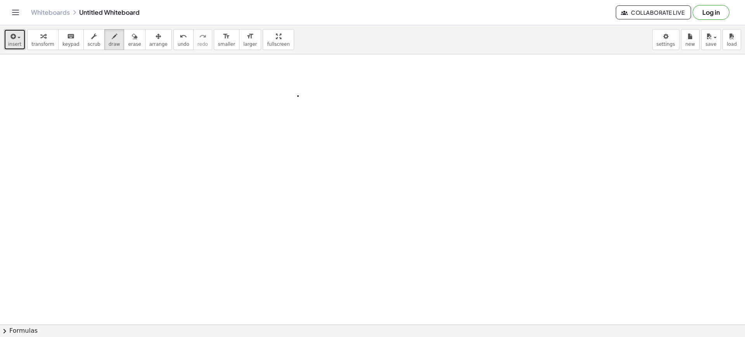
click at [18, 47] on span "insert" at bounding box center [14, 43] width 13 height 5
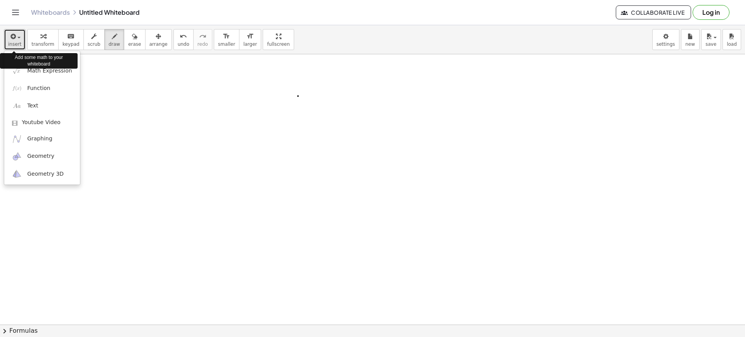
click at [18, 47] on span "insert" at bounding box center [14, 43] width 13 height 5
click at [16, 47] on span "insert" at bounding box center [14, 43] width 13 height 5
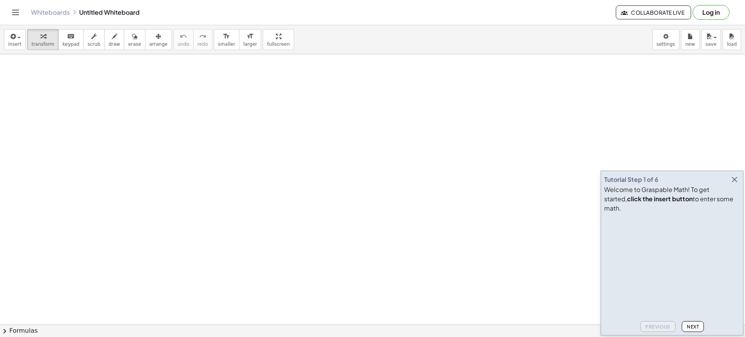
drag, startPoint x: 248, startPoint y: 135, endPoint x: 276, endPoint y: 177, distance: 50.5
click at [276, 177] on div at bounding box center [372, 324] width 745 height 541
drag, startPoint x: 277, startPoint y: 162, endPoint x: 317, endPoint y: 214, distance: 66.6
click at [317, 217] on div at bounding box center [372, 324] width 745 height 541
drag, startPoint x: 282, startPoint y: 131, endPoint x: 276, endPoint y: 160, distance: 29.7
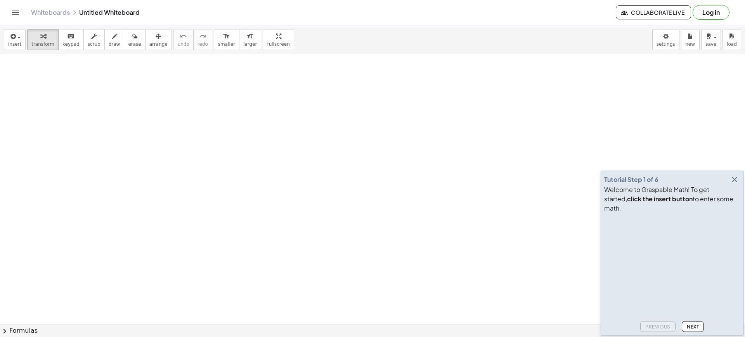
click at [289, 182] on div at bounding box center [372, 324] width 745 height 541
click at [109, 46] on span "draw" at bounding box center [115, 43] width 12 height 5
drag, startPoint x: 143, startPoint y: 160, endPoint x: 177, endPoint y: 213, distance: 63.2
click at [177, 213] on div at bounding box center [372, 324] width 745 height 541
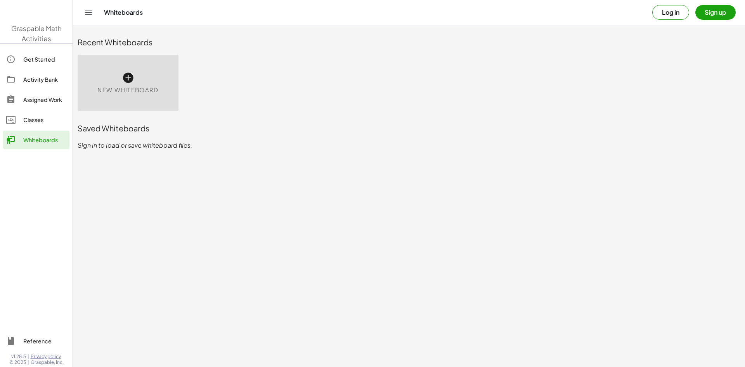
click at [146, 72] on div "New Whiteboard" at bounding box center [128, 83] width 101 height 57
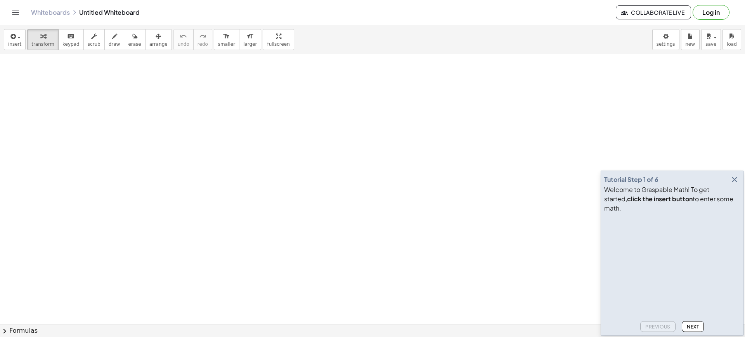
drag, startPoint x: 188, startPoint y: 163, endPoint x: 226, endPoint y: 219, distance: 68.0
click at [110, 38] on div "button" at bounding box center [115, 35] width 12 height 9
drag, startPoint x: 17, startPoint y: 62, endPoint x: 14, endPoint y: 102, distance: 40.5
